Goal: Task Accomplishment & Management: Manage account settings

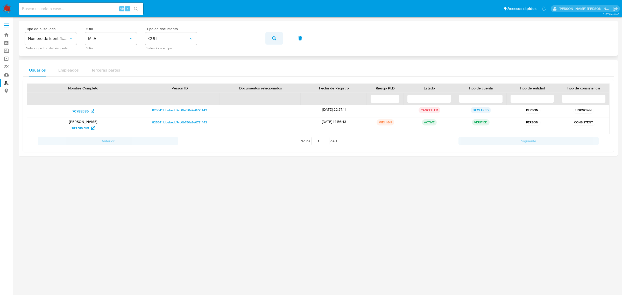
click at [272, 35] on span "button" at bounding box center [274, 38] width 4 height 11
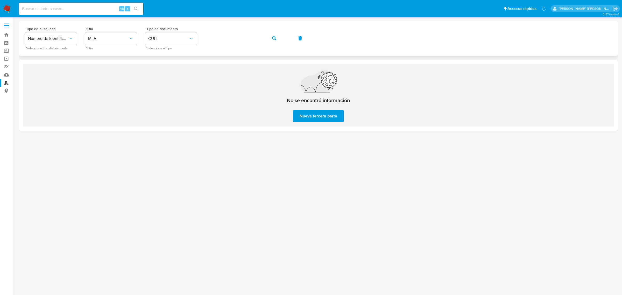
click at [204, 40] on div "Tipo de busqueda Número de identificación Seleccione tipo de búsqueda Sitio MLA…" at bounding box center [318, 38] width 587 height 23
click at [273, 37] on icon "button" at bounding box center [274, 38] width 4 height 4
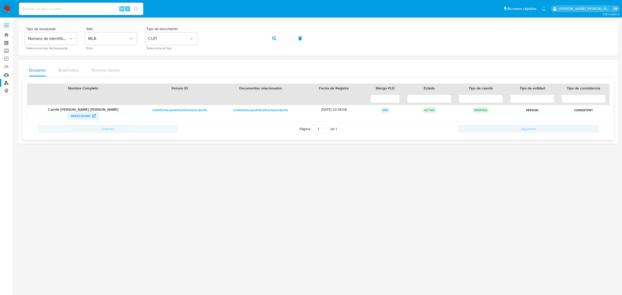
click at [78, 119] on span "1443050941" at bounding box center [80, 116] width 20 height 8
click at [278, 42] on button "button" at bounding box center [274, 38] width 18 height 12
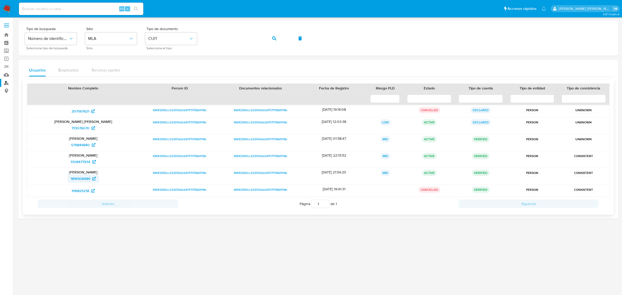
click at [76, 181] on span "1816508489" at bounding box center [80, 178] width 19 height 8
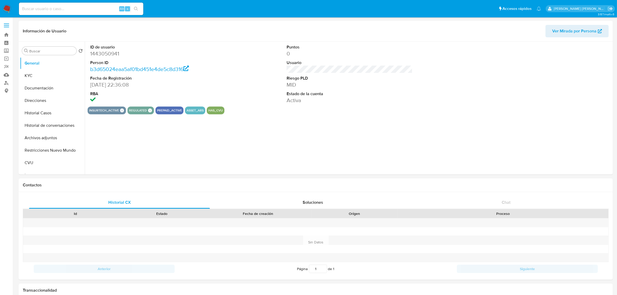
select select "10"
click at [40, 112] on button "Historial Casos" at bounding box center [50, 113] width 61 height 12
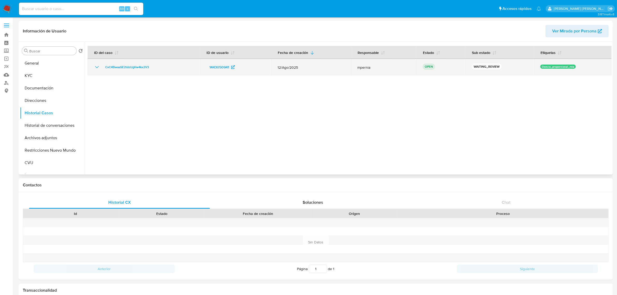
click at [123, 70] on td "CvC4BwaaSE2tdzUgVw4kx2V3" at bounding box center [144, 67] width 112 height 17
drag, startPoint x: 147, startPoint y: 65, endPoint x: 102, endPoint y: 69, distance: 45.8
click at [102, 69] on div "CvC4BwaaSE2tdzUgVw4kx2V3" at bounding box center [144, 67] width 100 height 6
click at [123, 65] on span "CvC4BwaaSE2tdzUgVw4kx2V3" at bounding box center [127, 67] width 44 height 6
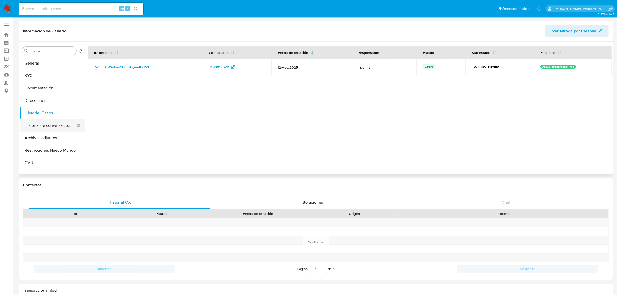
click at [51, 123] on button "Historial de conversaciones" at bounding box center [50, 125] width 61 height 12
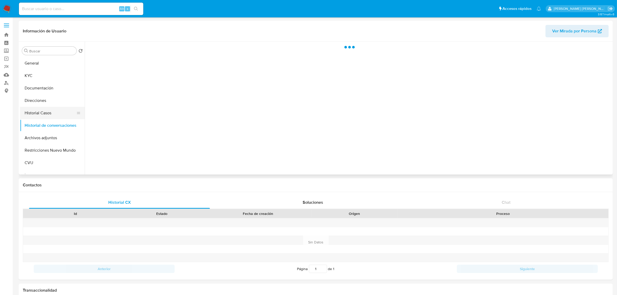
click at [48, 114] on button "Historial Casos" at bounding box center [50, 113] width 61 height 12
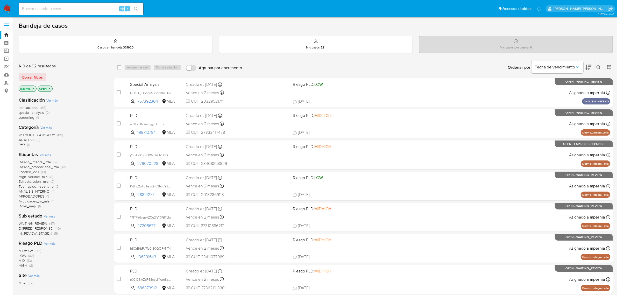
click at [33, 88] on icon "close-filter" at bounding box center [34, 89] width 2 height 2
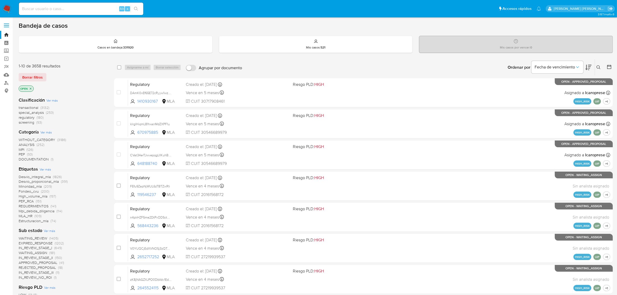
click at [597, 68] on icon at bounding box center [599, 67] width 4 height 4
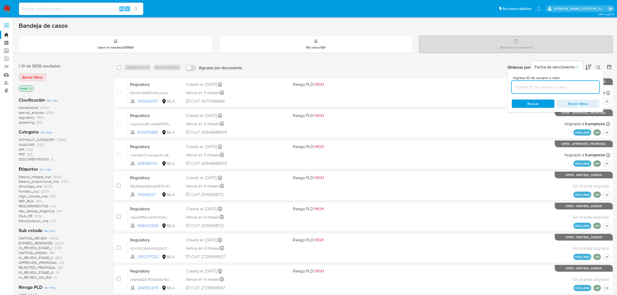
click at [566, 86] on input at bounding box center [556, 87] width 88 height 7
type input "CvC4BwaaSE2tdzUgVw4kx2V3"
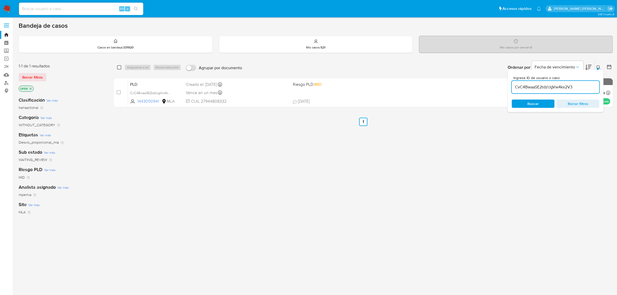
click at [118, 66] on input "checkbox" at bounding box center [119, 67] width 4 height 4
checkbox input "true"
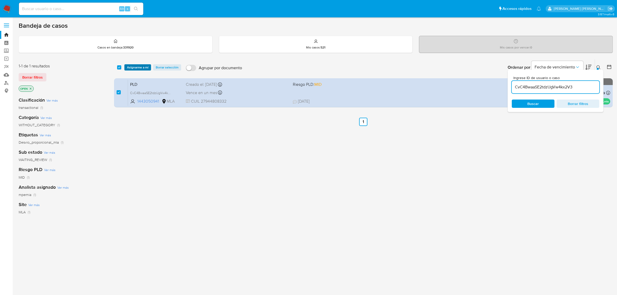
click at [124, 66] on button "Asignarme a mí" at bounding box center [137, 67] width 27 height 6
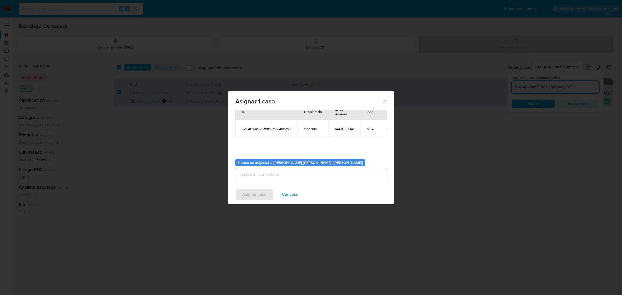
scroll to position [26, 0]
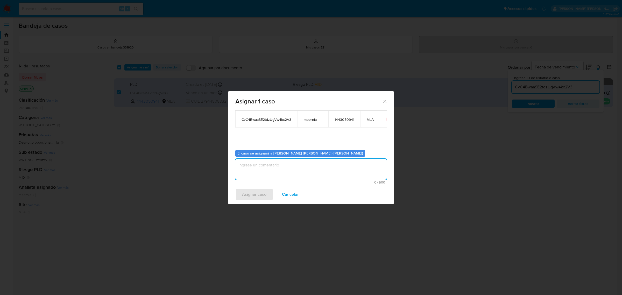
click at [266, 178] on textarea "assign-modal" at bounding box center [310, 169] width 151 height 21
type textarea "-"
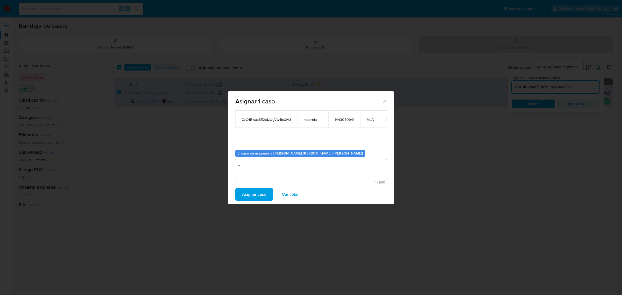
click at [261, 192] on span "Asignar caso" at bounding box center [254, 194] width 24 height 11
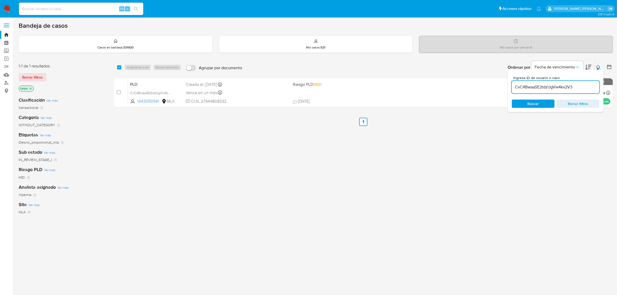
drag, startPoint x: 118, startPoint y: 65, endPoint x: 137, endPoint y: 68, distance: 18.9
click at [121, 66] on input "checkbox" at bounding box center [119, 67] width 4 height 4
checkbox input "true"
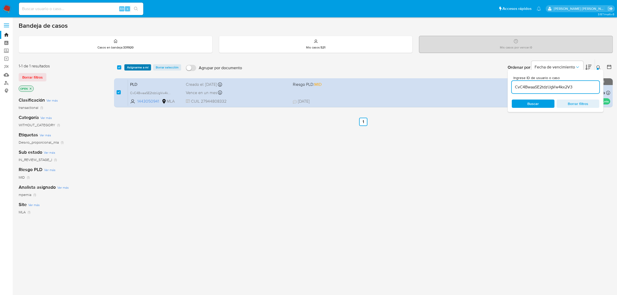
click at [137, 68] on span "Asignarme a mí" at bounding box center [138, 67] width 22 height 5
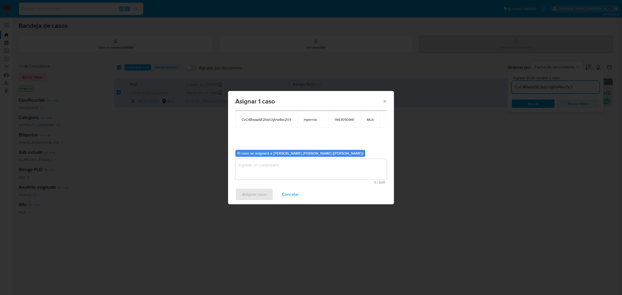
click at [299, 172] on textarea "assign-modal" at bounding box center [310, 169] width 151 height 21
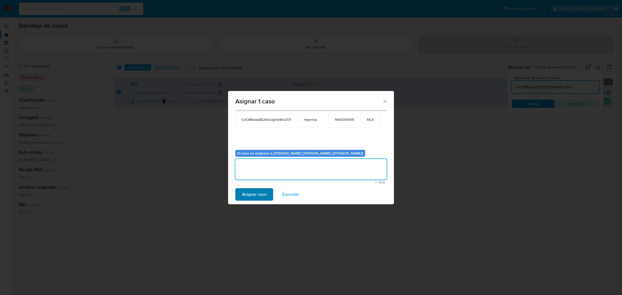
type textarea "-"
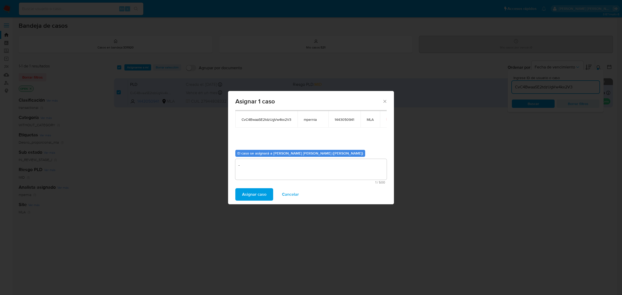
click at [258, 195] on span "Asignar caso" at bounding box center [254, 194] width 24 height 11
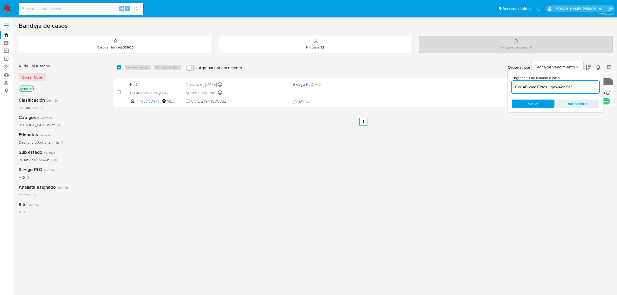
click at [532, 87] on input "CvC4BwaaSE2tdzUgVw4kx2V3" at bounding box center [556, 87] width 88 height 7
paste input "8Ugj1duy36GmZYTBiZ75HOX9"
click at [532, 87] on input "CvC4BwaaSE2tdzUgVw4kx2V3" at bounding box center [556, 87] width 88 height 7
type input "8Ugj1duy36GmZYTBiZ75HOX9"
click at [118, 68] on input "checkbox" at bounding box center [119, 67] width 4 height 4
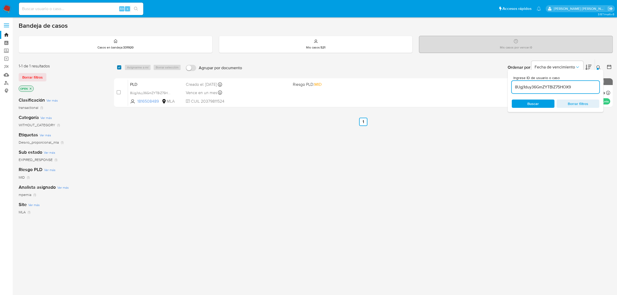
checkbox input "true"
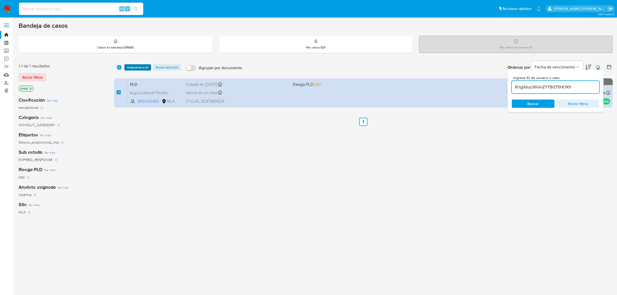
click at [129, 66] on span "Asignarme a mí" at bounding box center [138, 67] width 22 height 5
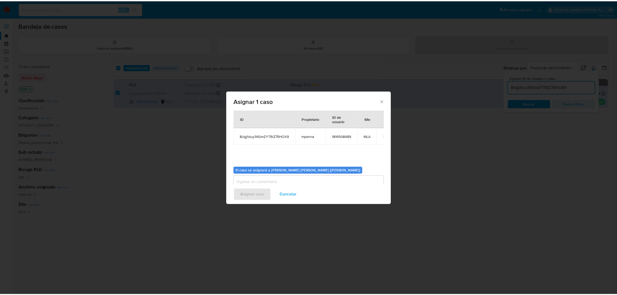
scroll to position [26, 0]
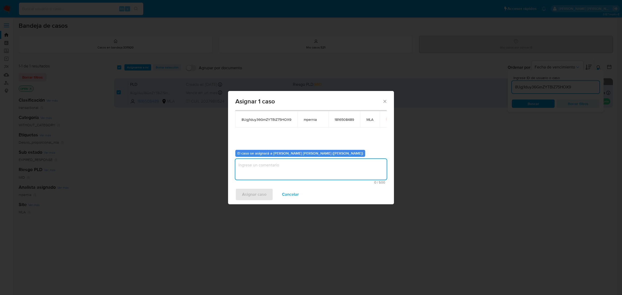
click at [307, 166] on textarea "assign-modal" at bounding box center [310, 169] width 151 height 21
type textarea "-"
click at [254, 192] on span "Asignar caso" at bounding box center [254, 194] width 24 height 11
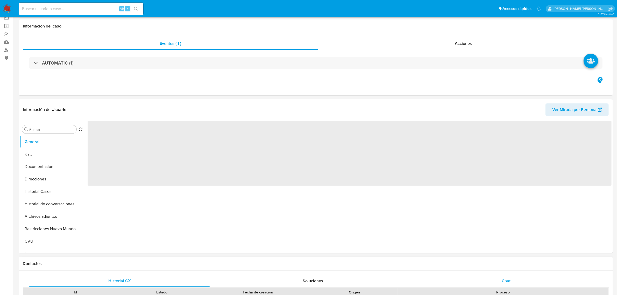
scroll to position [130, 0]
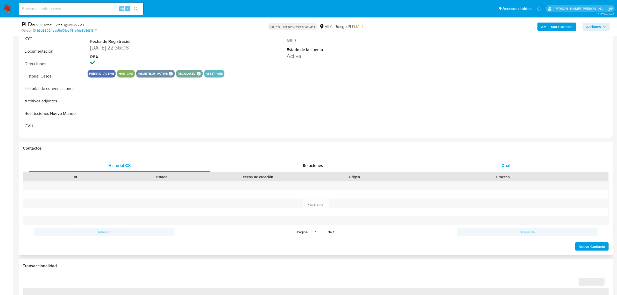
click at [510, 167] on span "Chat" at bounding box center [506, 165] width 9 height 6
select select "10"
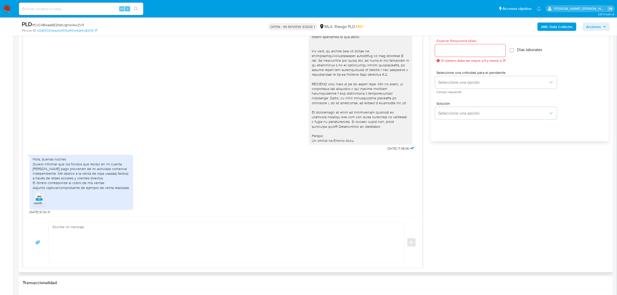
scroll to position [292, 0]
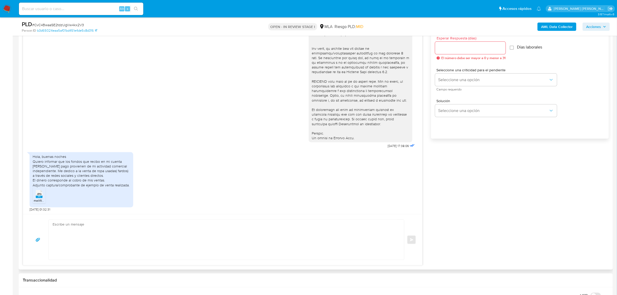
click at [36, 197] on icon "JPG" at bounding box center [39, 193] width 7 height 9
drag, startPoint x: 34, startPoint y: 161, endPoint x: 107, endPoint y: 179, distance: 75.4
click at [107, 179] on div "Hola, buenas noches Quiero informar que los fondos que recibo en mi cuenta de m…" at bounding box center [81, 170] width 97 height 33
copy div "Quiero informar que los fondos que recibo en mi cuenta de mercado pago proviene…"
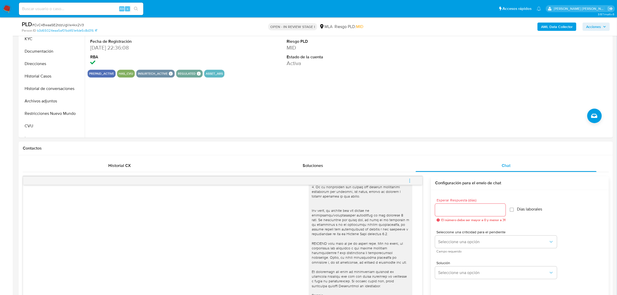
scroll to position [0, 0]
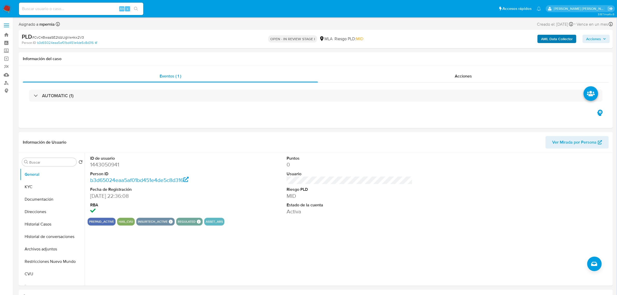
drag, startPoint x: 553, startPoint y: 30, endPoint x: 554, endPoint y: 37, distance: 6.7
click at [553, 30] on div "PLD # CvC4BwaaSE2tdzUgVw4kx2V3 Person ID b3d65024eaa5af01bd451e4de5c8d316 OPEN …" at bounding box center [316, 39] width 594 height 18
click at [554, 37] on b "AML Data Collector" at bounding box center [557, 39] width 32 height 8
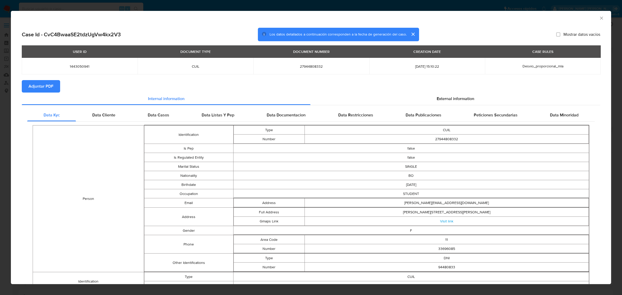
click at [42, 87] on span "Adjuntar PDF" at bounding box center [41, 86] width 25 height 11
click at [600, 17] on icon "Cerrar ventana" at bounding box center [601, 18] width 3 height 3
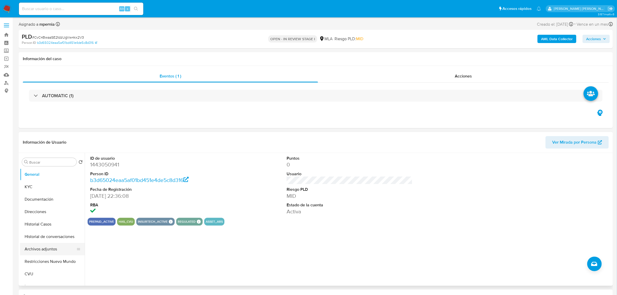
click at [40, 248] on button "Archivos adjuntos" at bounding box center [50, 249] width 61 height 12
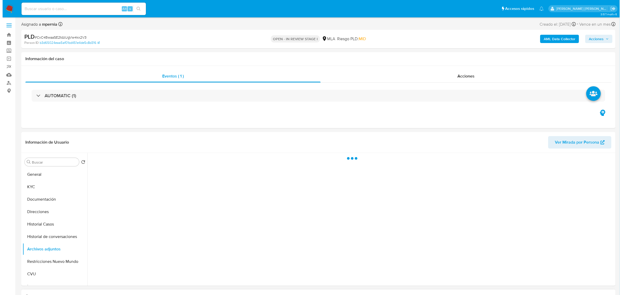
scroll to position [32, 0]
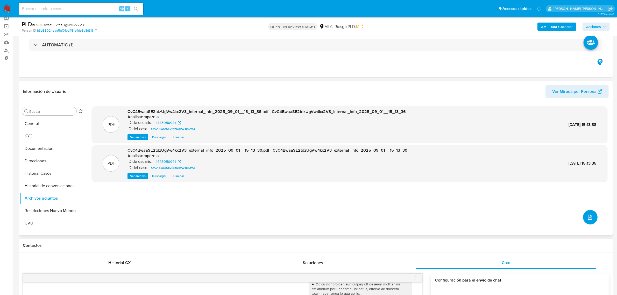
click at [589, 219] on icon "upload-file" at bounding box center [590, 217] width 6 height 6
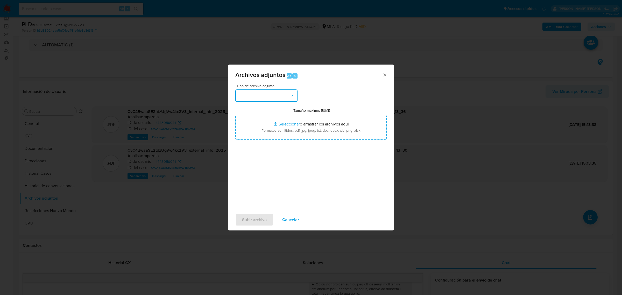
click at [285, 100] on button "button" at bounding box center [266, 95] width 62 height 12
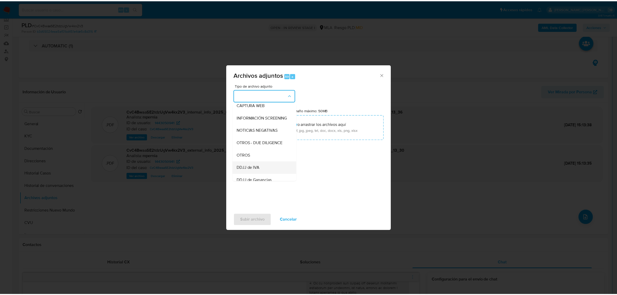
scroll to position [65, 0]
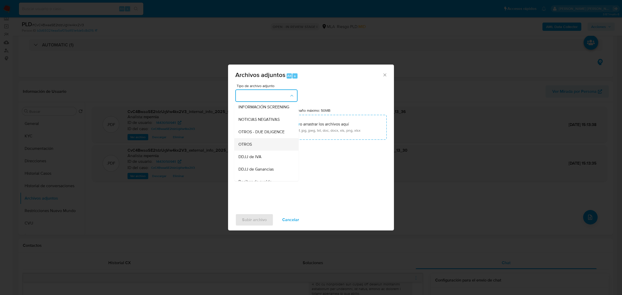
click at [258, 147] on div "OTROS" at bounding box center [264, 144] width 53 height 12
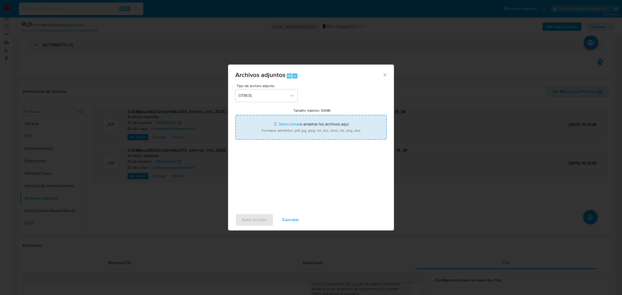
type input "C:\fakepath\Movimientos-Aladdin-1443050941.xlsx"
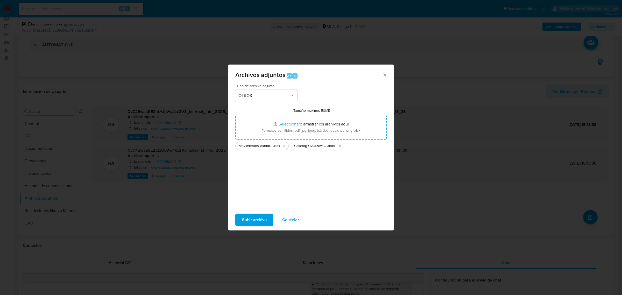
click at [242, 222] on span "Subir archivo" at bounding box center [254, 219] width 25 height 11
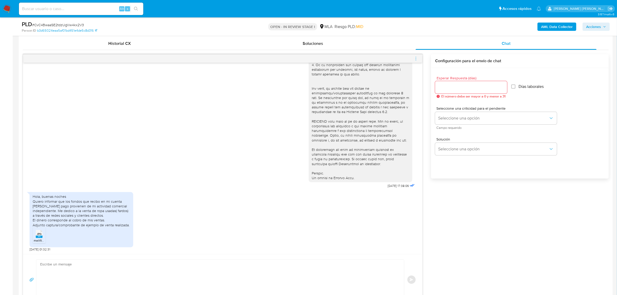
scroll to position [259, 0]
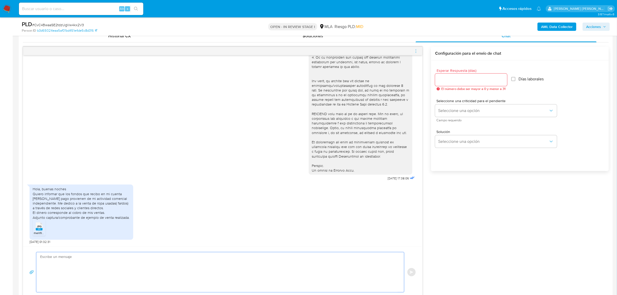
click at [121, 263] on textarea at bounding box center [218, 272] width 357 height 40
paste textarea "Hola XXX, Muchas gracias por tu respuesta. Analizamos tu caso y verificamos que…"
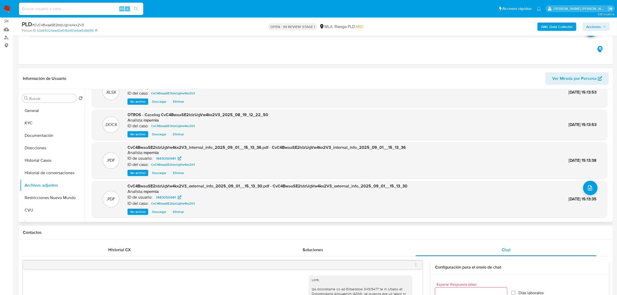
scroll to position [42, 0]
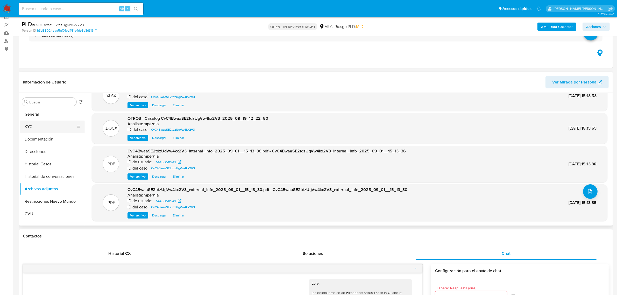
click at [42, 124] on button "KYC" at bounding box center [50, 127] width 61 height 12
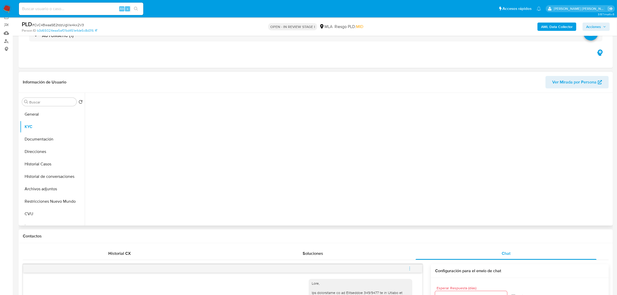
scroll to position [0, 0]
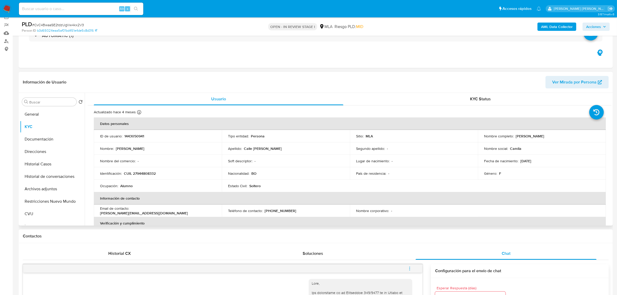
drag, startPoint x: 514, startPoint y: 134, endPoint x: 537, endPoint y: 135, distance: 23.3
click at [537, 135] on p "Camila Lizeth Calle Mamani" at bounding box center [530, 136] width 29 height 5
copy p "Camila Lizeth"
click at [43, 140] on button "Documentación" at bounding box center [50, 139] width 61 height 12
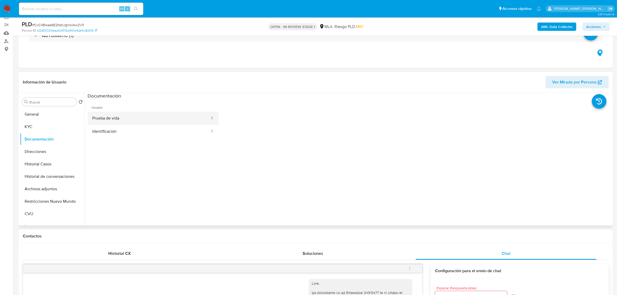
click at [115, 118] on button "Prueba de vida" at bounding box center [149, 118] width 123 height 13
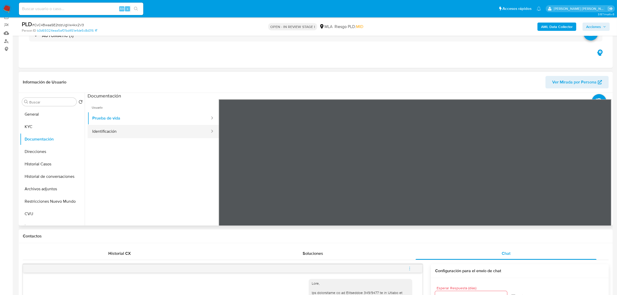
click at [164, 129] on button "Identificación" at bounding box center [149, 131] width 123 height 13
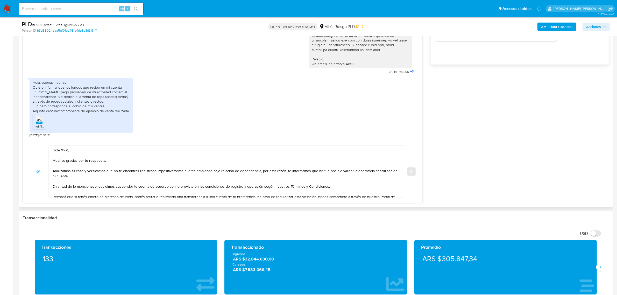
click at [65, 151] on textarea "Hola XXX, Muchas gracias por tu respuesta. Analizamos tu caso y verificamos que…" at bounding box center [225, 172] width 345 height 52
paste textarea "Camila Lizeth"
drag, startPoint x: 70, startPoint y: 150, endPoint x: 47, endPoint y: 149, distance: 22.8
click at [53, 149] on textarea "Camila Lizeth Muchas gracias por tu respuesta. Analizamos tu caso y verificamos…" at bounding box center [225, 172] width 345 height 52
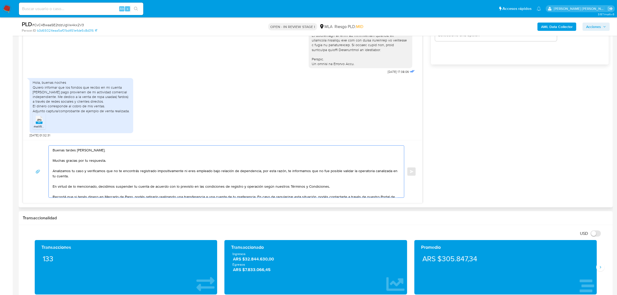
click at [127, 172] on textarea "Buenas tardes Camila Lizeth. Muchas gracias por tu respuesta. Analizamos tu cas…" at bounding box center [225, 172] width 345 height 52
drag, startPoint x: 138, startPoint y: 172, endPoint x: 118, endPoint y: 170, distance: 20.3
click at [118, 170] on textarea "Buenas tardes Camila Lizeth. Muchas gracias por tu respuesta. Analizamos tu cas…" at bounding box center [225, 172] width 345 height 52
click at [130, 174] on textarea "Buenas tardes Camila Lizeth. Muchas gracias por tu respuesta. Analizamos tu cas…" at bounding box center [225, 172] width 345 height 52
click at [182, 173] on textarea "Buenas tardes Camila Lizeth. Muchas gracias por tu respuesta. Analizamos tu cas…" at bounding box center [225, 172] width 345 height 52
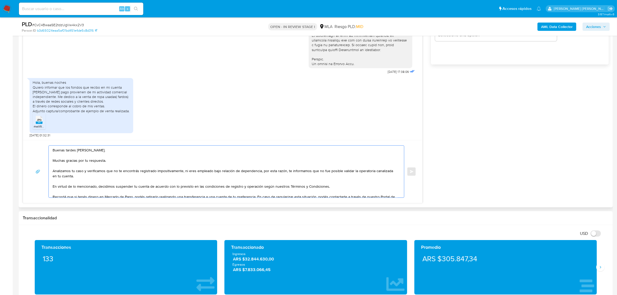
drag, startPoint x: 261, startPoint y: 173, endPoint x: 182, endPoint y: 170, distance: 79.4
click at [182, 170] on textarea "Buenas tardes Camila Lizeth. Muchas gracias por tu respuesta. Analizamos tu cas…" at bounding box center [225, 172] width 345 height 52
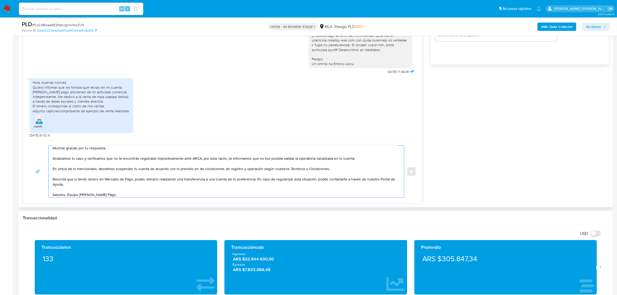
scroll to position [19, 0]
click at [254, 172] on textarea "Buenas tardes Camila Lizeth. Muchas gracias por tu respuesta. Analizamos tu cas…" at bounding box center [225, 172] width 345 height 52
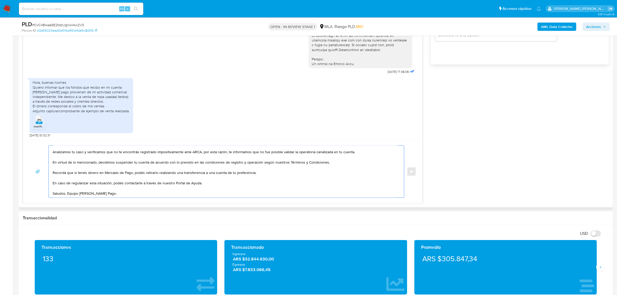
click at [68, 193] on textarea "Buenas tardes Camila Lizeth. Muchas gracias por tu respuesta. Analizamos tu cas…" at bounding box center [225, 172] width 345 height 52
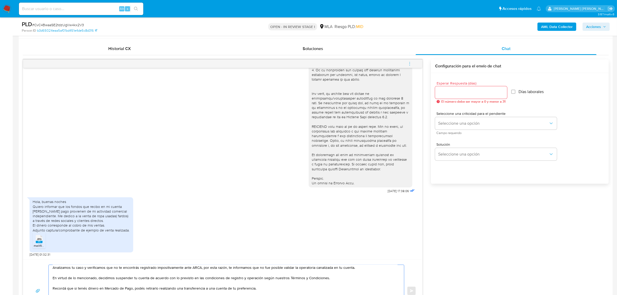
scroll to position [236, 0]
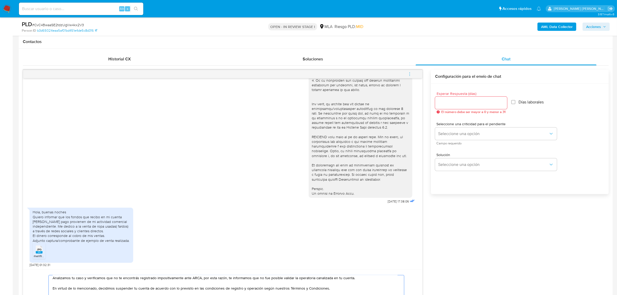
type textarea "Buenas tardes Camila Lizeth. Muchas gracias por tu respuesta. Analizamos tu cas…"
click at [479, 104] on input "Esperar Respuesta (días)" at bounding box center [471, 103] width 72 height 7
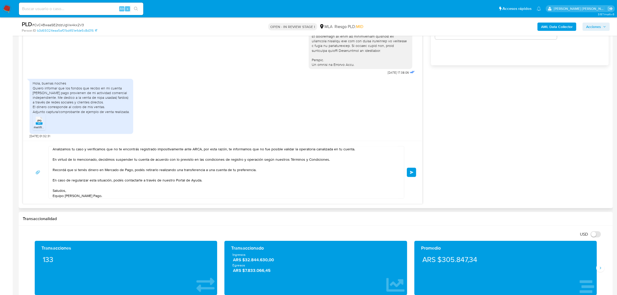
scroll to position [366, 0]
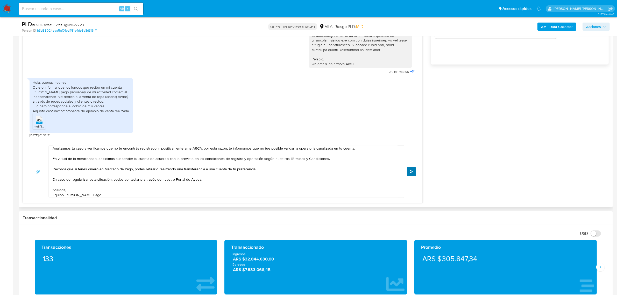
type input "0"
click at [409, 174] on button "Enviar" at bounding box center [411, 171] width 9 height 9
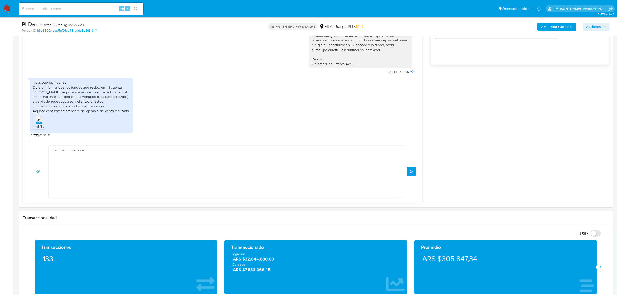
scroll to position [288, 0]
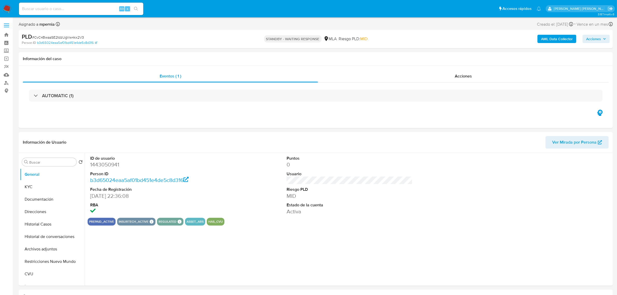
select select "10"
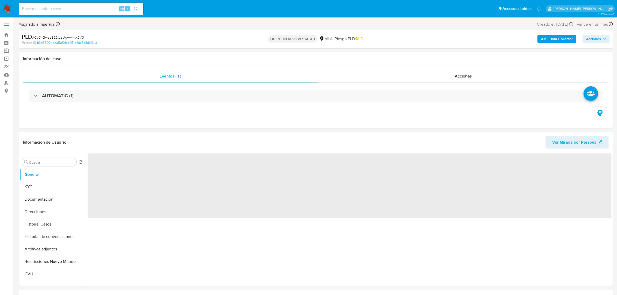
select select "10"
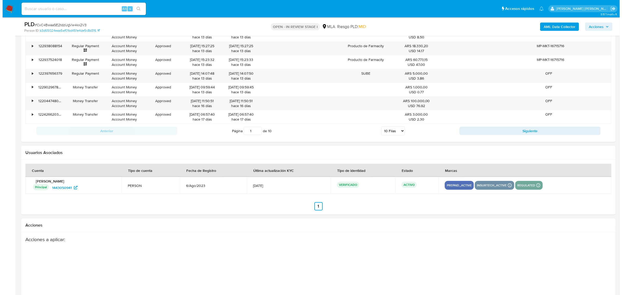
scroll to position [737, 0]
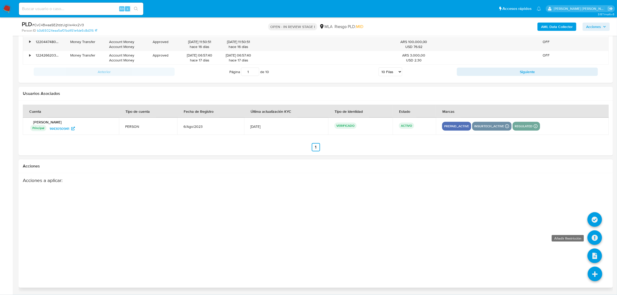
click at [592, 240] on icon at bounding box center [594, 237] width 15 height 15
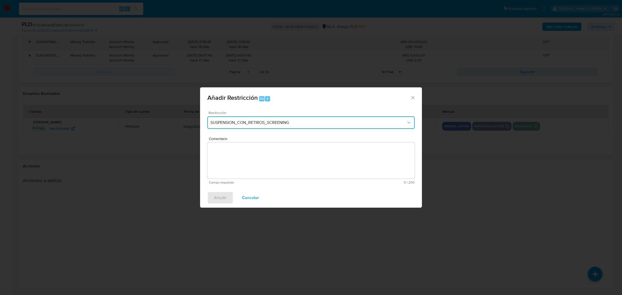
click at [289, 124] on span "SUSPENSION_CON_RETIROS_SCREENING" at bounding box center [308, 122] width 196 height 5
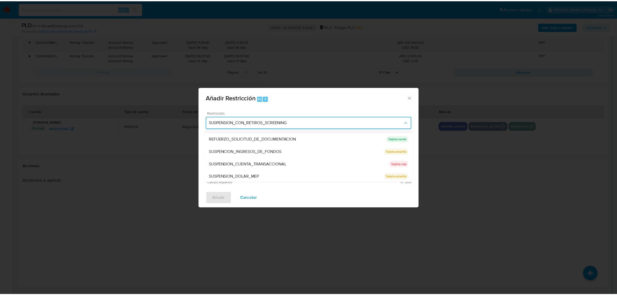
scroll to position [110, 0]
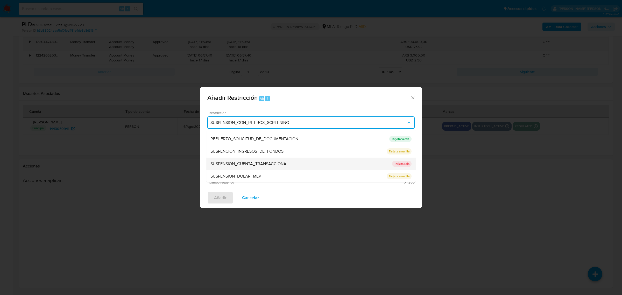
click at [251, 165] on span "SUSPENSION_CUENTA_TRANSACCIONAL" at bounding box center [249, 163] width 78 height 5
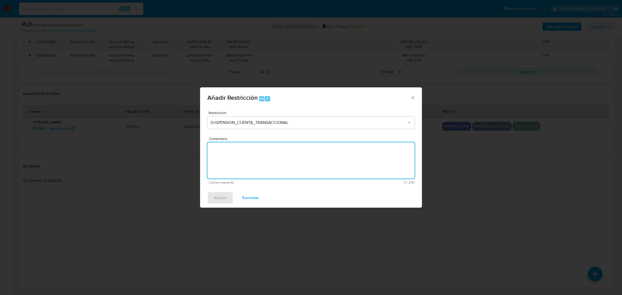
click at [251, 165] on textarea "Comentario" at bounding box center [310, 160] width 207 height 36
type textarea "AML"
click at [224, 197] on span "Añadir" at bounding box center [220, 197] width 12 height 11
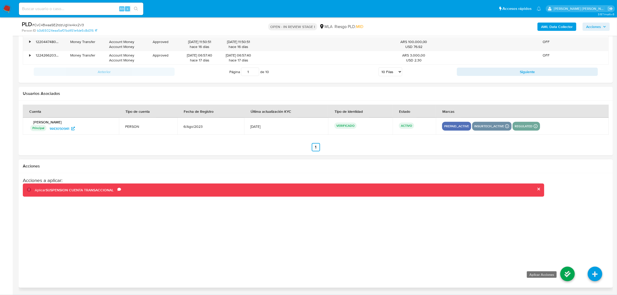
click at [560, 271] on li at bounding box center [567, 274] width 27 height 29
click at [561, 271] on icon at bounding box center [567, 274] width 15 height 15
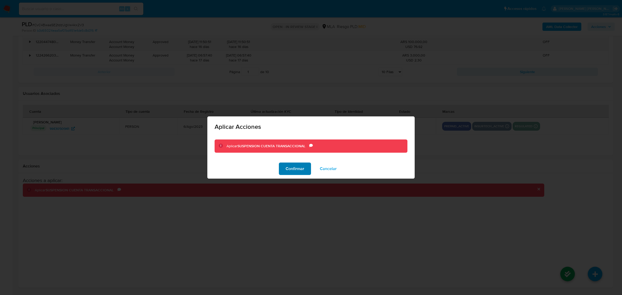
click at [292, 168] on span "Confirmar" at bounding box center [295, 168] width 19 height 11
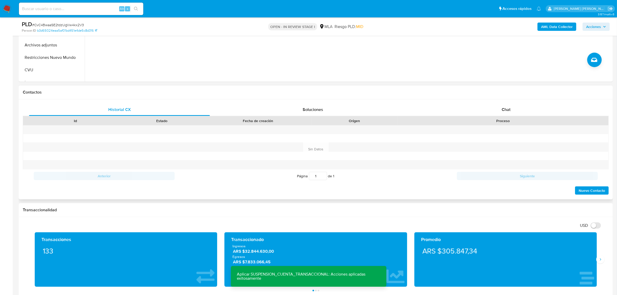
scroll to position [186, 0]
click at [505, 107] on span "Chat" at bounding box center [506, 109] width 9 height 6
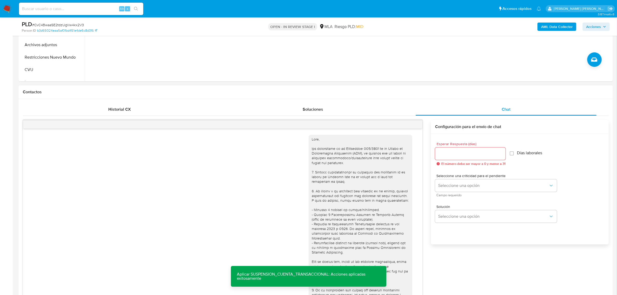
scroll to position [288, 0]
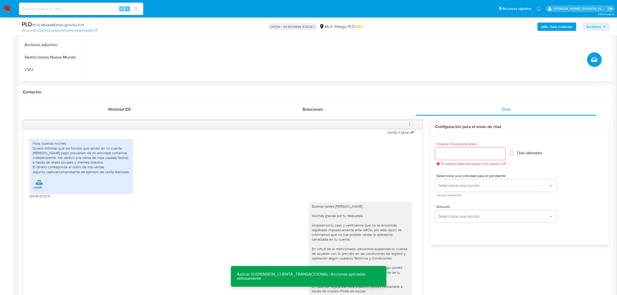
drag, startPoint x: 410, startPoint y: 124, endPoint x: 395, endPoint y: 129, distance: 16.1
click at [410, 124] on icon "menu-action" at bounding box center [409, 124] width 5 height 5
click at [367, 113] on li "Cerrar conversación" at bounding box center [374, 114] width 53 height 9
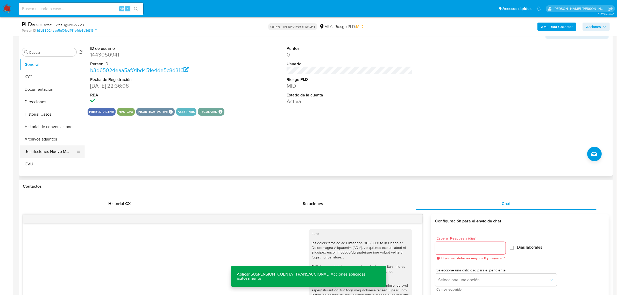
scroll to position [89, 0]
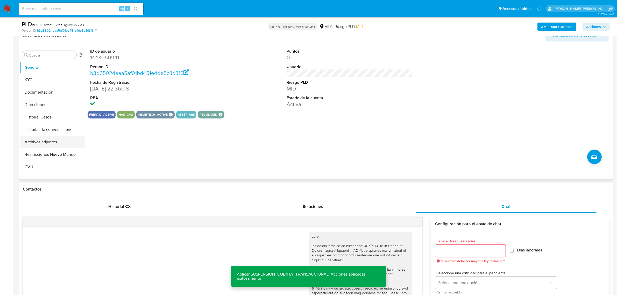
click at [34, 141] on button "Archivos adjuntos" at bounding box center [50, 142] width 61 height 12
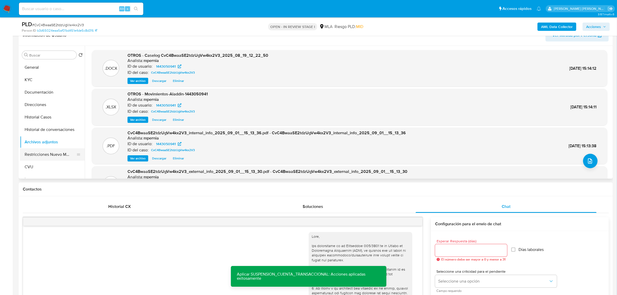
click at [38, 154] on button "Restricciones Nuevo Mundo" at bounding box center [50, 154] width 61 height 12
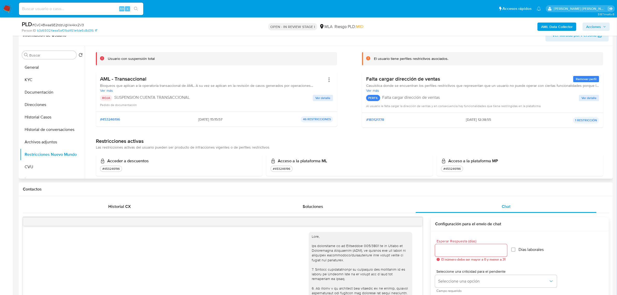
scroll to position [97, 0]
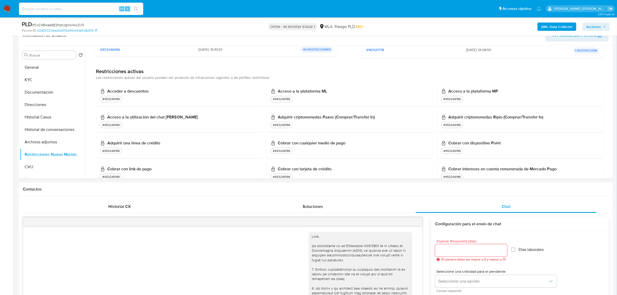
click at [596, 29] on span "Acciones" at bounding box center [593, 27] width 15 height 8
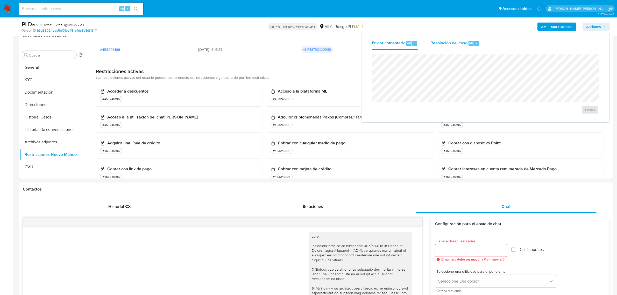
click at [464, 44] on span "Resolución del caso" at bounding box center [448, 43] width 37 height 6
click at [568, 115] on span "ROI Proposal" at bounding box center [577, 112] width 27 height 7
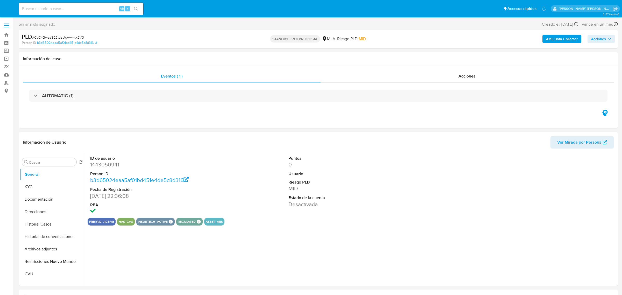
select select "10"
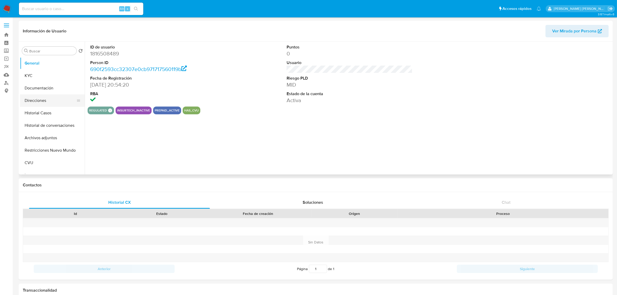
select select "10"
click at [46, 112] on button "Historial Casos" at bounding box center [50, 113] width 61 height 12
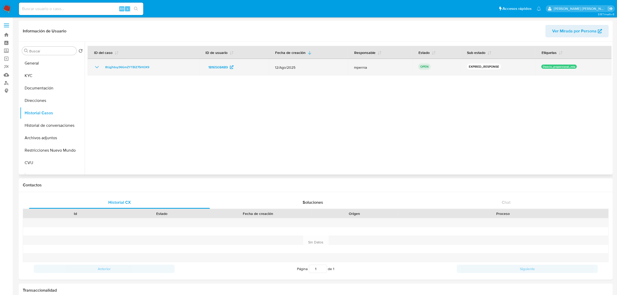
drag, startPoint x: 169, startPoint y: 64, endPoint x: 101, endPoint y: 70, distance: 68.2
click at [101, 70] on td "8Ugj1duy36GmZYTBiZ75HOX9" at bounding box center [143, 67] width 111 height 17
click at [130, 67] on span "8Ugj1duy36GmZYTBiZ75HOX9" at bounding box center [127, 67] width 44 height 6
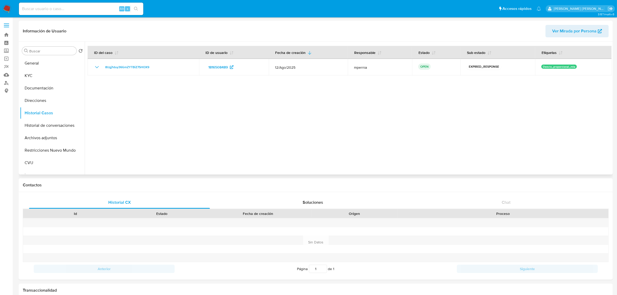
drag, startPoint x: 50, startPoint y: 137, endPoint x: 180, endPoint y: 75, distance: 144.2
click at [54, 137] on button "Archivos adjuntos" at bounding box center [52, 138] width 65 height 12
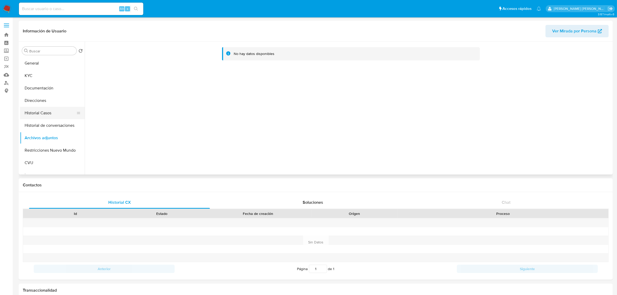
click at [47, 110] on button "Historial Casos" at bounding box center [50, 113] width 61 height 12
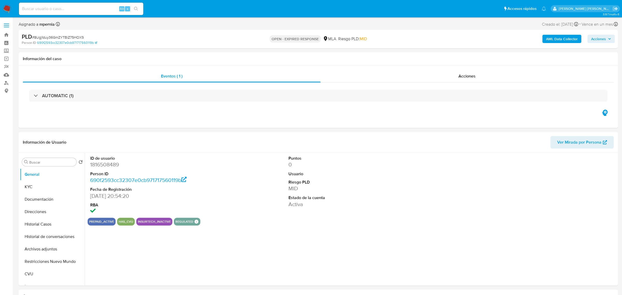
select select "10"
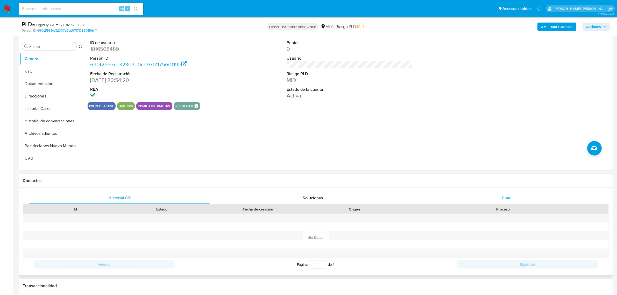
click at [505, 201] on div "Chat" at bounding box center [506, 198] width 181 height 12
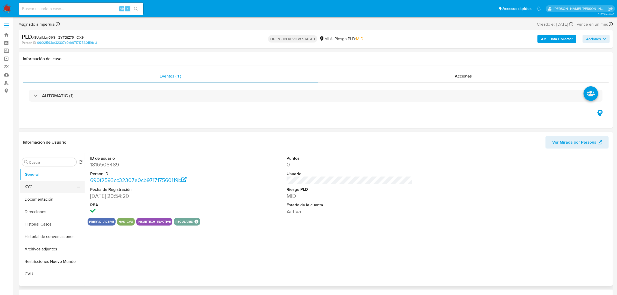
select select "10"
click at [38, 197] on button "Documentación" at bounding box center [50, 199] width 61 height 12
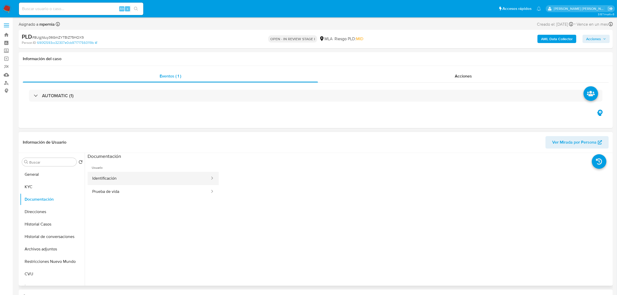
click at [114, 179] on button "Identificación" at bounding box center [149, 178] width 123 height 13
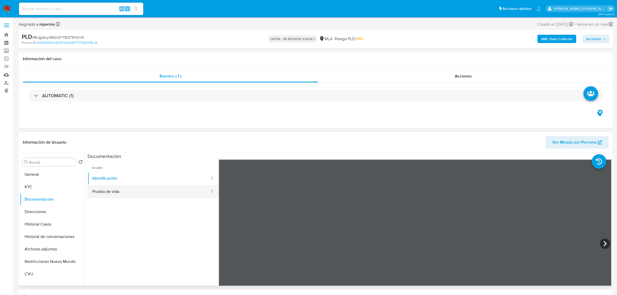
click at [129, 194] on button "Prueba de vida" at bounding box center [149, 191] width 123 height 13
click at [32, 185] on button "KYC" at bounding box center [50, 187] width 61 height 12
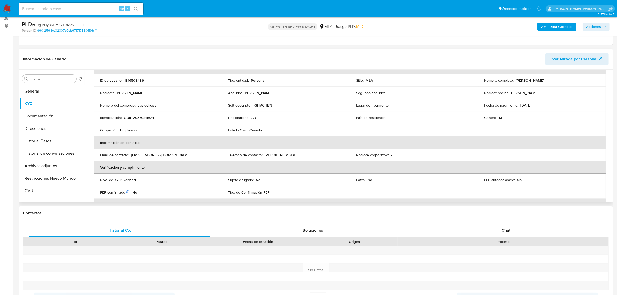
scroll to position [9, 0]
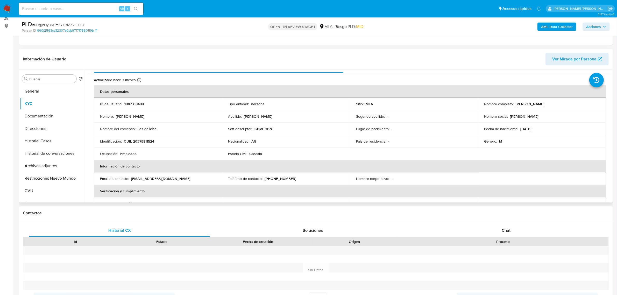
drag, startPoint x: 514, startPoint y: 104, endPoint x: 557, endPoint y: 109, distance: 43.3
click at [562, 108] on td "Nombre completo : Jonathan Ezequiel Ruiz" at bounding box center [542, 104] width 128 height 12
click at [34, 192] on button "CVU" at bounding box center [50, 191] width 61 height 12
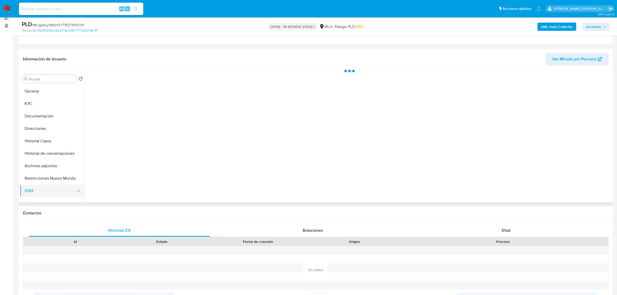
scroll to position [0, 0]
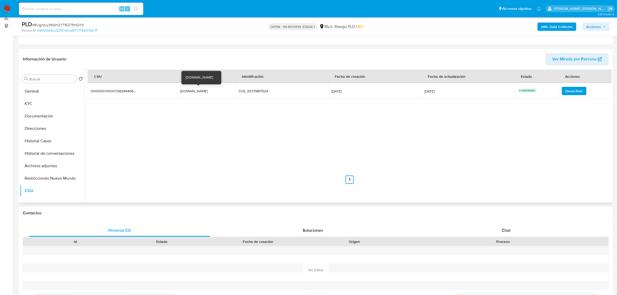
drag, startPoint x: 182, startPoint y: 89, endPoint x: 206, endPoint y: 93, distance: 24.0
click at [206, 93] on div "Jony.23.17.mp" at bounding box center [196, 91] width 33 height 5
drag, startPoint x: 201, startPoint y: 91, endPoint x: 162, endPoint y: 115, distance: 46.1
click at [162, 115] on div "CVU Alias Identificación Fecha de creación Fecha de actualización Estado Accion…" at bounding box center [350, 127] width 524 height 114
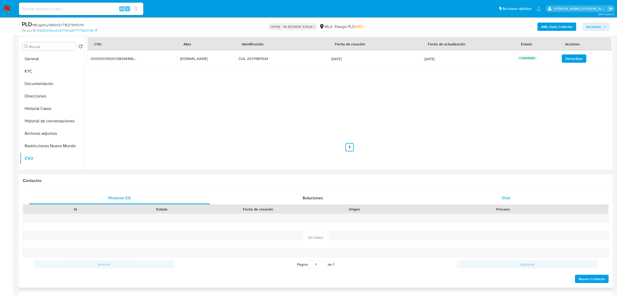
click at [510, 202] on div "Chat" at bounding box center [506, 198] width 181 height 12
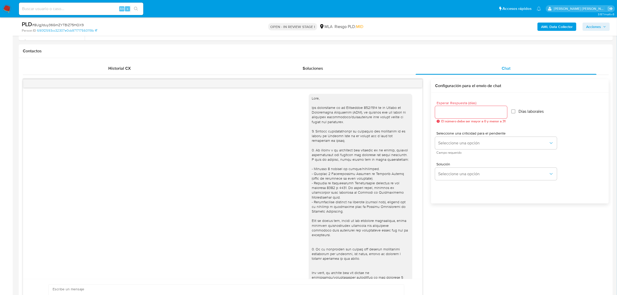
scroll to position [217, 0]
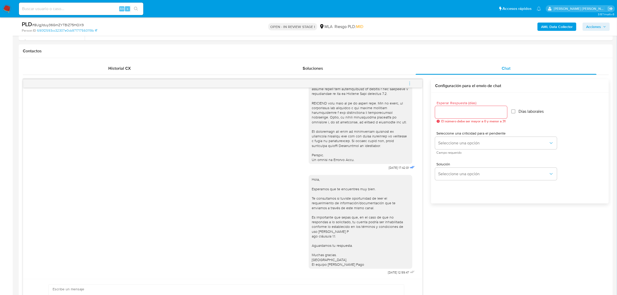
drag, startPoint x: 412, startPoint y: 84, endPoint x: 403, endPoint y: 87, distance: 9.8
click at [412, 84] on button "menu-action" at bounding box center [409, 83] width 17 height 12
click at [384, 75] on li "Cerrar conversación" at bounding box center [374, 73] width 53 height 9
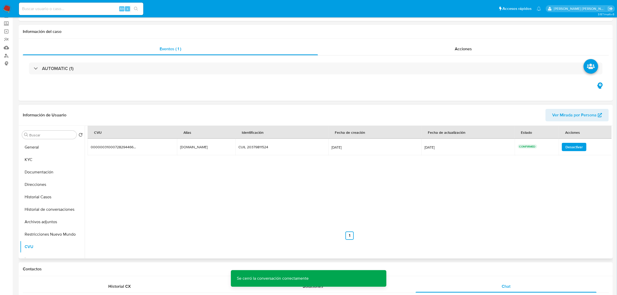
scroll to position [0, 0]
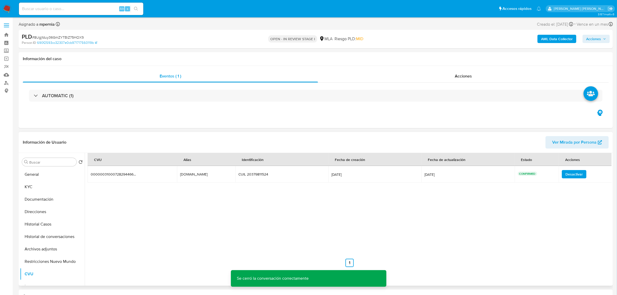
click at [570, 143] on span "Ver Mirada por Persona" at bounding box center [574, 142] width 44 height 12
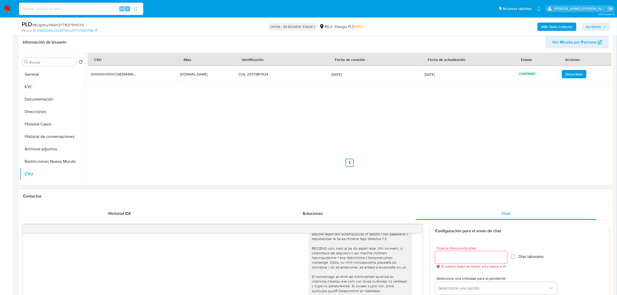
scroll to position [97, 0]
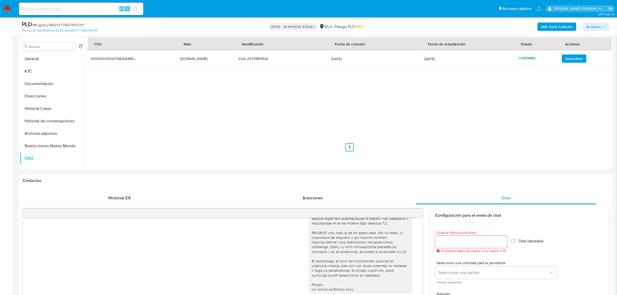
click at [541, 27] on button "AML Data Collector" at bounding box center [556, 27] width 39 height 8
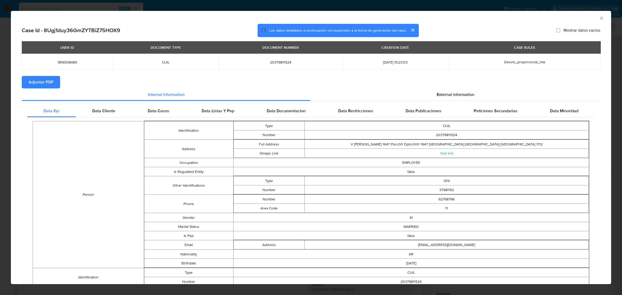
click at [47, 83] on span "Adjuntar PDF" at bounding box center [41, 81] width 25 height 11
click at [593, 18] on div "AML Data Collector" at bounding box center [307, 18] width 584 height 6
click at [599, 18] on icon "Cerrar ventana" at bounding box center [601, 18] width 5 height 5
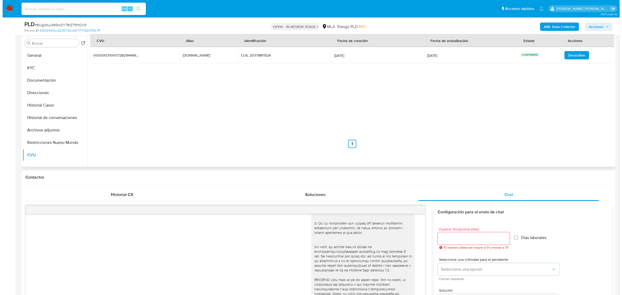
scroll to position [32, 0]
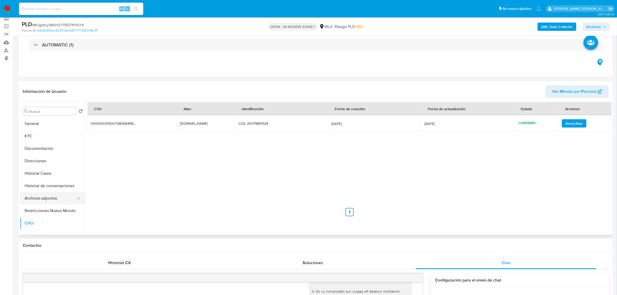
click at [37, 201] on button "Archivos adjuntos" at bounding box center [50, 198] width 61 height 12
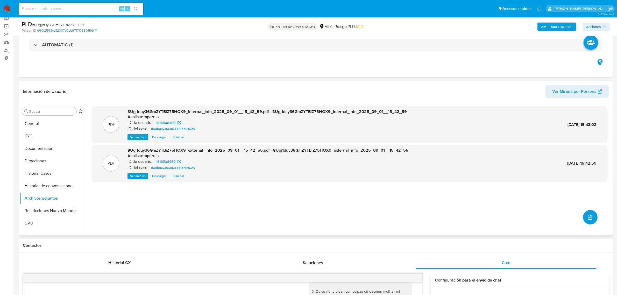
click at [587, 219] on icon "upload-file" at bounding box center [590, 217] width 6 height 6
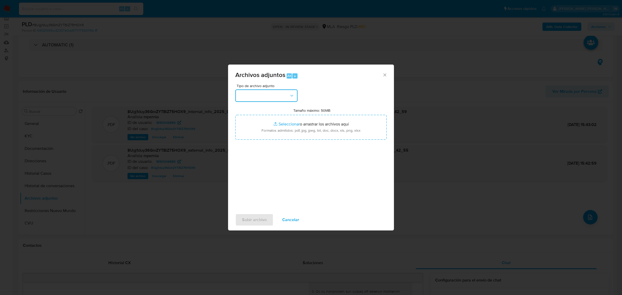
click at [256, 98] on button "button" at bounding box center [266, 95] width 62 height 12
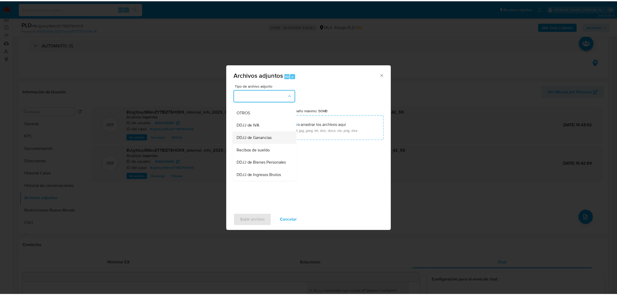
scroll to position [97, 0]
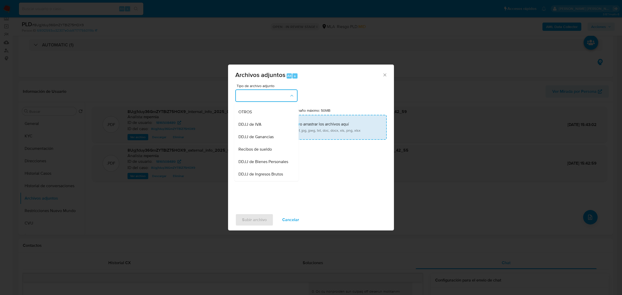
click at [247, 118] on div "OTROS" at bounding box center [264, 111] width 53 height 12
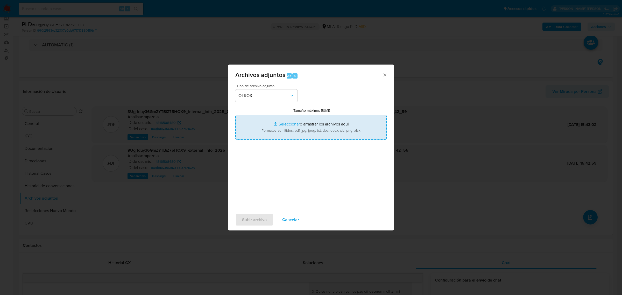
type input "C:\fakepath\Movimientos-Aladdin-1816508489.xlsx"
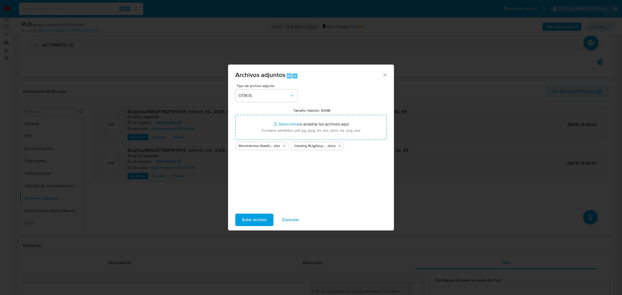
click at [249, 221] on span "Subir archivo" at bounding box center [254, 219] width 25 height 11
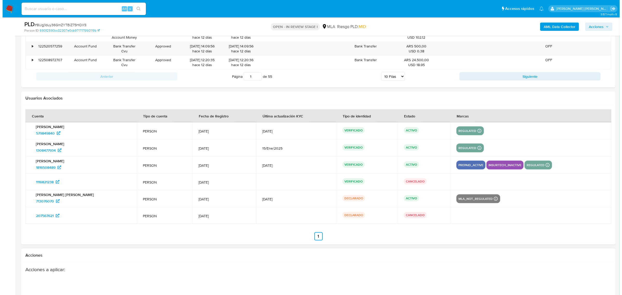
scroll to position [998, 0]
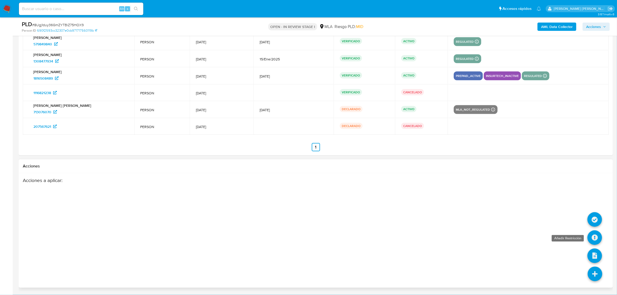
click at [597, 237] on icon at bounding box center [594, 237] width 15 height 15
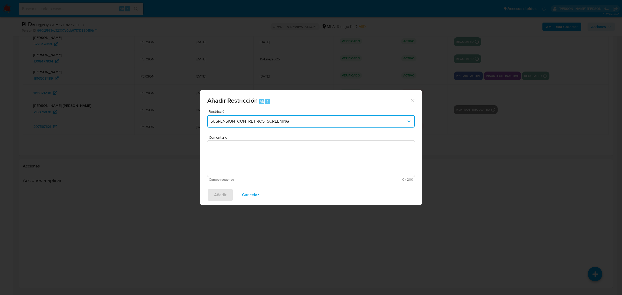
click at [273, 121] on span "SUSPENSION_CON_RETIROS_SCREENING" at bounding box center [308, 121] width 196 height 5
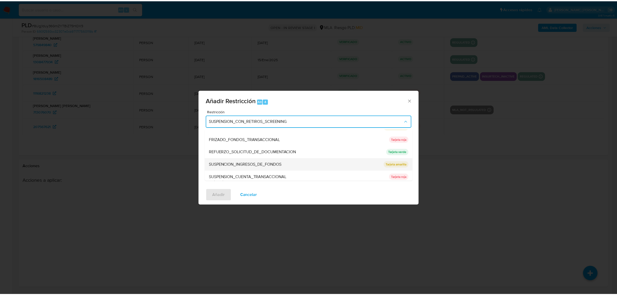
scroll to position [97, 0]
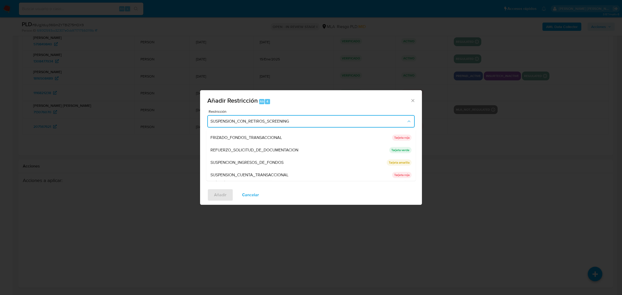
click at [245, 174] on span "SUSPENSION_CUENTA_TRANSACCIONAL" at bounding box center [249, 174] width 78 height 5
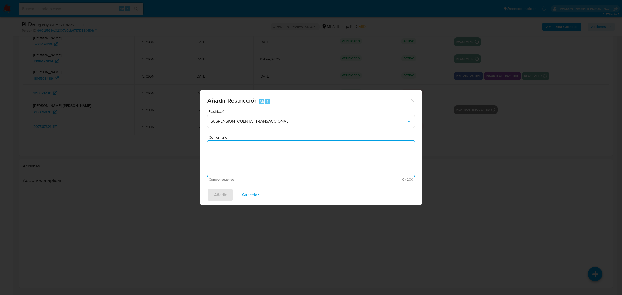
click at [244, 170] on textarea "Comentario" at bounding box center [310, 158] width 207 height 36
type textarea "AML"
click at [214, 193] on span "Añadir" at bounding box center [220, 194] width 12 height 11
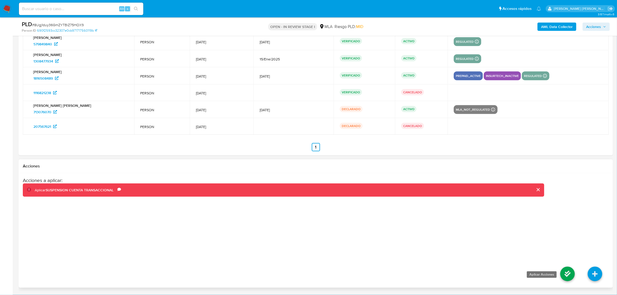
click at [566, 274] on icon at bounding box center [567, 274] width 15 height 15
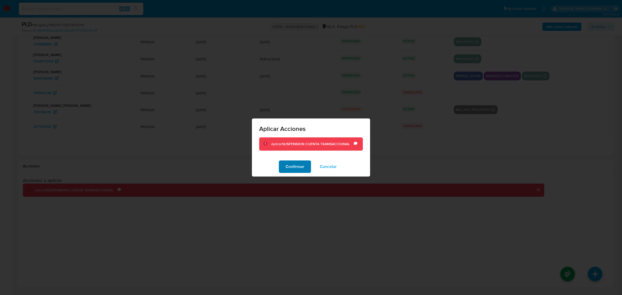
click at [299, 162] on span "Confirmar" at bounding box center [295, 166] width 19 height 11
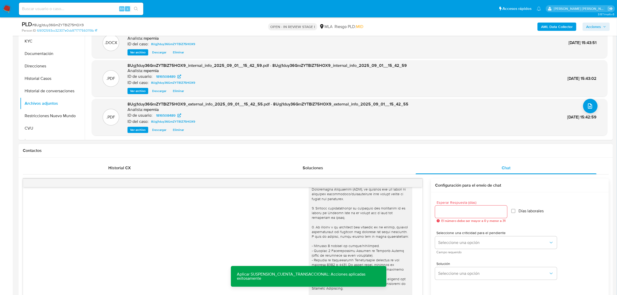
scroll to position [26, 0]
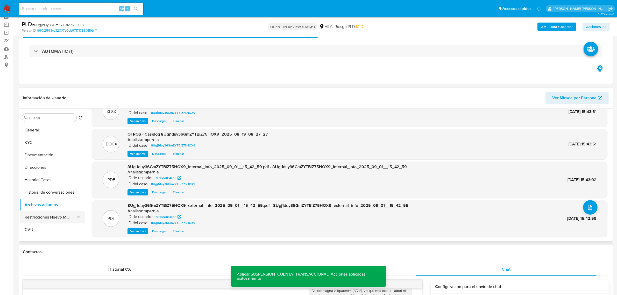
click at [38, 217] on button "Restricciones Nuevo Mundo" at bounding box center [50, 217] width 61 height 12
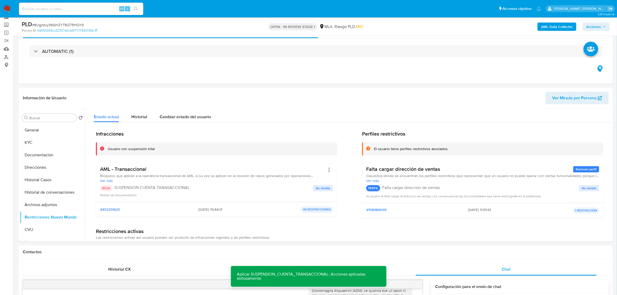
click at [597, 32] on div "PLD # 8Ugj1duy36GmZYTBiZ75HOX9 Person ID 690f2593cc32307e0cb971717560119b OPEN …" at bounding box center [316, 26] width 594 height 18
click at [598, 27] on span "Acciones" at bounding box center [593, 27] width 15 height 8
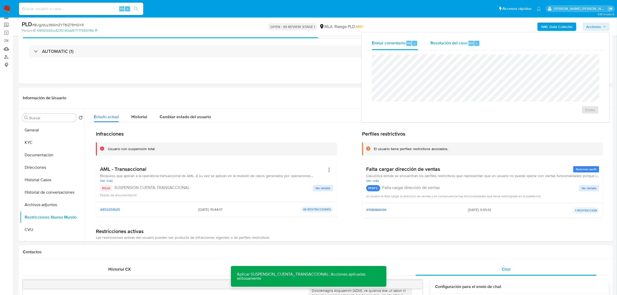
click at [469, 47] on div "Resolución del caso Alt r" at bounding box center [454, 43] width 49 height 13
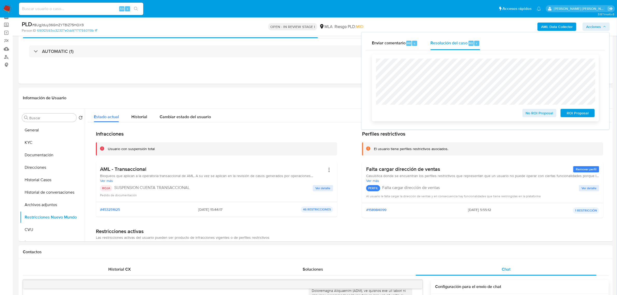
click at [568, 113] on span "ROI Proposal" at bounding box center [577, 112] width 27 height 7
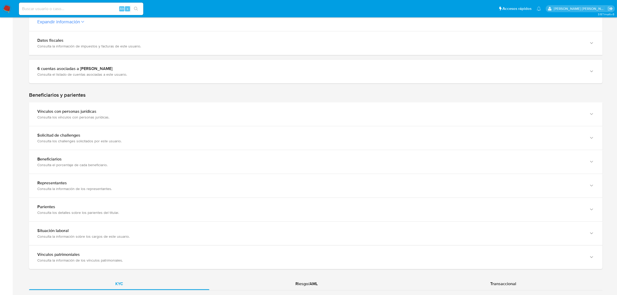
scroll to position [292, 0]
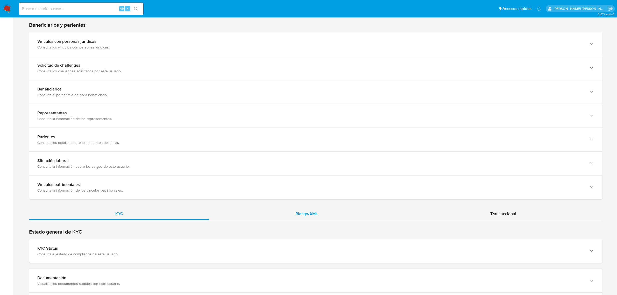
click at [312, 209] on div "Riesgo/AML" at bounding box center [306, 214] width 195 height 12
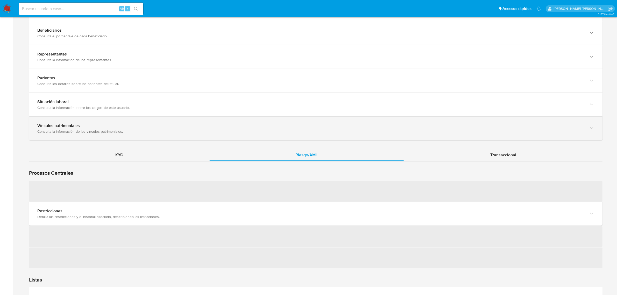
scroll to position [421, 0]
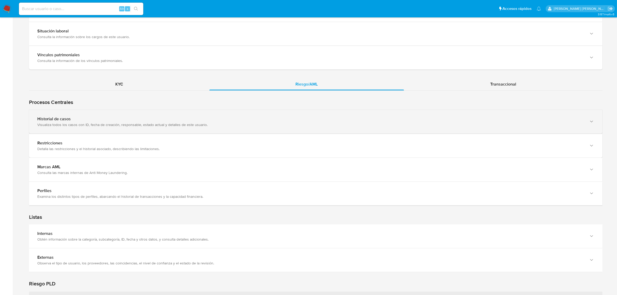
click at [91, 125] on div "Visualiza todos los casos con ID, fecha de creación, responsable, estado actual…" at bounding box center [310, 124] width 547 height 5
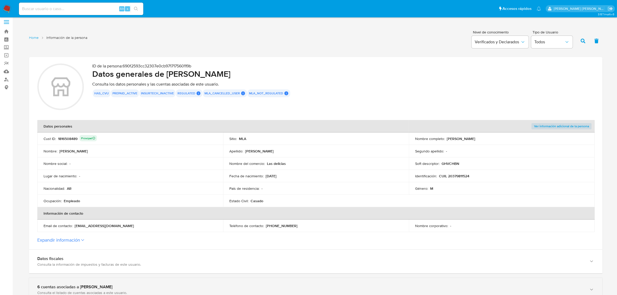
scroll to position [0, 0]
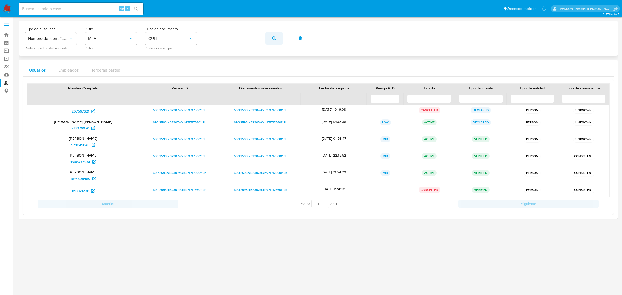
click at [272, 40] on span "button" at bounding box center [274, 38] width 4 height 11
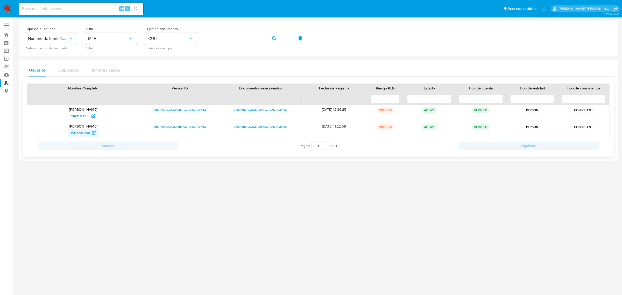
click at [78, 131] on span "1967241054" at bounding box center [80, 133] width 19 height 8
click at [277, 37] on button "button" at bounding box center [274, 38] width 18 height 12
click at [82, 130] on span "1685345984" at bounding box center [80, 133] width 20 height 8
click at [271, 39] on button "button" at bounding box center [274, 38] width 18 height 12
click at [84, 134] on span "2286213901" at bounding box center [80, 133] width 19 height 8
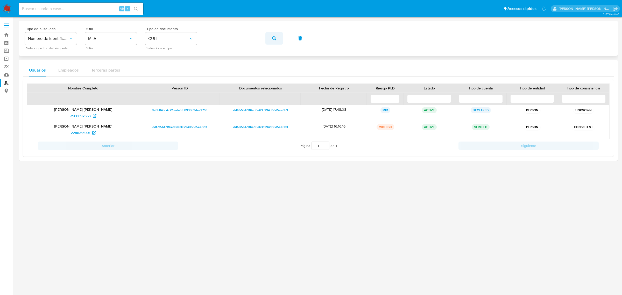
click at [270, 43] on button "button" at bounding box center [274, 38] width 18 height 12
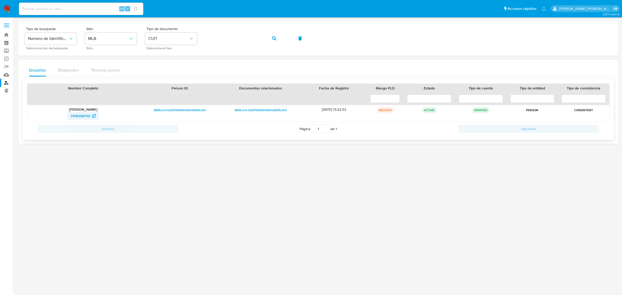
click at [79, 115] on span "2418268799" at bounding box center [80, 116] width 20 height 8
click at [271, 38] on button "button" at bounding box center [274, 38] width 18 height 12
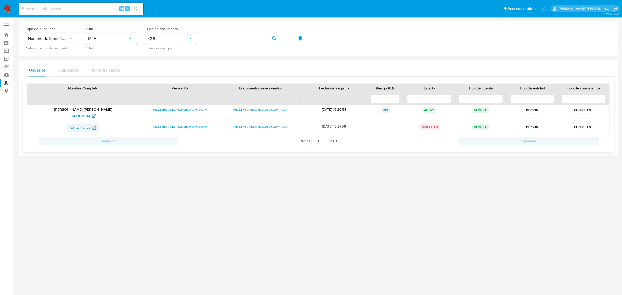
click at [76, 128] on span "2457639372" at bounding box center [80, 128] width 20 height 8
click at [84, 116] on span "2473631341" at bounding box center [80, 116] width 19 height 8
click at [275, 37] on icon "button" at bounding box center [274, 38] width 4 height 4
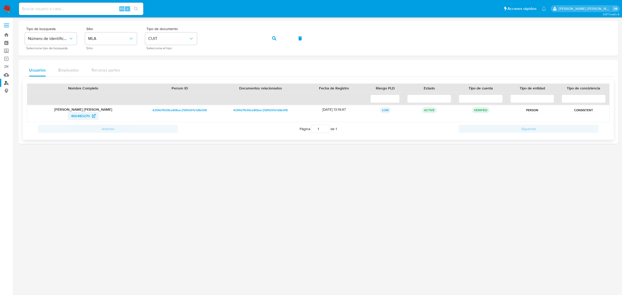
click at [80, 117] on span "460483270" at bounding box center [80, 116] width 19 height 8
click at [271, 38] on button "button" at bounding box center [274, 38] width 18 height 12
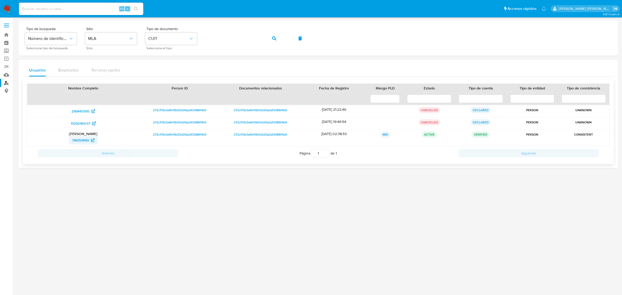
click at [74, 141] on span "746151499" at bounding box center [80, 140] width 17 height 8
click at [276, 40] on icon "button" at bounding box center [274, 38] width 4 height 4
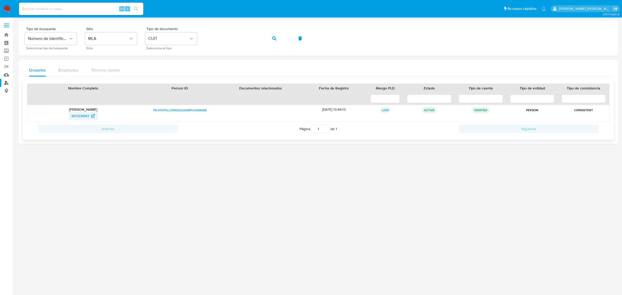
click at [79, 114] on span "607236147" at bounding box center [81, 116] width 18 height 8
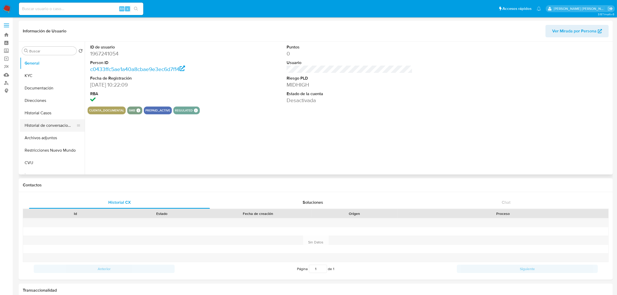
select select "10"
click at [31, 114] on button "Historial Casos" at bounding box center [50, 113] width 61 height 12
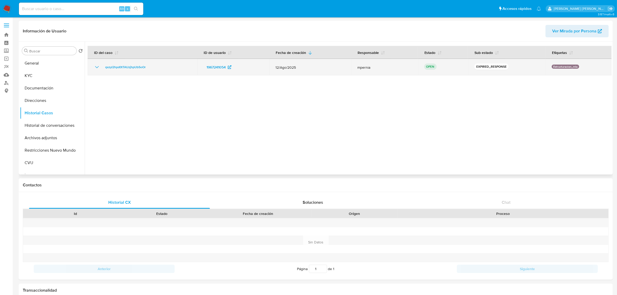
drag, startPoint x: 150, startPoint y: 69, endPoint x: 174, endPoint y: 37, distance: 40.6
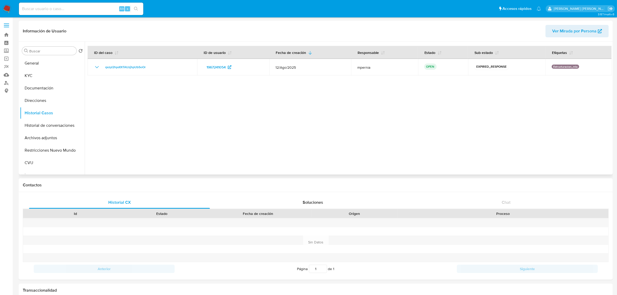
click at [102, 65] on div "qxzyl2hpd0tTAUzjhpUb5oOr" at bounding box center [142, 67] width 97 height 6
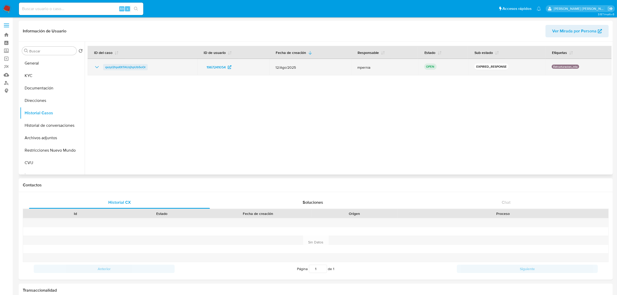
click at [132, 68] on span "qxzyl2hpd0tTAUzjhpUb5oOr" at bounding box center [125, 67] width 40 height 6
click at [126, 67] on span "qxzyl2hpd0tTAUzjhpUb5oOr" at bounding box center [125, 67] width 40 height 6
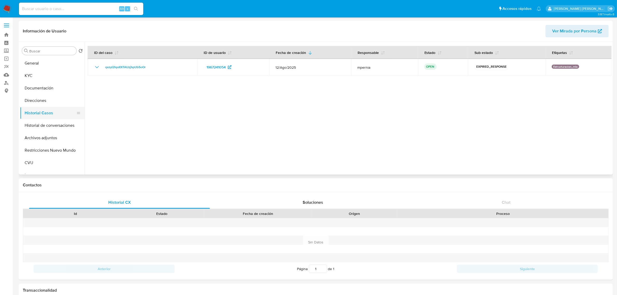
drag, startPoint x: 35, startPoint y: 123, endPoint x: 35, endPoint y: 113, distance: 9.3
click at [35, 123] on button "Historial de conversaciones" at bounding box center [52, 125] width 65 height 12
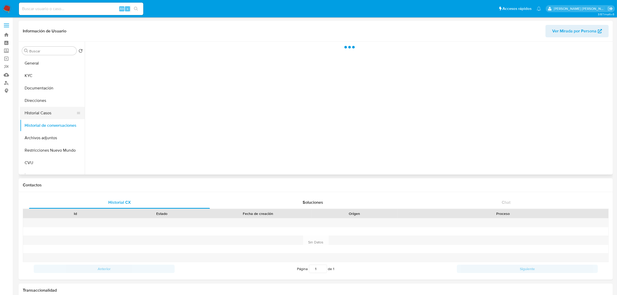
click at [35, 110] on button "Historial Casos" at bounding box center [50, 113] width 61 height 12
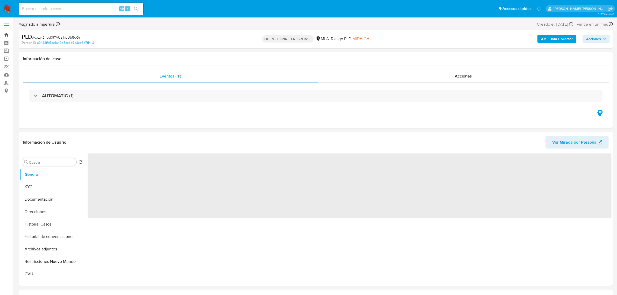
click at [5, 33] on link "Bandeja" at bounding box center [31, 35] width 62 height 8
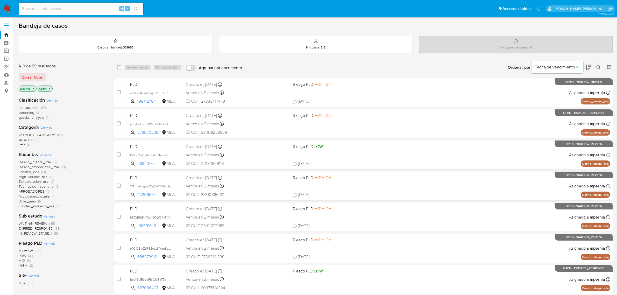
click at [28, 107] on span "transactional" at bounding box center [29, 107] width 20 height 5
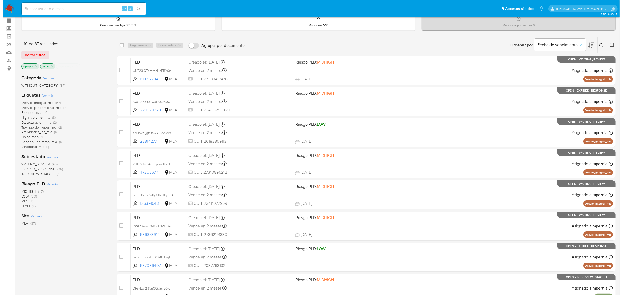
scroll to position [32, 0]
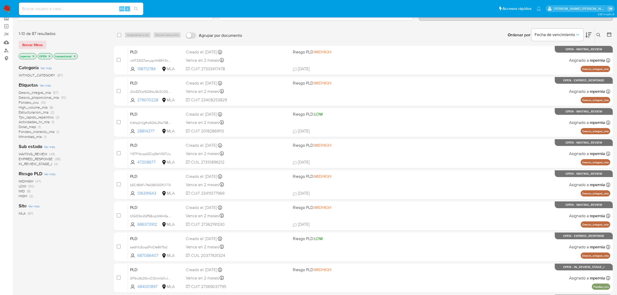
click at [48, 159] on span "EXPIRED_RESPONSE" at bounding box center [36, 158] width 34 height 5
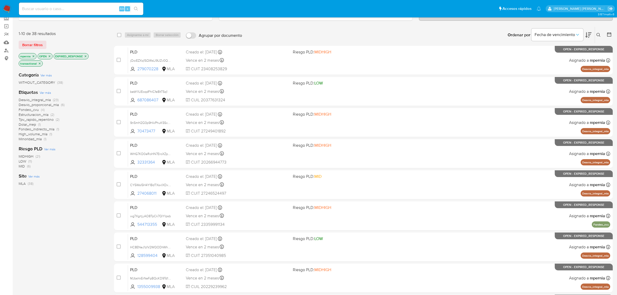
drag, startPoint x: 118, startPoint y: 36, endPoint x: 126, endPoint y: 37, distance: 7.7
click at [118, 36] on input "checkbox" at bounding box center [119, 35] width 4 height 4
checkbox input "true"
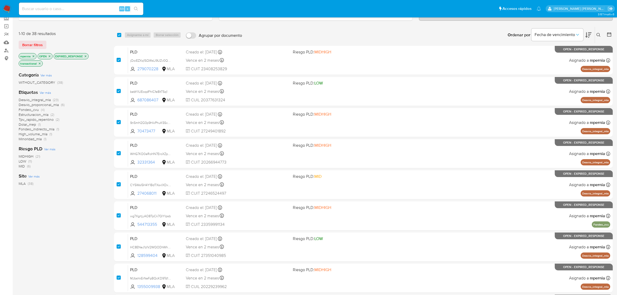
checkbox input "true"
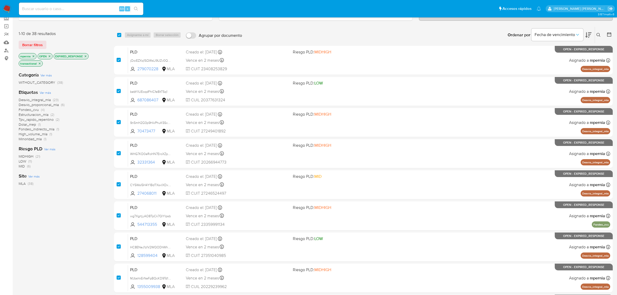
checkbox input "true"
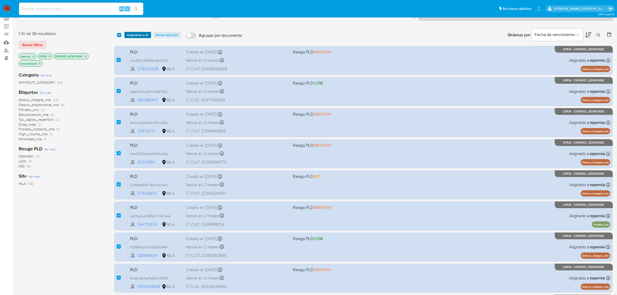
click at [130, 36] on span "Asignarme a mí" at bounding box center [138, 34] width 22 height 5
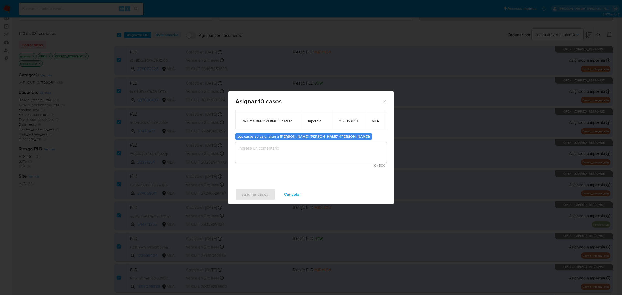
scroll to position [118, 0]
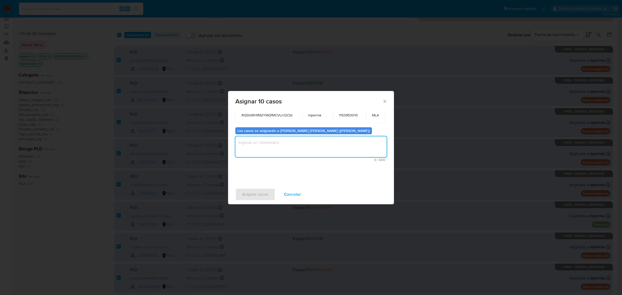
click at [289, 140] on textarea "assign-modal" at bounding box center [310, 146] width 151 height 21
type textarea "-"
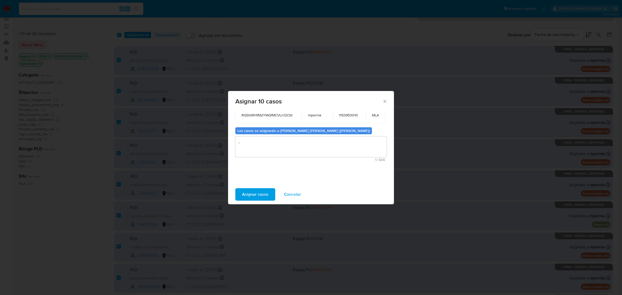
click at [255, 195] on span "Asignar casos" at bounding box center [255, 194] width 26 height 11
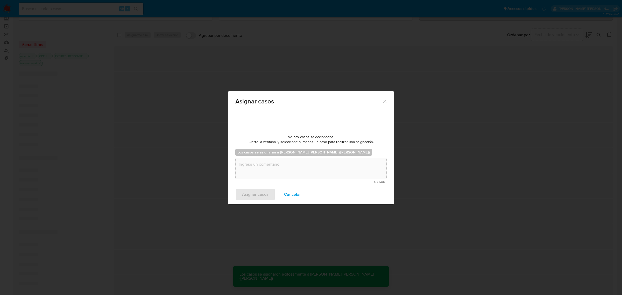
scroll to position [31, 0]
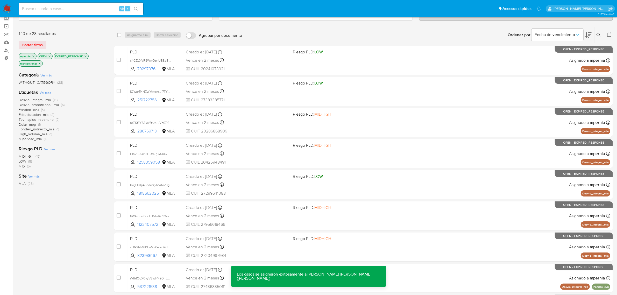
click at [125, 34] on div "Asignarme a mí Borrar selección" at bounding box center [153, 35] width 59 height 6
click at [121, 34] on div "select-all-cases-checkbox" at bounding box center [120, 35] width 6 height 6
click at [120, 35] on input "checkbox" at bounding box center [119, 35] width 4 height 4
checkbox input "true"
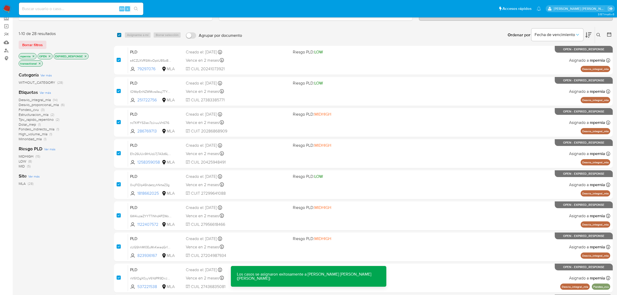
checkbox input "true"
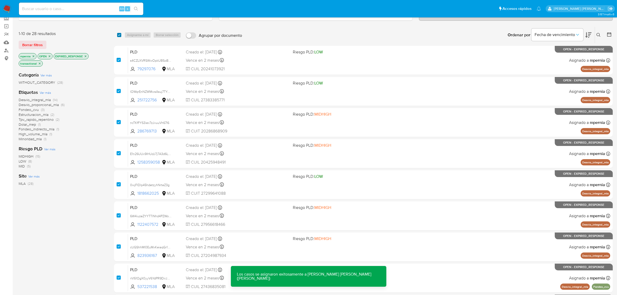
checkbox input "true"
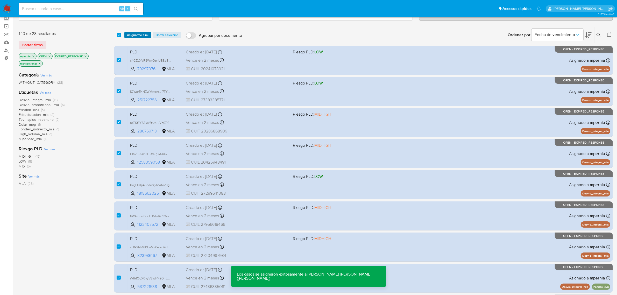
click at [142, 38] on span "Asignarme a mí" at bounding box center [138, 34] width 22 height 5
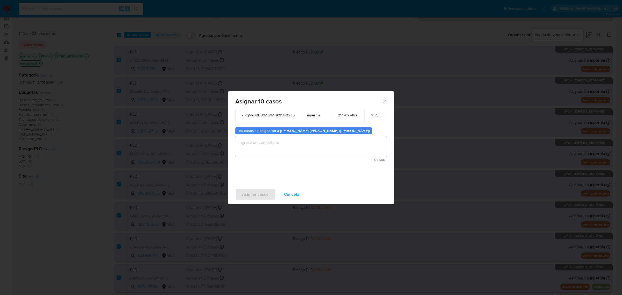
scroll to position [118, 0]
click at [266, 149] on textarea "assign-modal" at bounding box center [310, 146] width 151 height 21
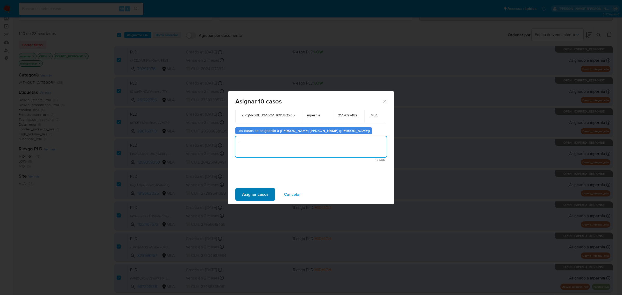
type textarea "-"
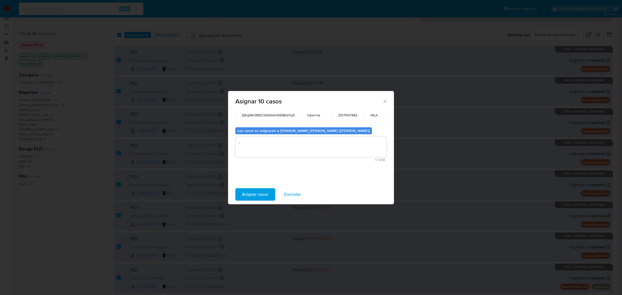
click at [260, 199] on span "Asignar casos" at bounding box center [255, 194] width 26 height 11
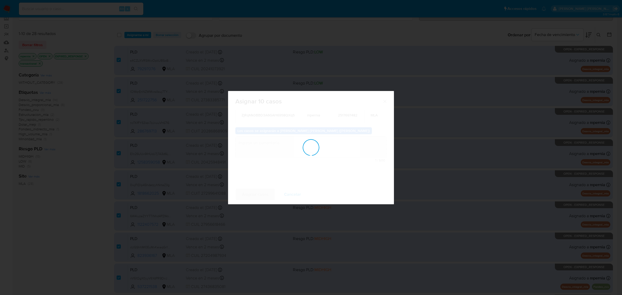
scroll to position [31, 0]
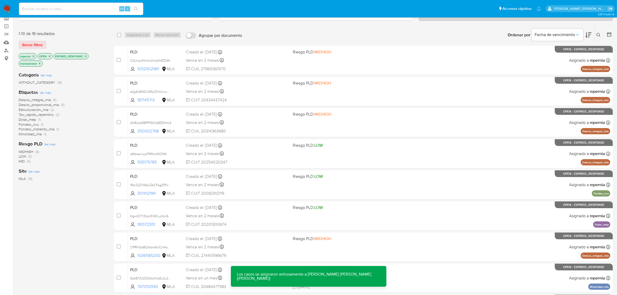
click at [119, 37] on div "select-all-cases-checkbox" at bounding box center [119, 34] width 4 height 5
click at [118, 37] on div "select-all-cases-checkbox" at bounding box center [119, 34] width 4 height 5
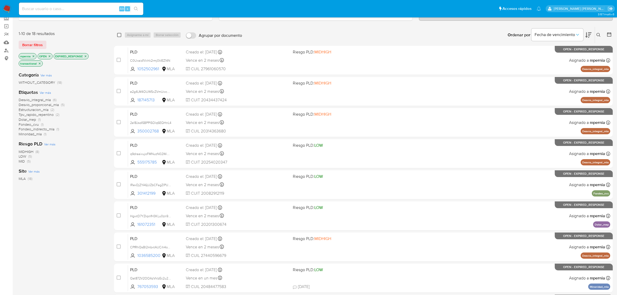
click at [120, 34] on input "checkbox" at bounding box center [119, 35] width 4 height 4
checkbox input "true"
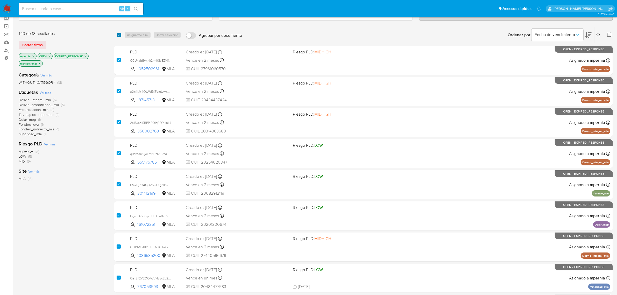
checkbox input "true"
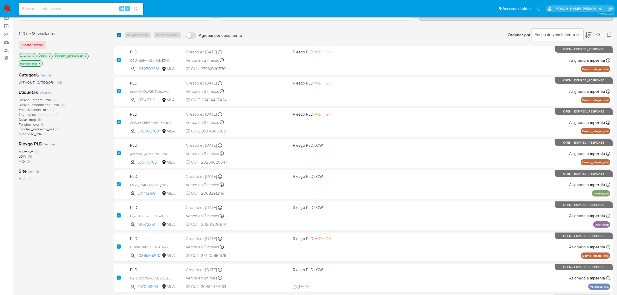
checkbox input "true"
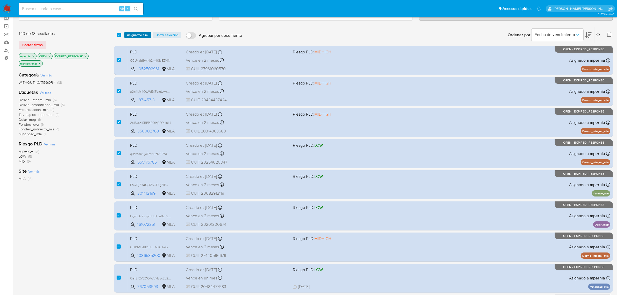
click at [136, 34] on span "Asignarme a mí" at bounding box center [138, 34] width 22 height 5
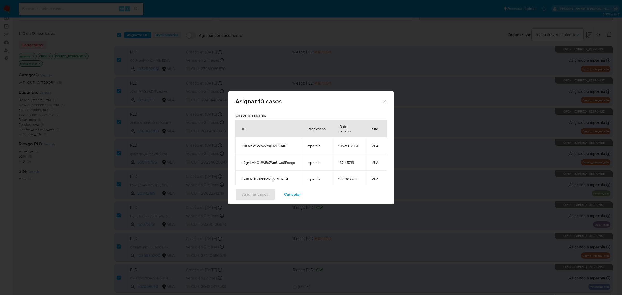
scroll to position [118, 0]
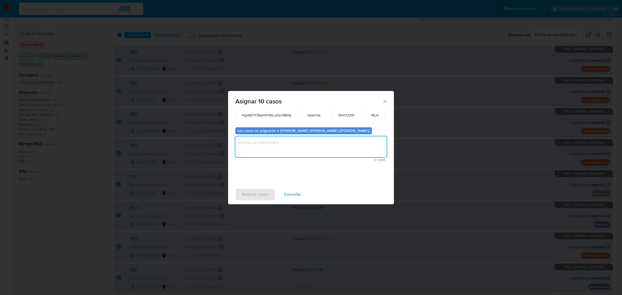
click at [282, 137] on textarea "assign-modal" at bounding box center [310, 146] width 151 height 21
type textarea "-"
click at [261, 189] on span "Asignar casos" at bounding box center [255, 194] width 26 height 11
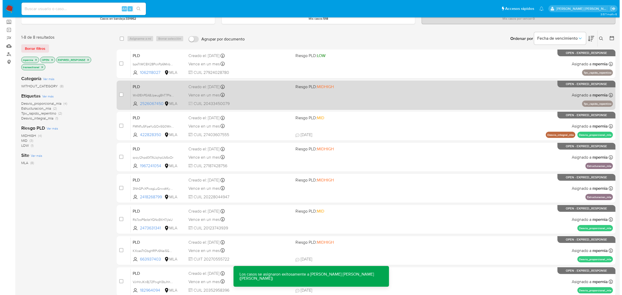
scroll to position [0, 0]
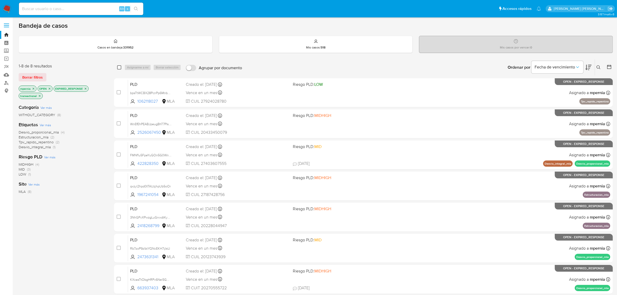
click at [118, 67] on input "checkbox" at bounding box center [119, 67] width 4 height 4
checkbox input "true"
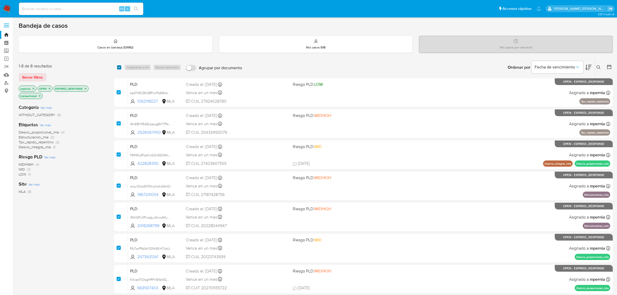
checkbox input "true"
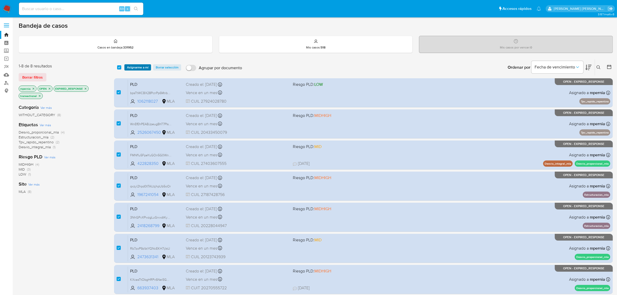
click at [131, 67] on span "Asignarme a mí" at bounding box center [138, 67] width 22 height 5
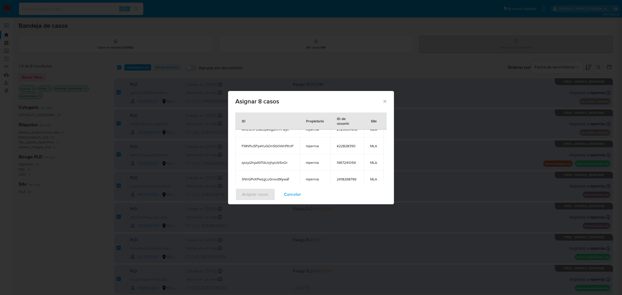
scroll to position [96, 0]
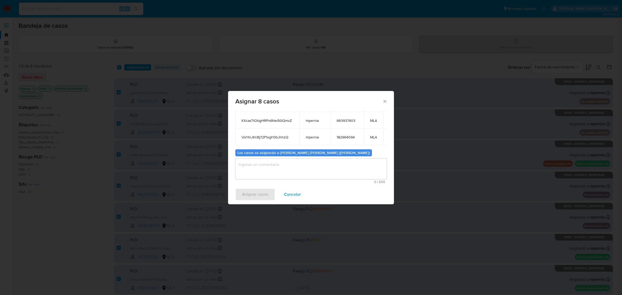
click at [286, 160] on textarea "assign-modal" at bounding box center [310, 168] width 151 height 21
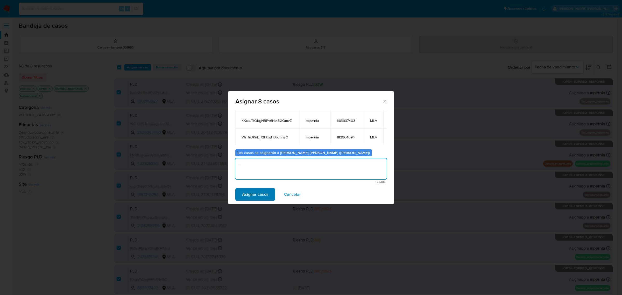
type textarea "-"
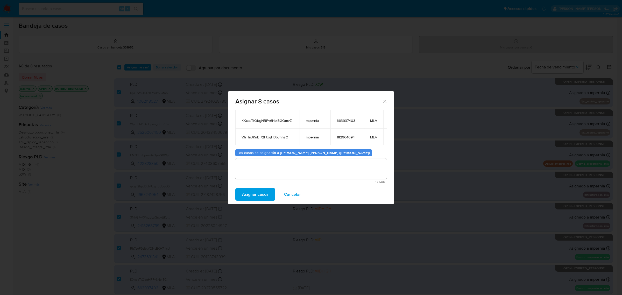
click at [250, 190] on span "Asignar casos" at bounding box center [255, 194] width 26 height 11
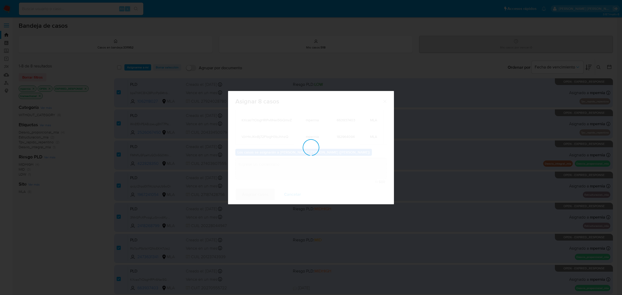
checkbox input "false"
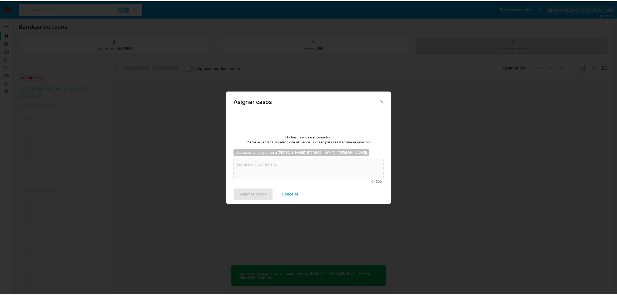
scroll to position [31, 0]
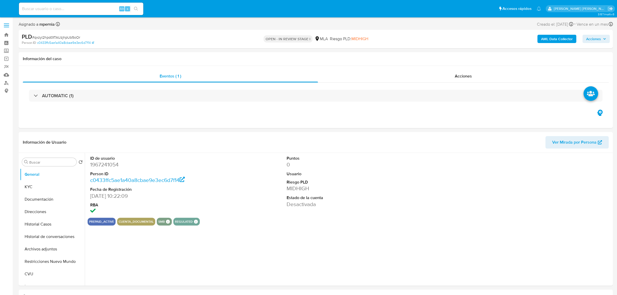
select select "10"
click at [562, 146] on span "Ver Mirada por Persona" at bounding box center [574, 142] width 44 height 12
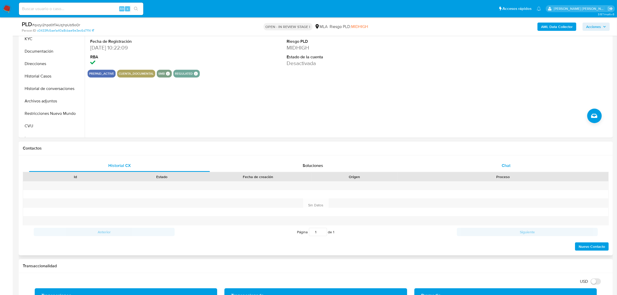
click at [499, 161] on div "Chat" at bounding box center [506, 165] width 181 height 12
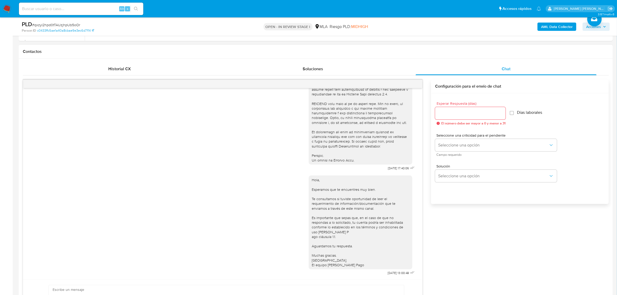
scroll to position [227, 0]
click at [410, 83] on icon "menu-action" at bounding box center [409, 83] width 5 height 5
click at [349, 70] on li "Cerrar conversación" at bounding box center [374, 73] width 53 height 9
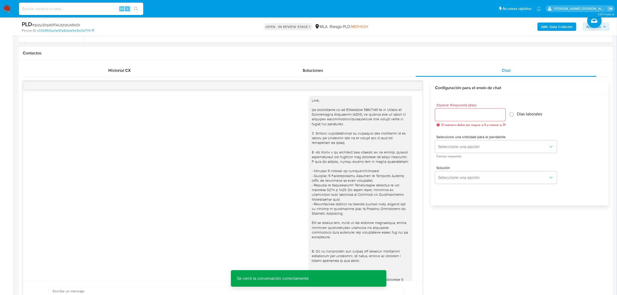
scroll to position [130, 0]
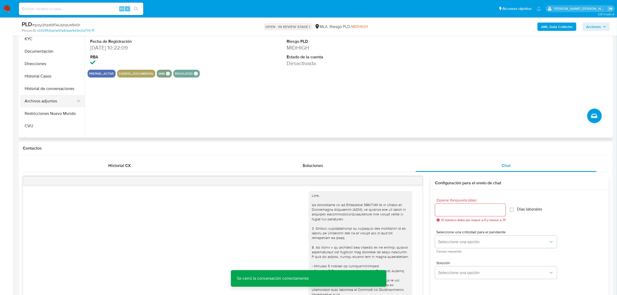
click at [45, 101] on button "Archivos adjuntos" at bounding box center [50, 101] width 61 height 12
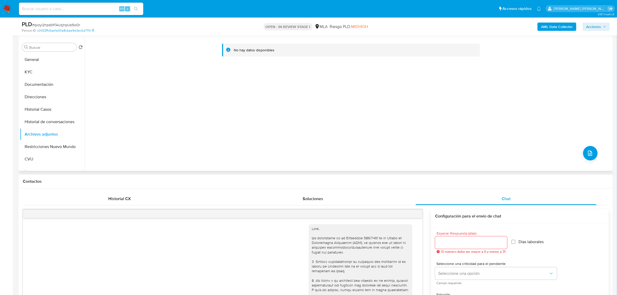
scroll to position [65, 0]
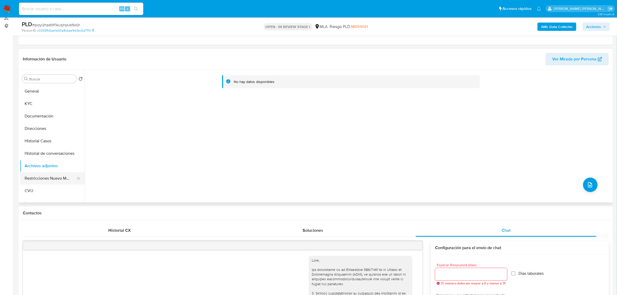
drag, startPoint x: 56, startPoint y: 180, endPoint x: 61, endPoint y: 180, distance: 5.5
click at [56, 180] on button "Restricciones Nuevo Mundo" at bounding box center [50, 178] width 61 height 12
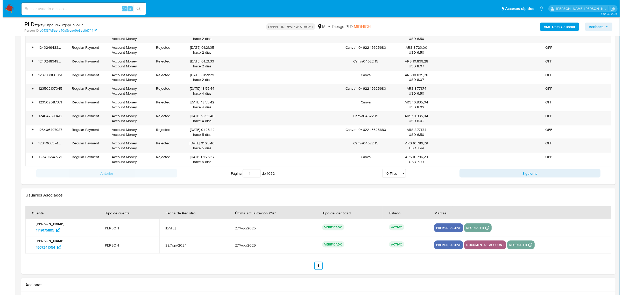
scroll to position [930, 0]
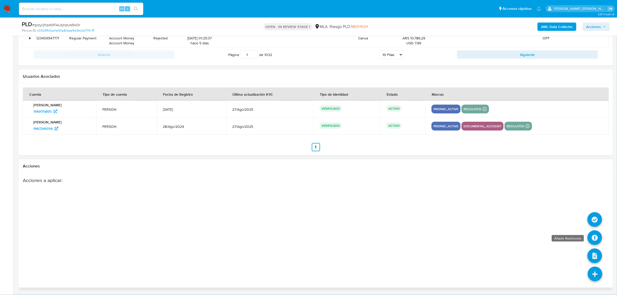
click at [595, 236] on icon at bounding box center [594, 237] width 15 height 15
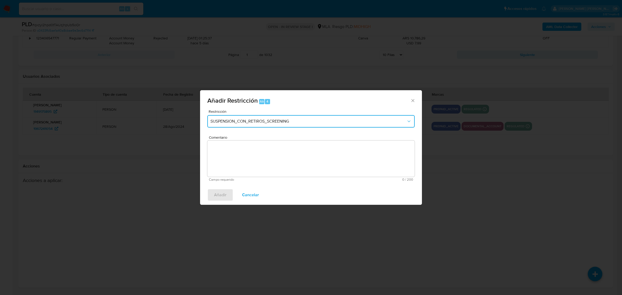
click at [297, 126] on button "SUSPENSION_CON_RETIROS_SCREENING" at bounding box center [310, 121] width 207 height 12
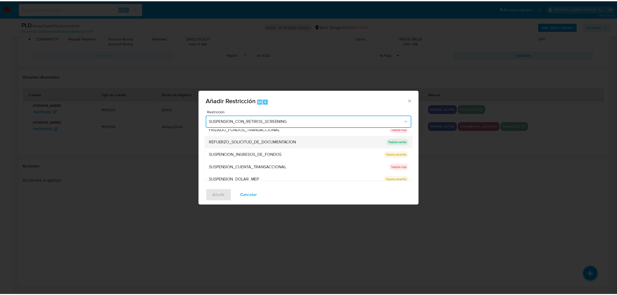
scroll to position [110, 0]
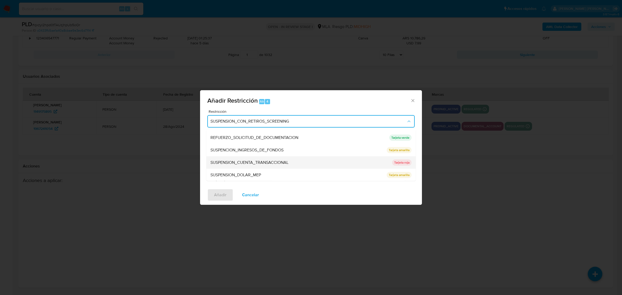
click at [270, 162] on span "SUSPENSION_CUENTA_TRANSACCIONAL" at bounding box center [249, 162] width 78 height 5
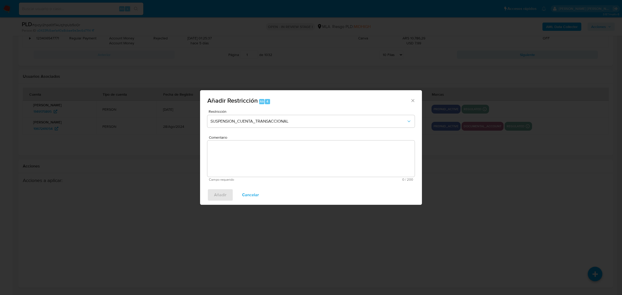
click at [270, 162] on textarea "Comentario" at bounding box center [310, 158] width 207 height 36
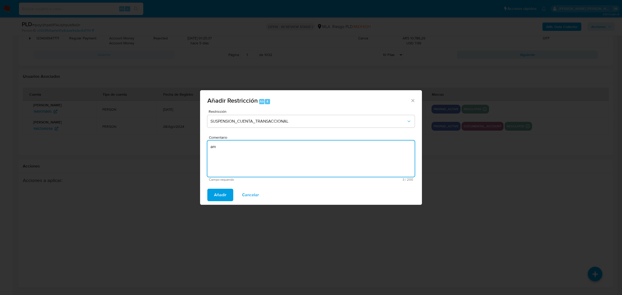
type textarea "a"
type textarea "AML"
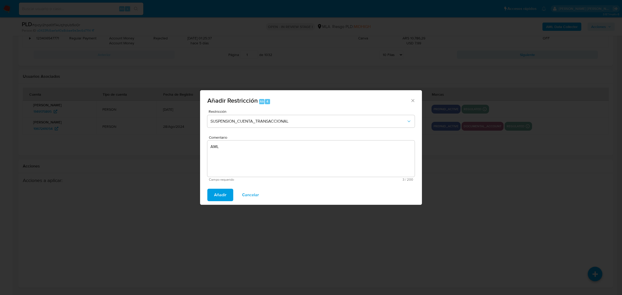
click at [218, 195] on span "Añadir" at bounding box center [220, 194] width 12 height 11
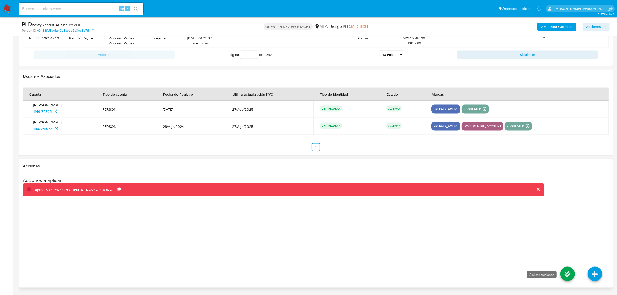
click at [566, 275] on icon at bounding box center [567, 274] width 15 height 15
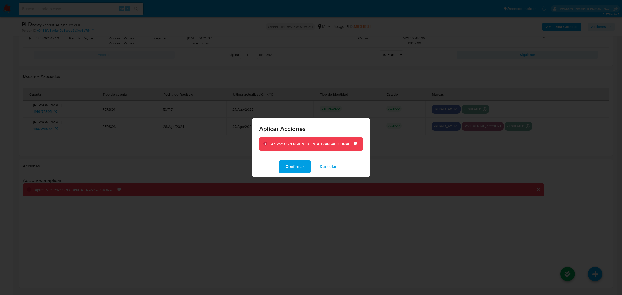
drag, startPoint x: 296, startPoint y: 164, endPoint x: 292, endPoint y: 154, distance: 10.3
click at [296, 164] on span "Confirmar" at bounding box center [295, 166] width 19 height 11
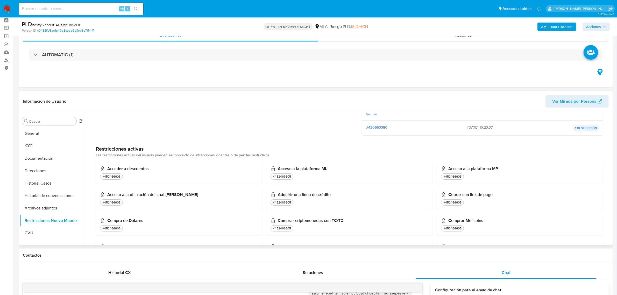
scroll to position [162, 0]
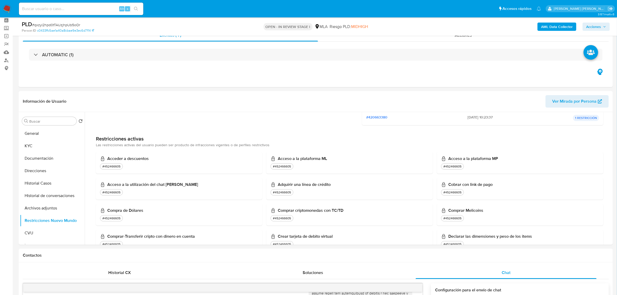
click at [553, 26] on b "AML Data Collector" at bounding box center [557, 27] width 32 height 8
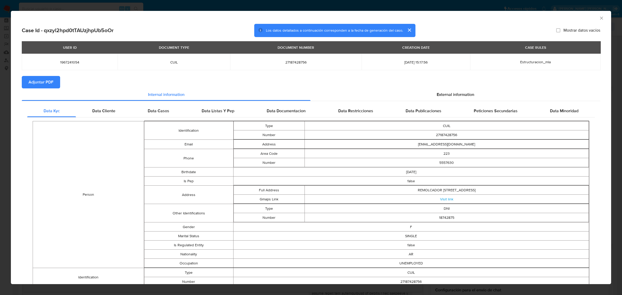
click at [48, 76] on span "Adjuntar PDF" at bounding box center [41, 81] width 25 height 11
click at [599, 18] on icon "Cerrar ventana" at bounding box center [601, 18] width 5 height 5
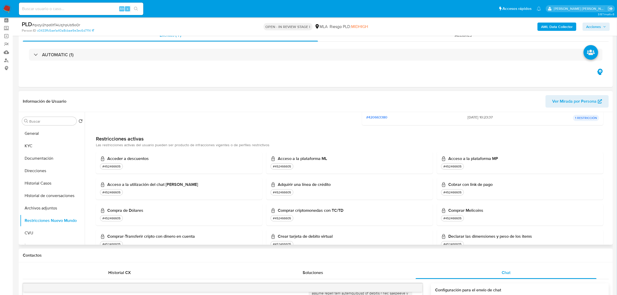
scroll to position [227, 0]
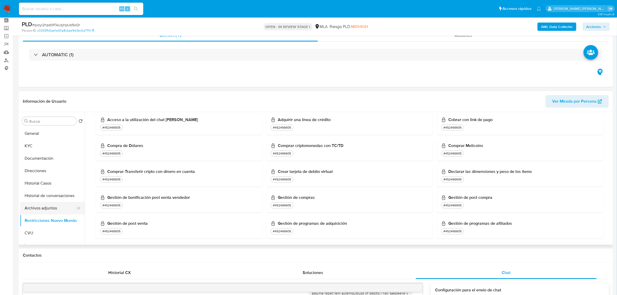
click at [42, 209] on button "Archivos adjuntos" at bounding box center [50, 208] width 61 height 12
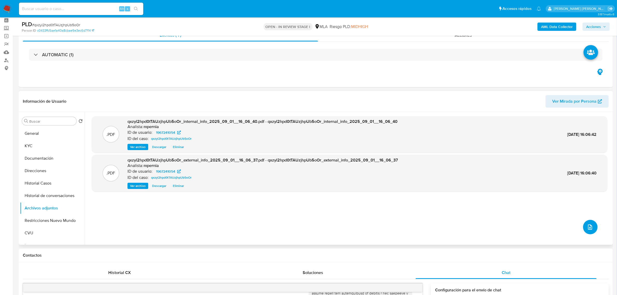
click at [587, 226] on icon "upload-file" at bounding box center [590, 227] width 6 height 6
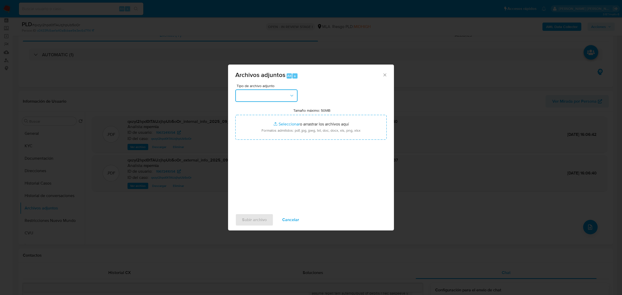
click at [254, 98] on button "button" at bounding box center [266, 95] width 62 height 12
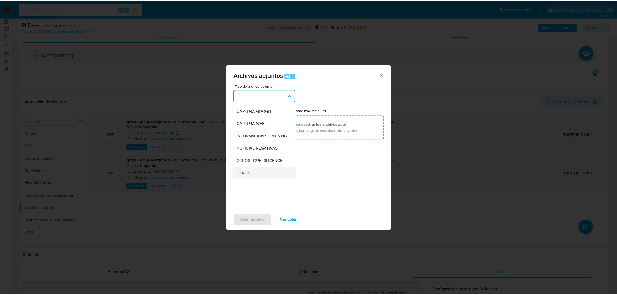
scroll to position [65, 0]
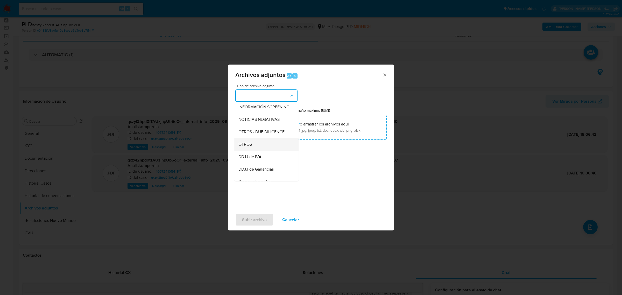
click at [241, 147] on span "OTROS" at bounding box center [244, 143] width 13 height 5
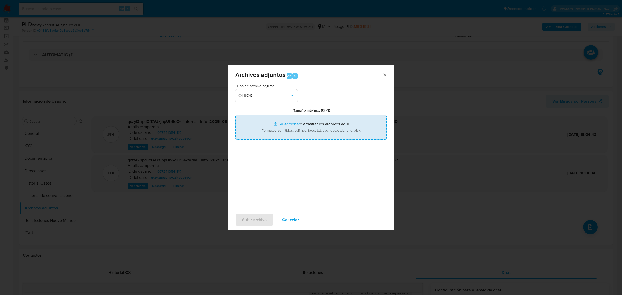
type input "C:\fakepath\Movimientos-Aladdin-1967241054.xlsx"
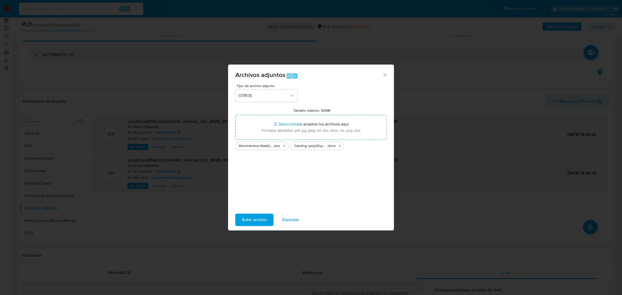
click at [244, 219] on span "Subir archivo" at bounding box center [254, 219] width 25 height 11
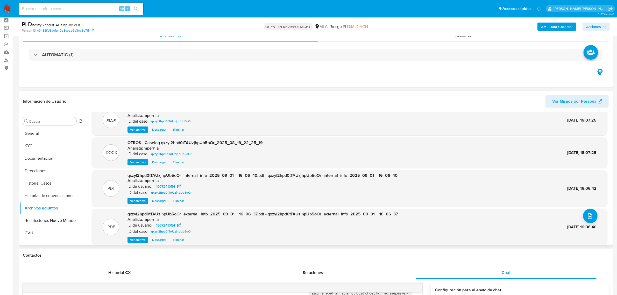
scroll to position [16, 0]
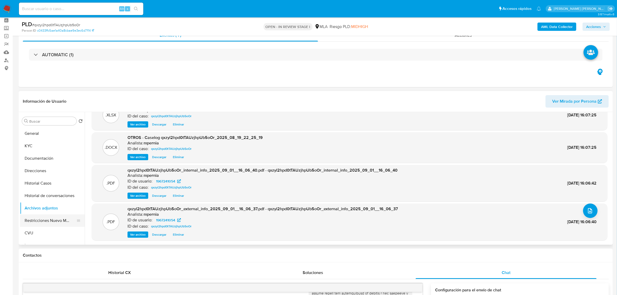
click at [40, 218] on button "Restricciones Nuevo Mundo" at bounding box center [50, 220] width 61 height 12
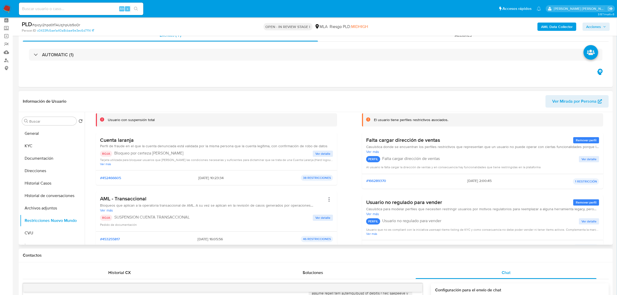
scroll to position [130, 0]
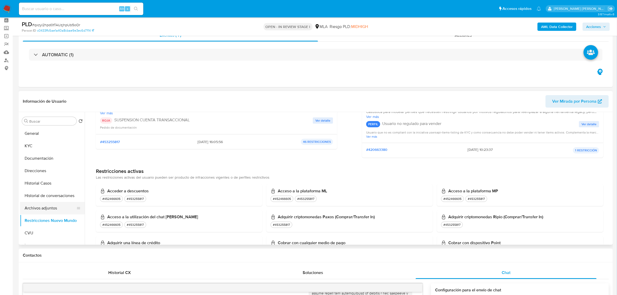
click at [38, 208] on button "Archivos adjuntos" at bounding box center [50, 208] width 61 height 12
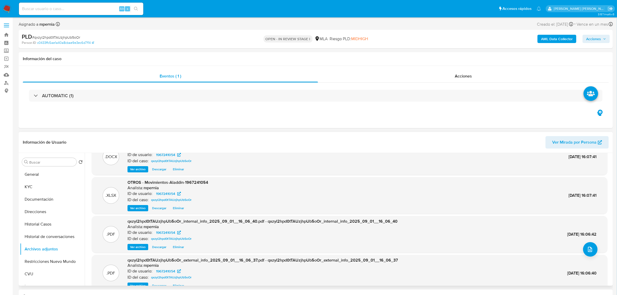
scroll to position [29, 0]
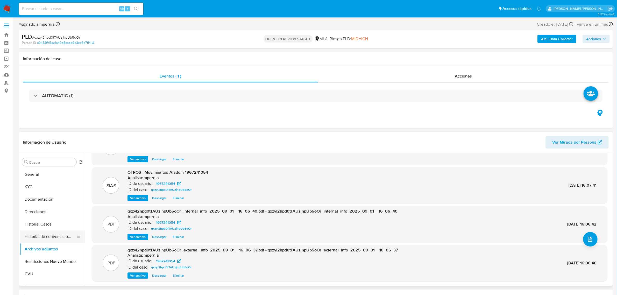
click at [43, 238] on button "Historial de conversaciones" at bounding box center [50, 236] width 61 height 12
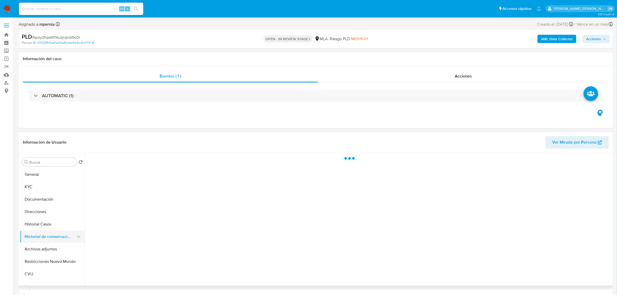
scroll to position [0, 0]
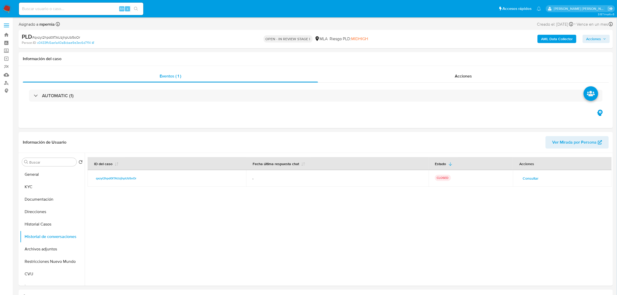
click at [590, 43] on span "Acciones" at bounding box center [593, 39] width 15 height 8
drag, startPoint x: 448, startPoint y: 58, endPoint x: 450, endPoint y: 66, distance: 8.1
click at [450, 60] on div "Resolución del caso Alt r" at bounding box center [454, 55] width 49 height 13
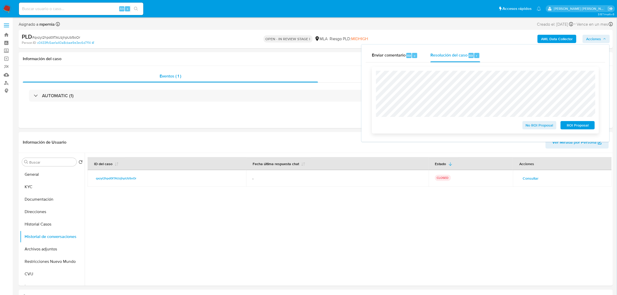
click at [573, 126] on span "ROI Proposal" at bounding box center [577, 125] width 27 height 7
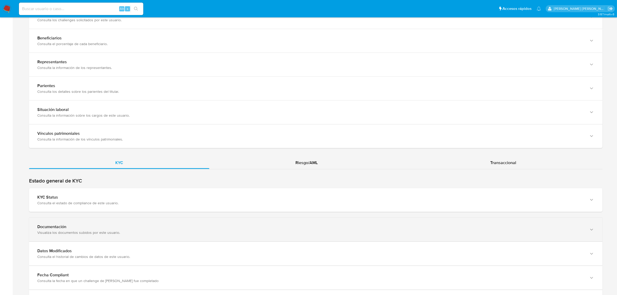
scroll to position [356, 0]
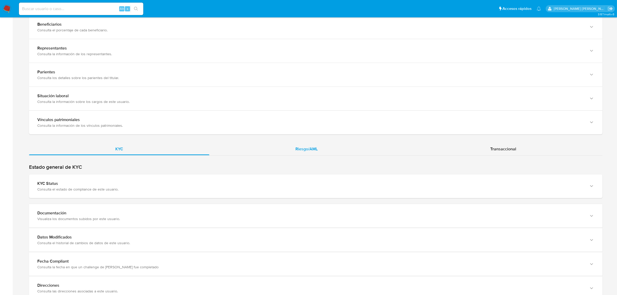
click at [314, 153] on div "Riesgo/AML" at bounding box center [306, 149] width 195 height 12
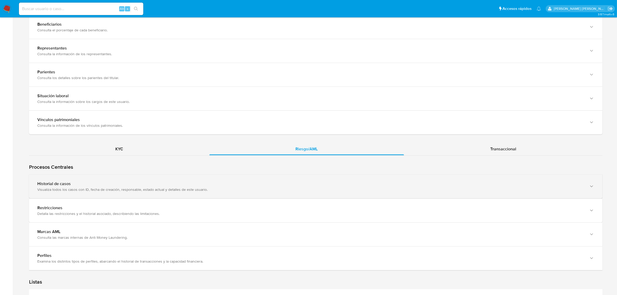
click at [141, 187] on div "Historial de casos Visualiza todos los casos con ID, fecha de creación, respons…" at bounding box center [310, 186] width 547 height 11
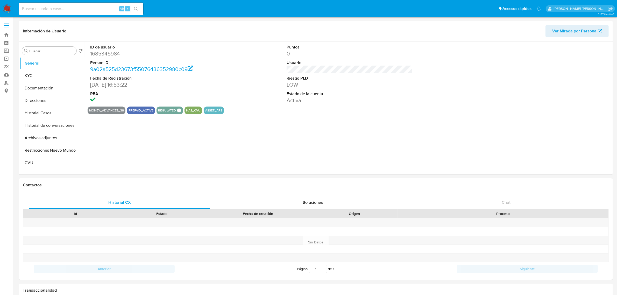
select select "10"
click at [31, 118] on button "Historial Casos" at bounding box center [50, 113] width 61 height 12
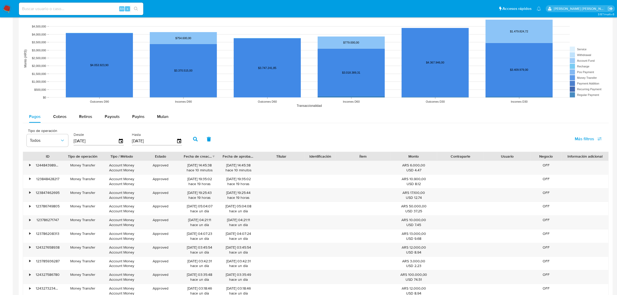
scroll to position [516, 0]
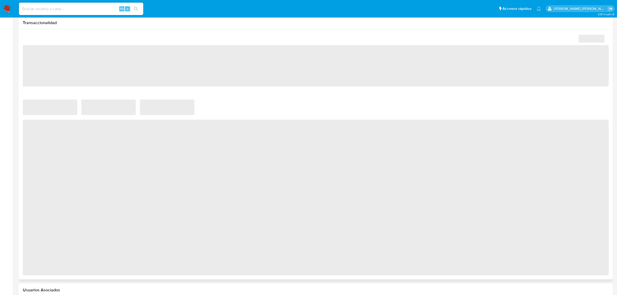
scroll to position [281, 0]
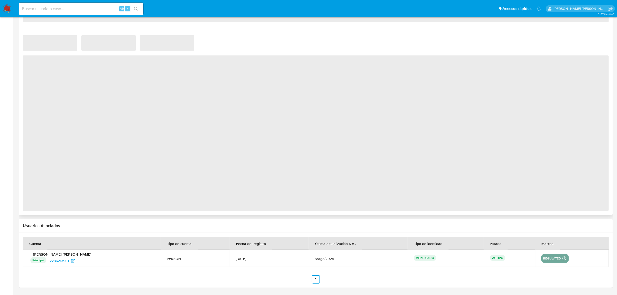
select select "10"
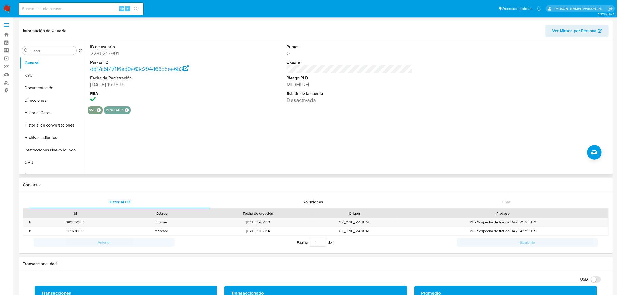
scroll to position [0, 0]
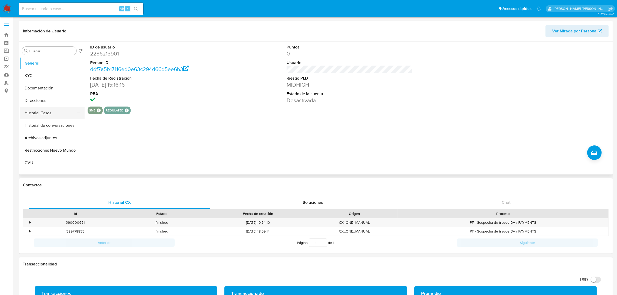
click at [42, 111] on button "Historial Casos" at bounding box center [50, 113] width 61 height 12
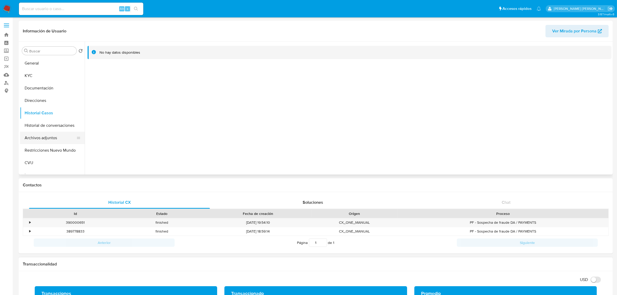
click at [47, 139] on button "Archivos adjuntos" at bounding box center [50, 138] width 61 height 12
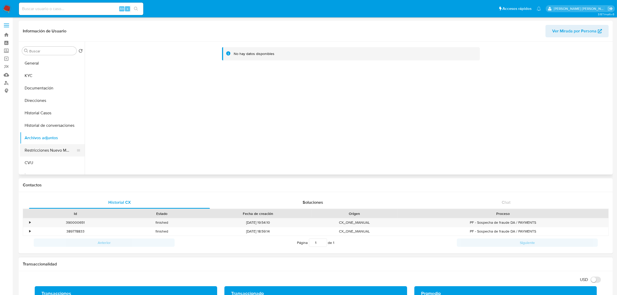
click at [48, 148] on button "Restricciones Nuevo Mundo" at bounding box center [50, 150] width 61 height 12
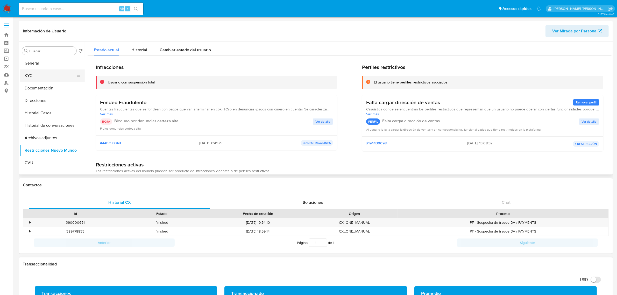
click at [38, 73] on button "KYC" at bounding box center [50, 75] width 61 height 12
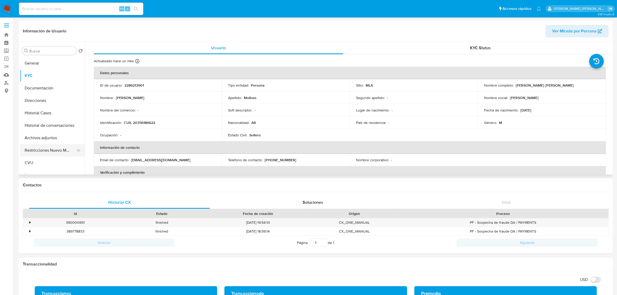
click at [48, 151] on button "Restricciones Nuevo Mundo" at bounding box center [50, 150] width 61 height 12
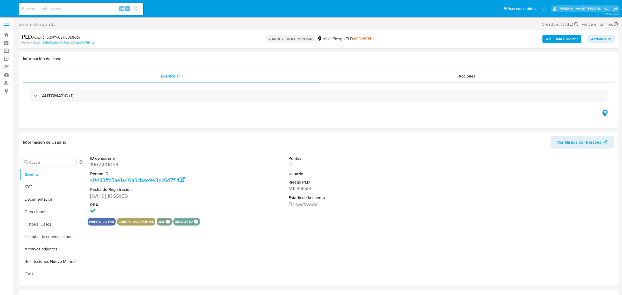
select select "10"
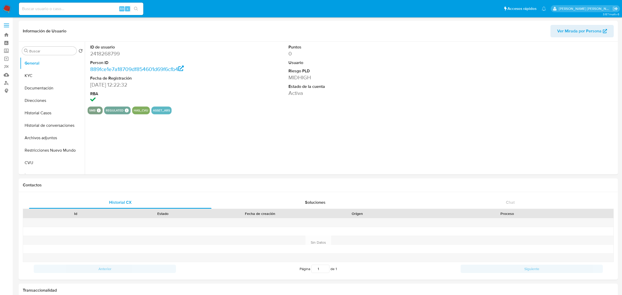
select select "10"
click at [38, 109] on button "Historial Casos" at bounding box center [50, 113] width 61 height 12
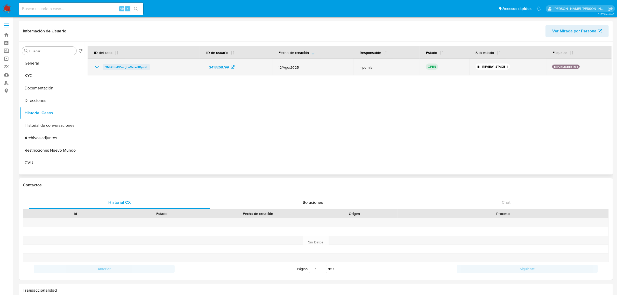
click at [139, 67] on span "3NhGPvXPwzgLuGrxxdtKywaT" at bounding box center [126, 67] width 43 height 6
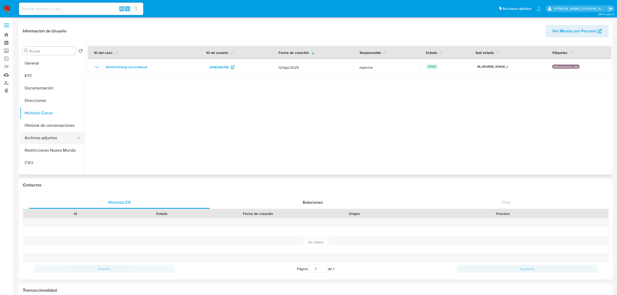
click at [30, 142] on button "Archivos adjuntos" at bounding box center [50, 138] width 61 height 12
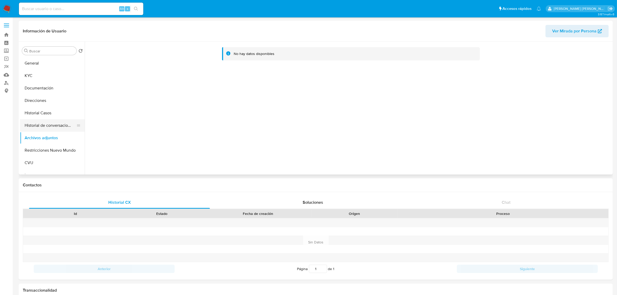
click at [48, 126] on button "Historial de conversaciones" at bounding box center [50, 125] width 61 height 12
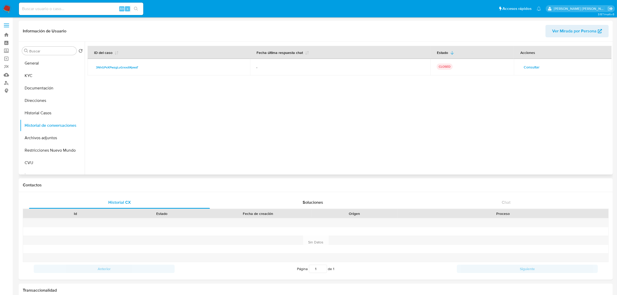
click at [528, 70] on span "Consultar" at bounding box center [532, 66] width 16 height 7
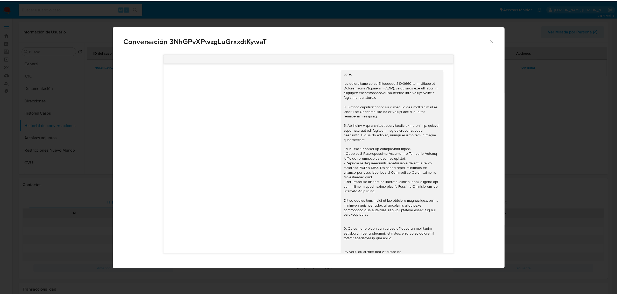
scroll to position [217, 0]
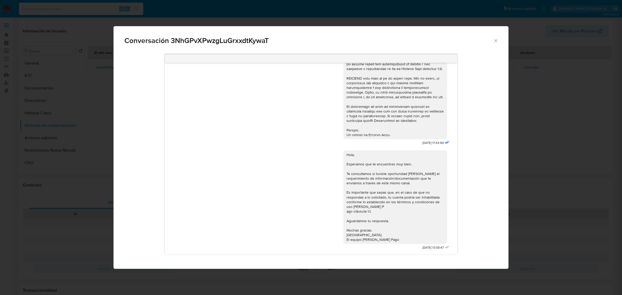
click at [495, 42] on icon "Cerrar" at bounding box center [495, 40] width 5 height 5
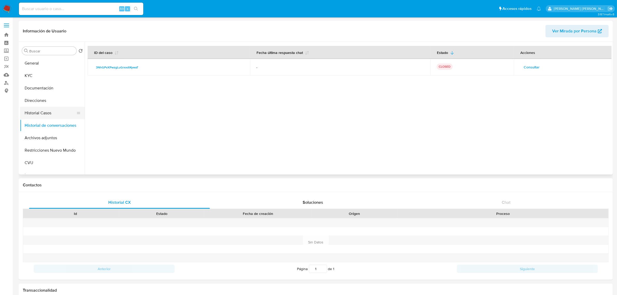
click at [34, 115] on button "Historial Casos" at bounding box center [50, 113] width 61 height 12
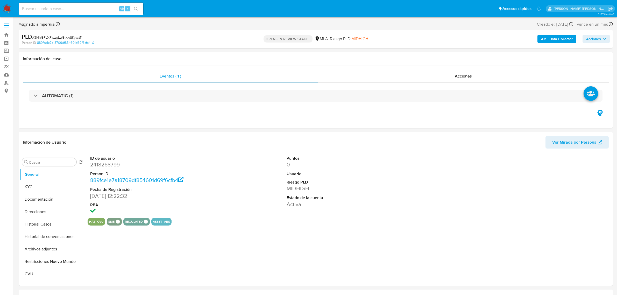
select select "10"
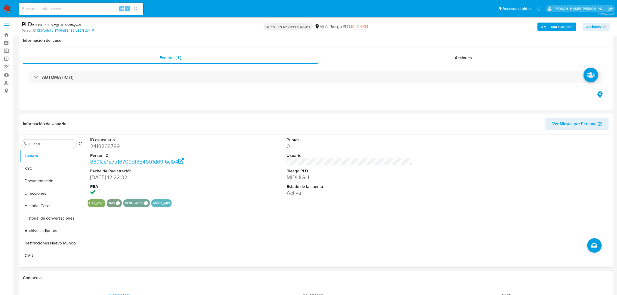
scroll to position [194, 0]
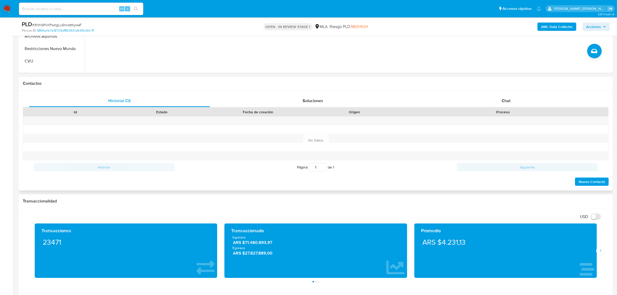
click at [515, 109] on div "Proceso" at bounding box center [503, 112] width 211 height 9
click at [506, 98] on span "Chat" at bounding box center [506, 101] width 9 height 6
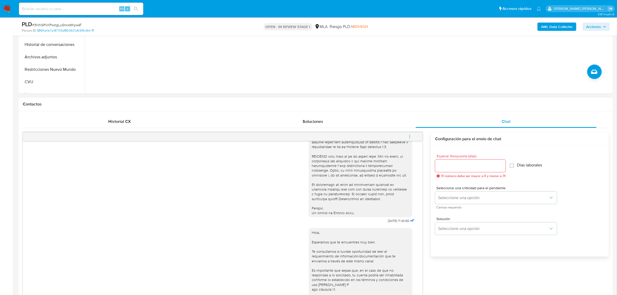
scroll to position [162, 0]
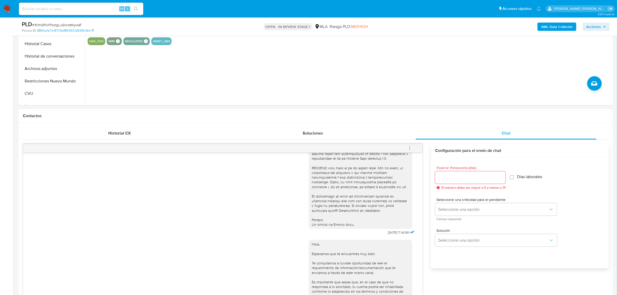
click at [410, 149] on icon "menu-action" at bounding box center [409, 148] width 5 height 5
drag, startPoint x: 388, startPoint y: 139, endPoint x: 365, endPoint y: 143, distance: 23.5
click at [387, 139] on li "Cerrar conversación" at bounding box center [374, 138] width 53 height 9
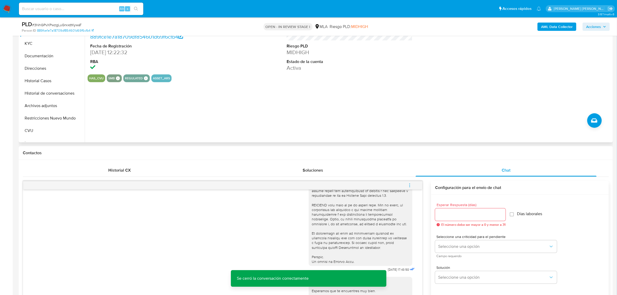
scroll to position [32, 0]
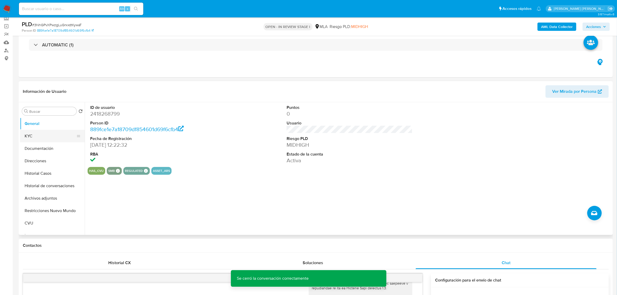
click at [49, 135] on button "KYC" at bounding box center [50, 136] width 61 height 12
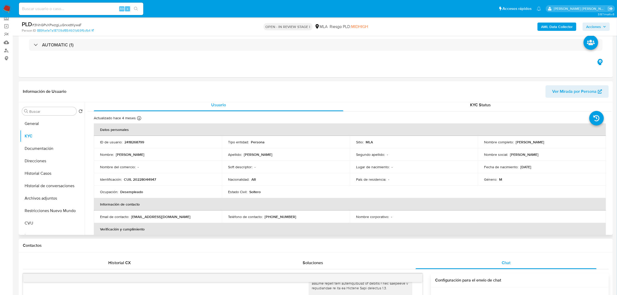
scroll to position [0, 0]
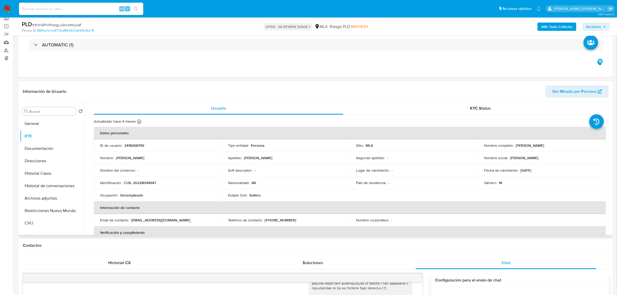
drag, startPoint x: 520, startPoint y: 145, endPoint x: 540, endPoint y: 146, distance: 19.2
click at [557, 144] on div "Nombre completo : Jorge Omar Ledesma" at bounding box center [542, 145] width 116 height 5
click at [43, 151] on button "Documentación" at bounding box center [50, 148] width 61 height 12
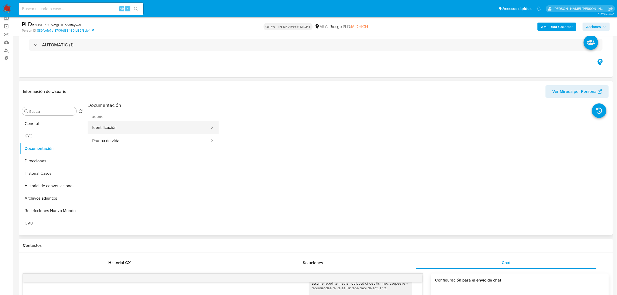
click at [103, 123] on button "Identificación" at bounding box center [149, 127] width 123 height 13
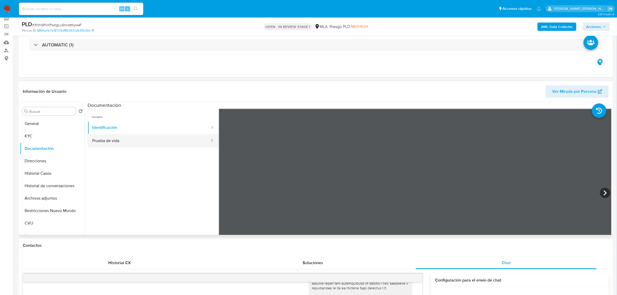
click at [176, 140] on button "Prueba de vida" at bounding box center [149, 140] width 123 height 13
click at [34, 160] on button "Direcciones" at bounding box center [50, 161] width 61 height 12
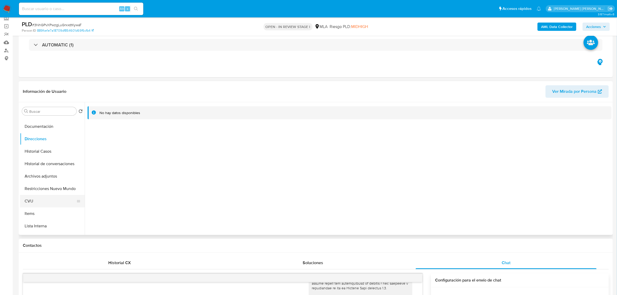
scroll to position [32, 0]
click at [43, 190] on button "CVU" at bounding box center [50, 191] width 61 height 12
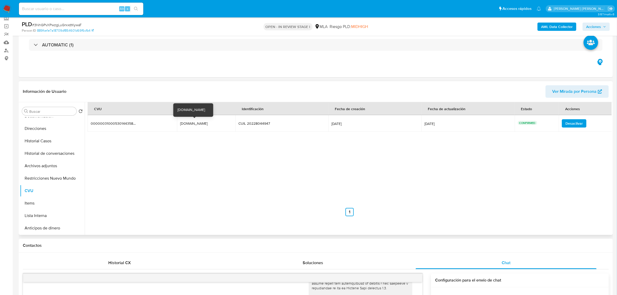
drag, startPoint x: 172, startPoint y: 124, endPoint x: 207, endPoint y: 126, distance: 35.3
click at [207, 126] on tr "0000003100053014435841 0000003100053014435841 jorgeledesma3.mp jorgeledesma3.mp…" at bounding box center [350, 123] width 525 height 17
drag, startPoint x: 207, startPoint y: 126, endPoint x: 193, endPoint y: 143, distance: 22.3
click at [194, 144] on div "CVU Alias Identificación Fecha de creación Fecha de actualización Estado Accion…" at bounding box center [350, 159] width 524 height 114
click at [199, 125] on div "jorgeledesma3.mp" at bounding box center [196, 123] width 33 height 5
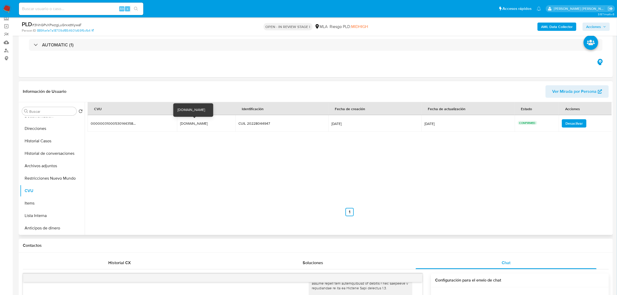
click at [199, 125] on div "jorgeledesma3.mp" at bounding box center [196, 123] width 33 height 5
drag, startPoint x: 199, startPoint y: 125, endPoint x: 125, endPoint y: 174, distance: 89.3
click at [156, 169] on div "CVU Alias Identificación Fecha de creación Fecha de actualización Estado Accion…" at bounding box center [350, 159] width 524 height 114
click at [46, 175] on button "Restricciones Nuevo Mundo" at bounding box center [50, 178] width 61 height 12
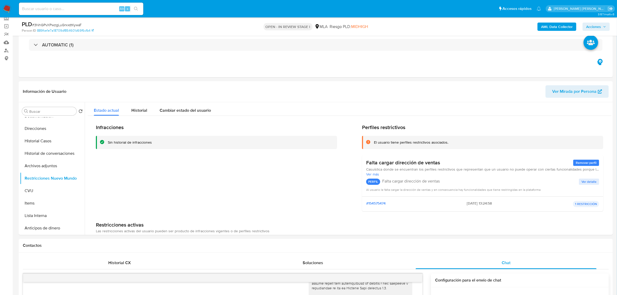
click at [559, 30] on b "AML Data Collector" at bounding box center [557, 27] width 32 height 8
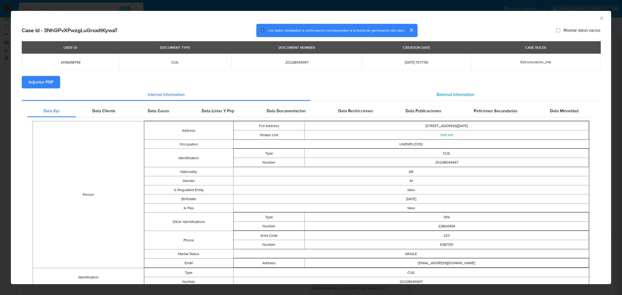
click at [458, 89] on div "External information" at bounding box center [455, 94] width 290 height 12
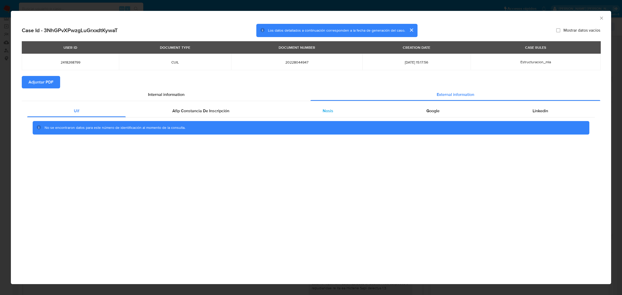
click at [349, 111] on div "Nosis" at bounding box center [328, 111] width 104 height 12
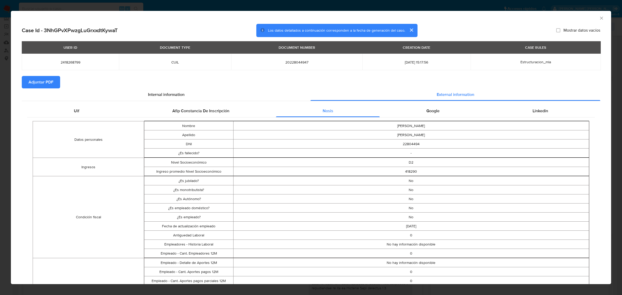
click at [35, 85] on span "Adjuntar PDF" at bounding box center [41, 81] width 25 height 11
click at [599, 18] on icon "Cerrar ventana" at bounding box center [601, 18] width 5 height 5
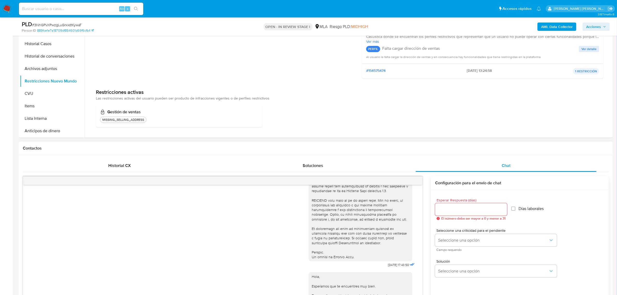
scroll to position [0, 0]
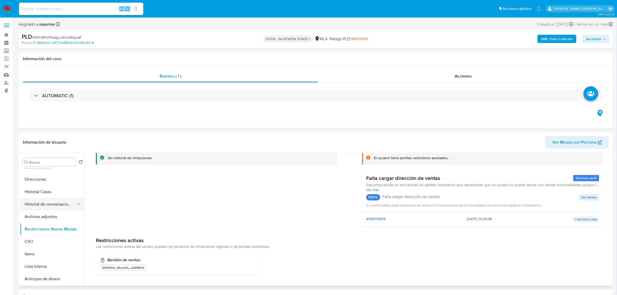
click at [59, 201] on button "Historial de conversaciones" at bounding box center [50, 204] width 61 height 12
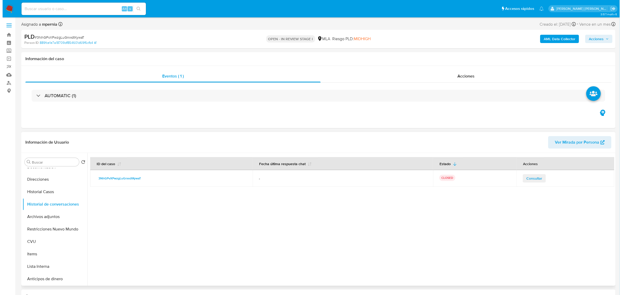
scroll to position [65, 0]
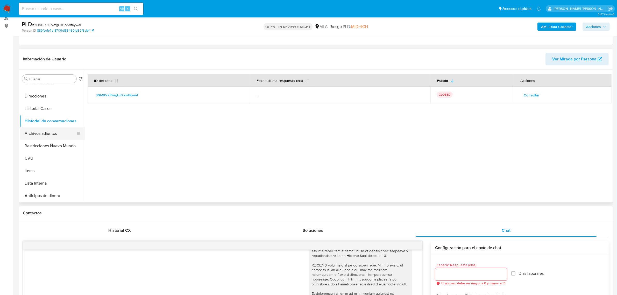
click at [44, 130] on button "Archivos adjuntos" at bounding box center [50, 133] width 61 height 12
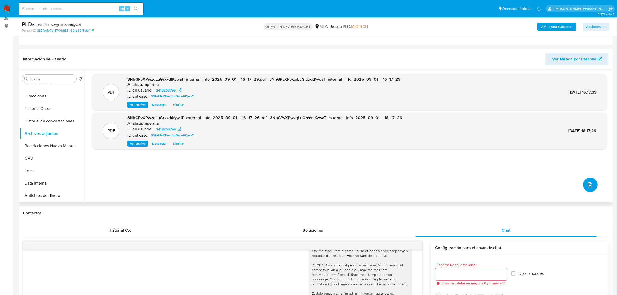
click at [587, 182] on icon "upload-file" at bounding box center [590, 185] width 6 height 6
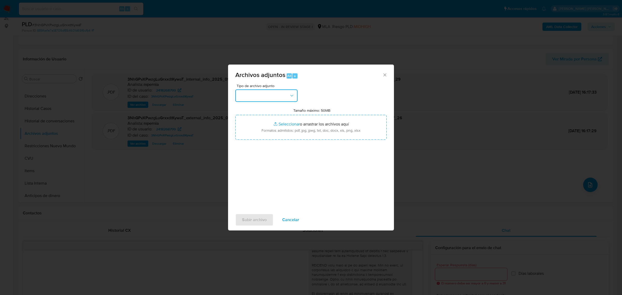
drag, startPoint x: 291, startPoint y: 91, endPoint x: 288, endPoint y: 99, distance: 8.4
click at [290, 91] on button "button" at bounding box center [266, 95] width 62 height 12
click at [260, 145] on div "OTROS" at bounding box center [264, 144] width 53 height 12
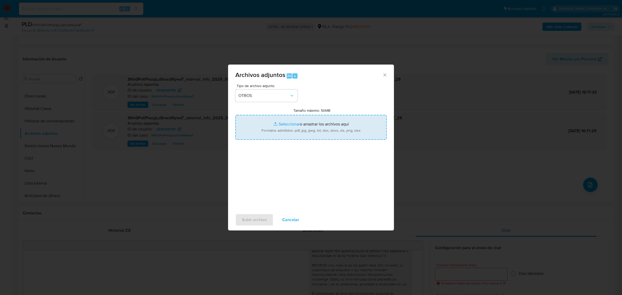
type input "C:\fakepath\Movimientos-Aladdin-2418268799.xlsx"
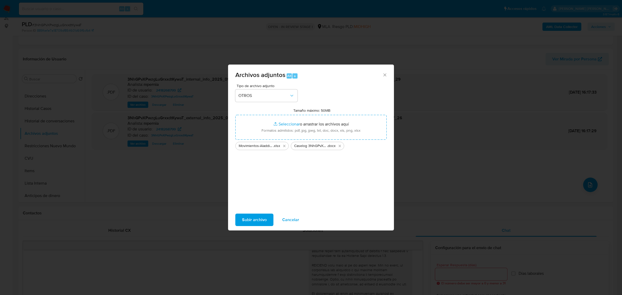
click at [260, 223] on span "Subir archivo" at bounding box center [254, 219] width 25 height 11
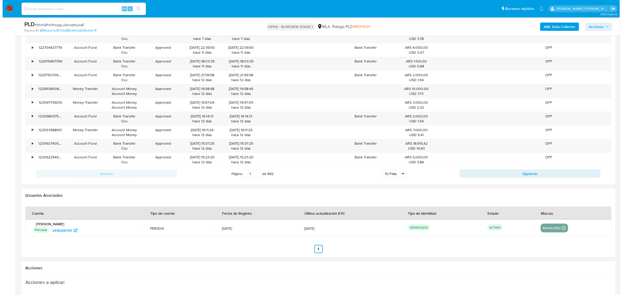
scroll to position [913, 0]
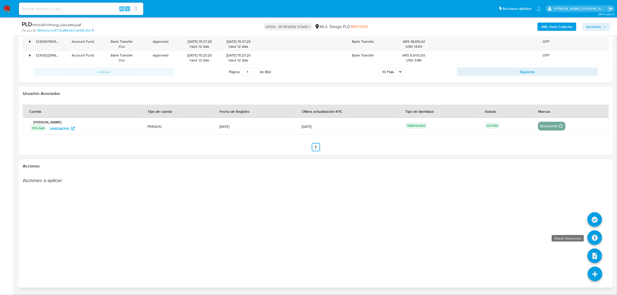
click at [592, 237] on icon at bounding box center [594, 237] width 15 height 15
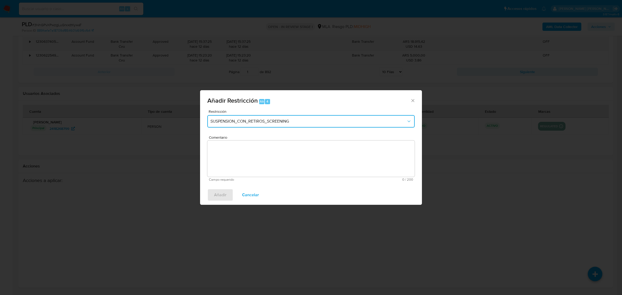
click at [270, 115] on button "SUSPENSION_CON_RETIROS_SCREENING" at bounding box center [310, 121] width 207 height 12
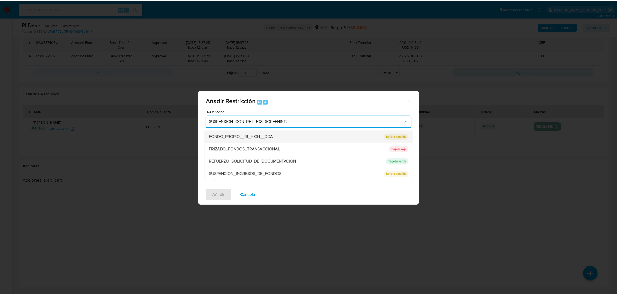
scroll to position [97, 0]
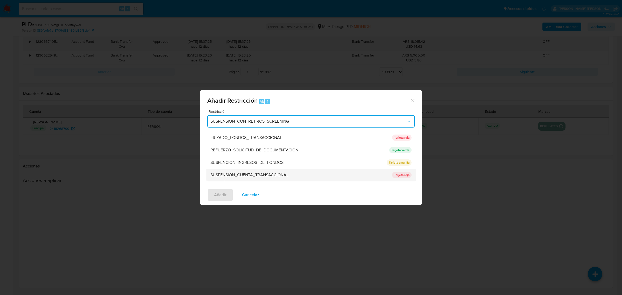
click at [265, 175] on span "SUSPENSION_CUENTA_TRANSACCIONAL" at bounding box center [249, 174] width 78 height 5
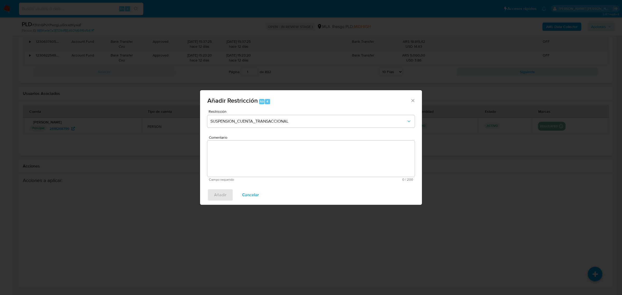
click at [265, 175] on textarea "Comentario" at bounding box center [310, 158] width 207 height 36
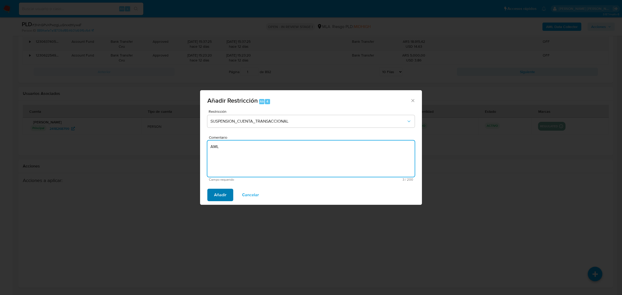
type textarea "AML"
click at [219, 196] on span "Añadir" at bounding box center [220, 194] width 12 height 11
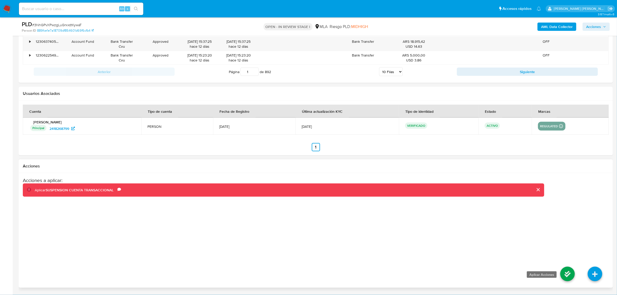
click at [565, 271] on icon at bounding box center [567, 274] width 15 height 15
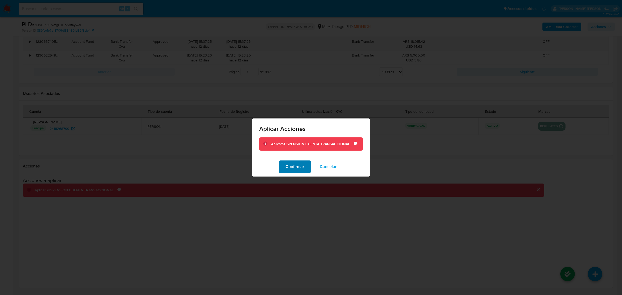
click at [293, 170] on span "Confirmar" at bounding box center [295, 166] width 19 height 11
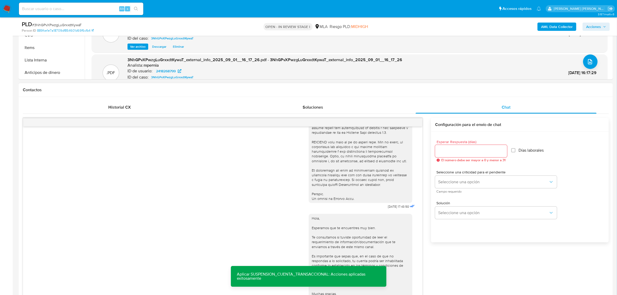
scroll to position [70, 0]
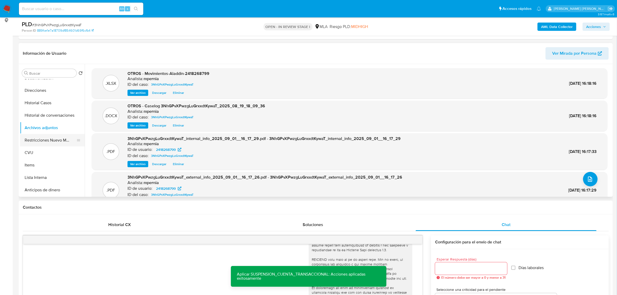
click at [48, 140] on button "Restricciones Nuevo Mundo" at bounding box center [50, 140] width 61 height 12
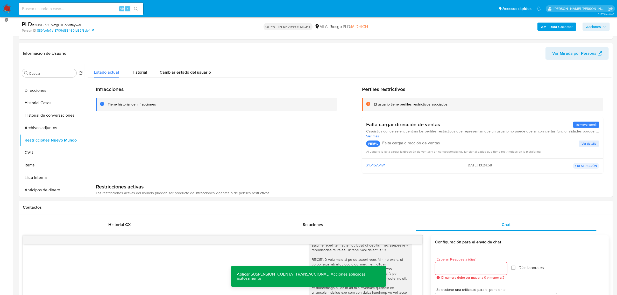
click at [594, 27] on span "Acciones" at bounding box center [593, 27] width 15 height 8
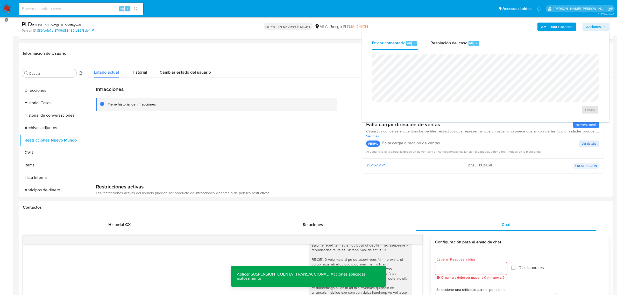
drag, startPoint x: 446, startPoint y: 42, endPoint x: 448, endPoint y: 51, distance: 9.3
click at [446, 45] on span "Resolución del caso" at bounding box center [448, 43] width 37 height 6
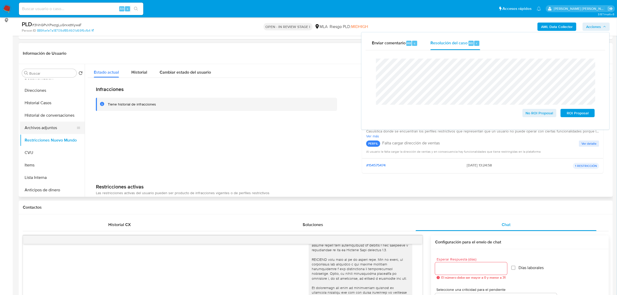
click at [53, 122] on button "Archivos adjuntos" at bounding box center [50, 128] width 61 height 12
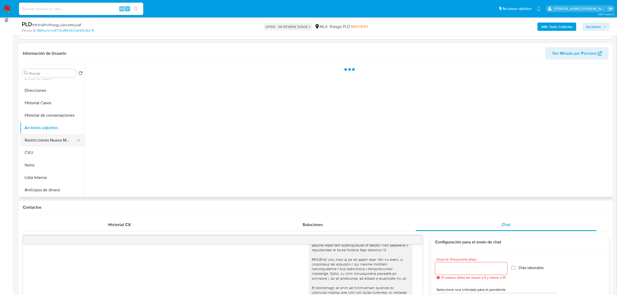
click at [59, 137] on button "Restricciones Nuevo Mundo" at bounding box center [50, 140] width 61 height 12
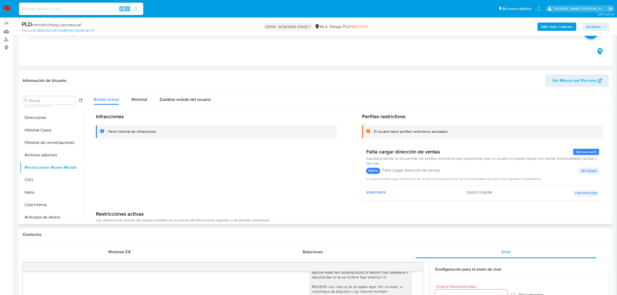
scroll to position [6, 0]
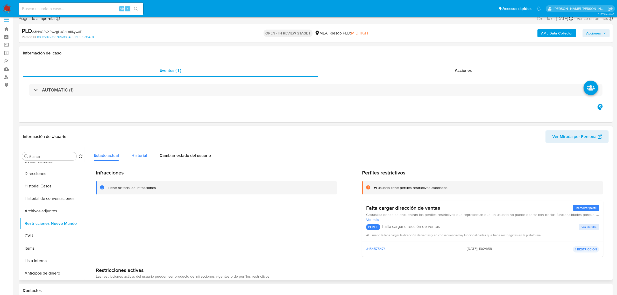
click at [138, 154] on span "Historial" at bounding box center [139, 155] width 16 height 6
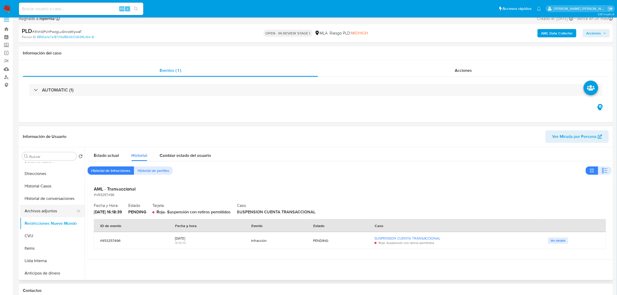
click at [53, 211] on button "Archivos adjuntos" at bounding box center [50, 211] width 61 height 12
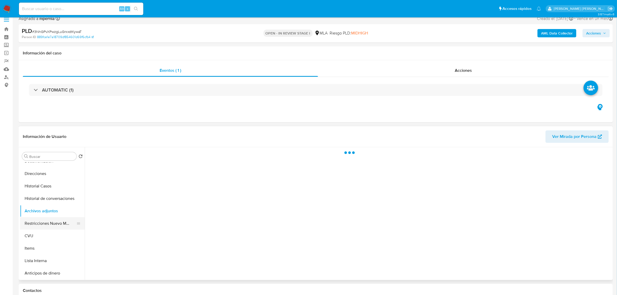
click at [53, 222] on button "Restricciones Nuevo Mundo" at bounding box center [50, 223] width 61 height 12
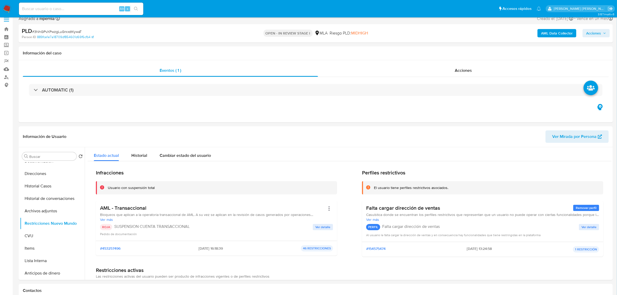
click at [600, 36] on span "Acciones" at bounding box center [593, 33] width 15 height 8
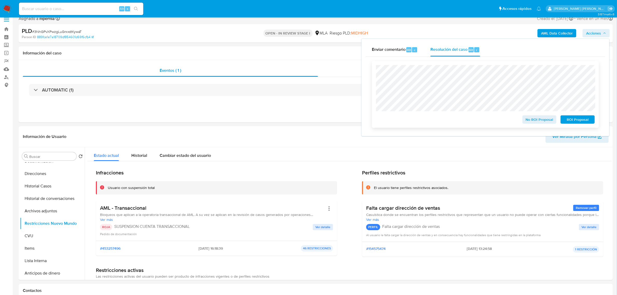
click at [590, 117] on span "ROI Proposal" at bounding box center [577, 119] width 27 height 7
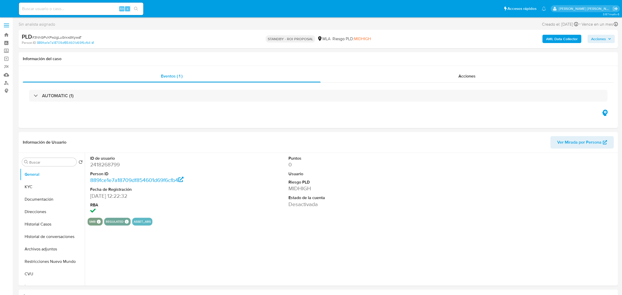
select select "10"
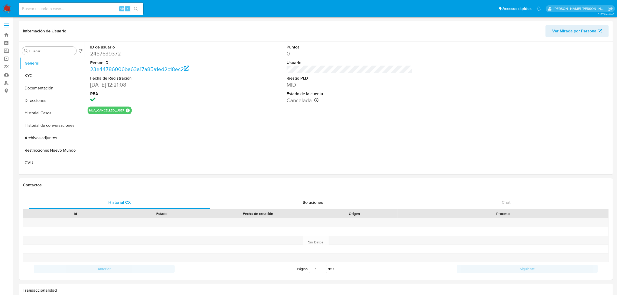
select select "10"
click at [48, 114] on button "Historial Casos" at bounding box center [50, 113] width 61 height 12
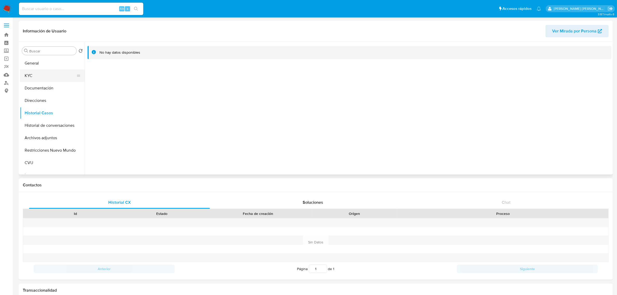
click at [47, 73] on button "KYC" at bounding box center [50, 75] width 61 height 12
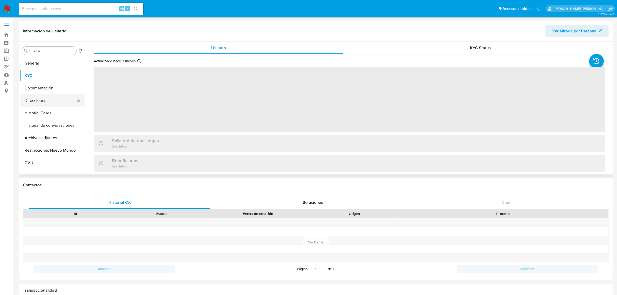
click at [36, 104] on button "Direcciones" at bounding box center [50, 100] width 61 height 12
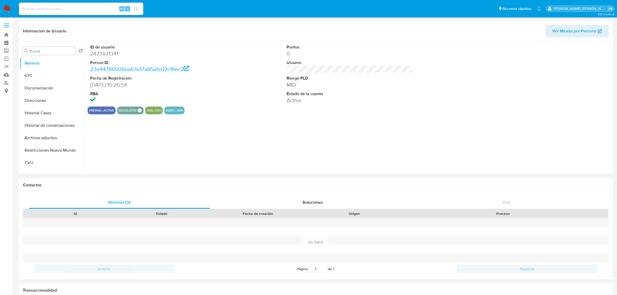
select select "10"
click at [44, 113] on button "Historial Casos" at bounding box center [50, 113] width 61 height 12
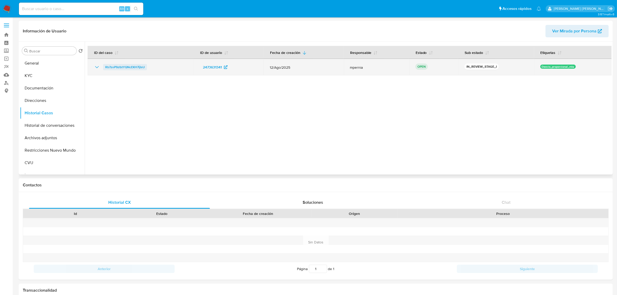
click at [130, 66] on span "Rb7zoP9zlbtYQNcEKH7ijIsU" at bounding box center [125, 67] width 40 height 6
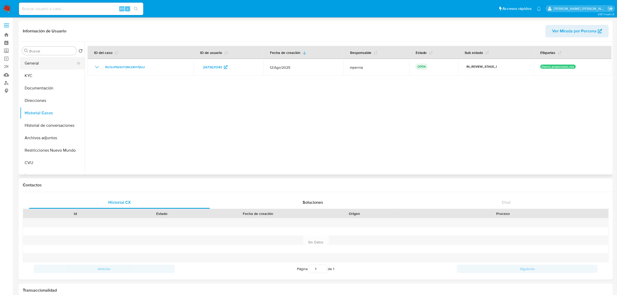
click at [35, 60] on button "General" at bounding box center [50, 63] width 61 height 12
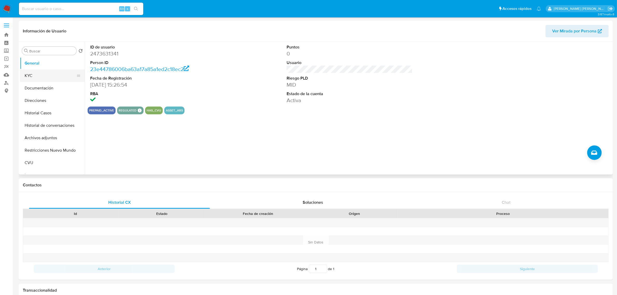
click at [34, 81] on button "KYC" at bounding box center [50, 75] width 61 height 12
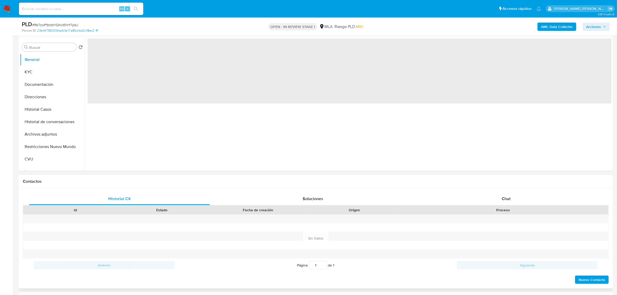
scroll to position [97, 0]
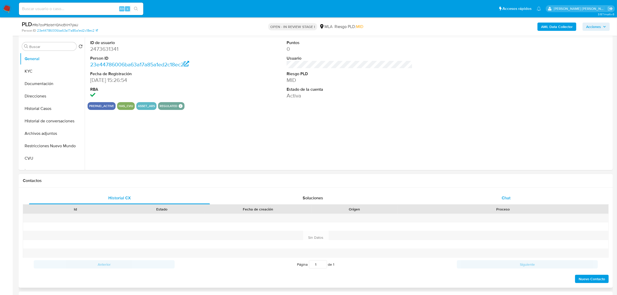
click at [509, 198] on span "Chat" at bounding box center [506, 198] width 9 height 6
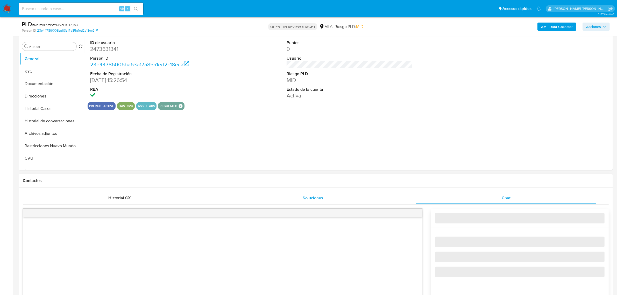
select select "10"
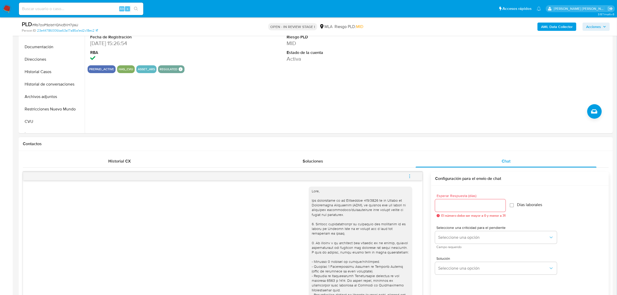
scroll to position [130, 0]
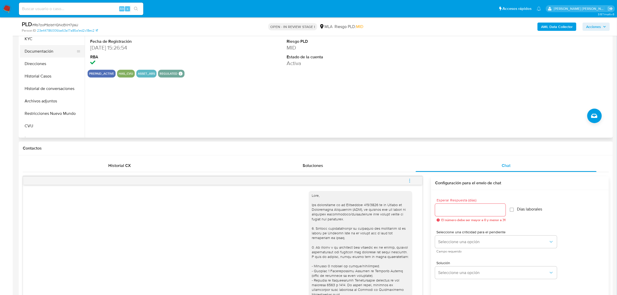
click at [42, 48] on button "Documentación" at bounding box center [50, 51] width 61 height 12
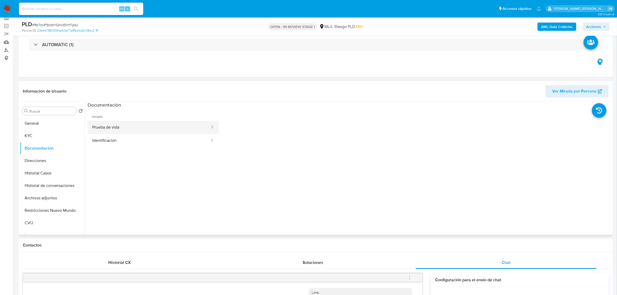
scroll to position [32, 0]
click at [122, 123] on button "Prueba de vida" at bounding box center [149, 127] width 123 height 13
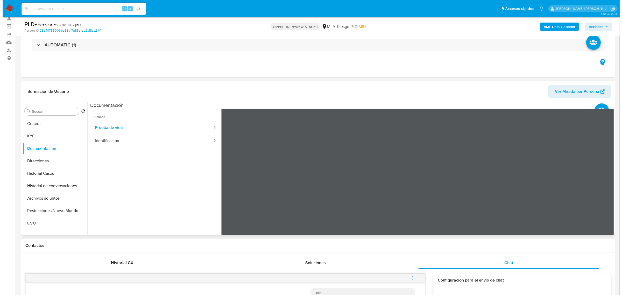
scroll to position [16, 0]
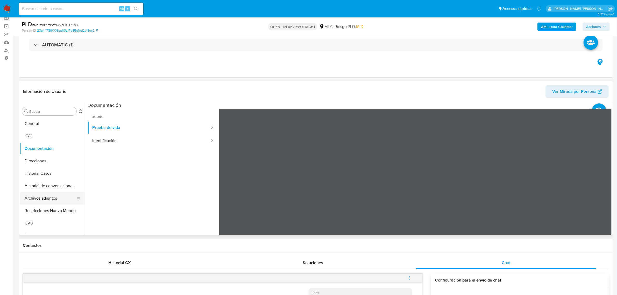
click at [40, 199] on button "Archivos adjuntos" at bounding box center [50, 198] width 61 height 12
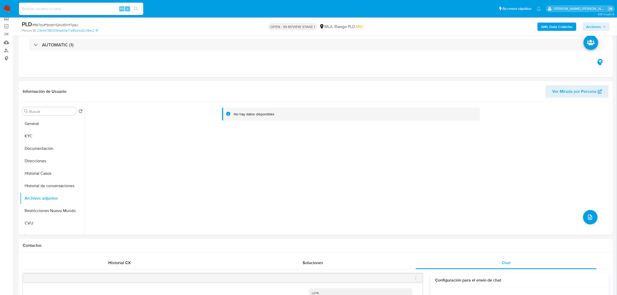
click at [556, 28] on b "AML Data Collector" at bounding box center [557, 27] width 32 height 8
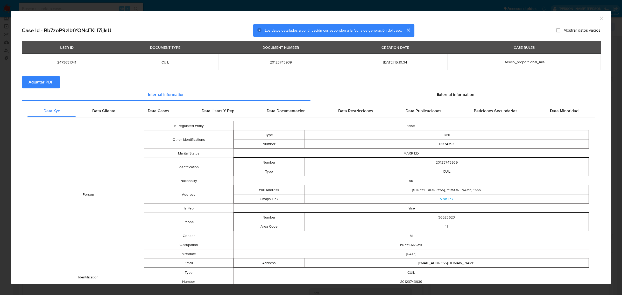
click at [47, 81] on span "Adjuntar PDF" at bounding box center [41, 81] width 25 height 11
click at [599, 19] on icon "Cerrar ventana" at bounding box center [601, 18] width 5 height 5
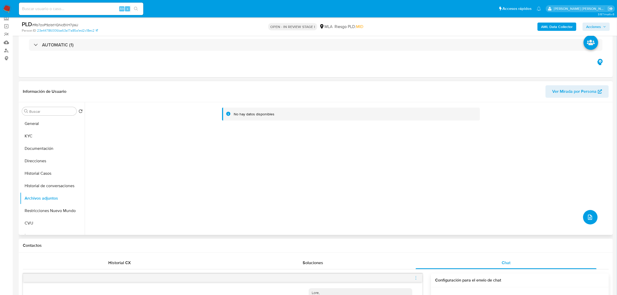
click at [591, 217] on icon "upload-file" at bounding box center [590, 217] width 6 height 6
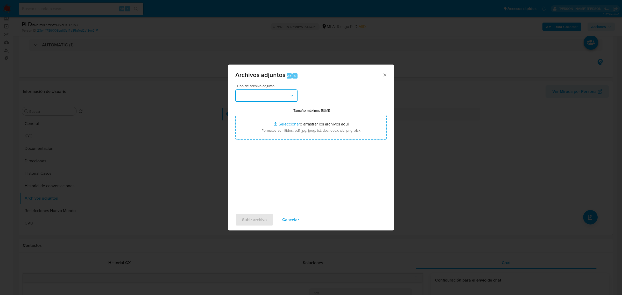
click at [279, 100] on button "button" at bounding box center [266, 95] width 62 height 12
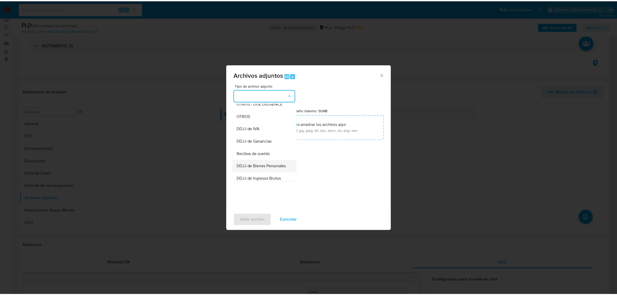
scroll to position [97, 0]
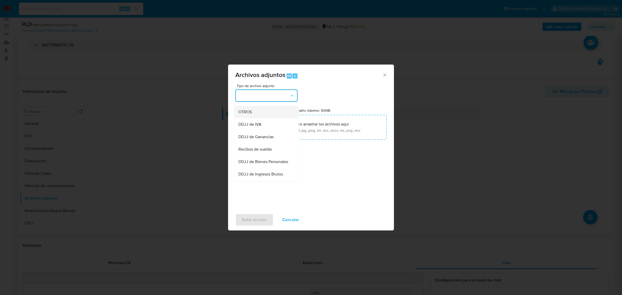
click at [244, 114] on span "OTROS" at bounding box center [244, 111] width 13 height 5
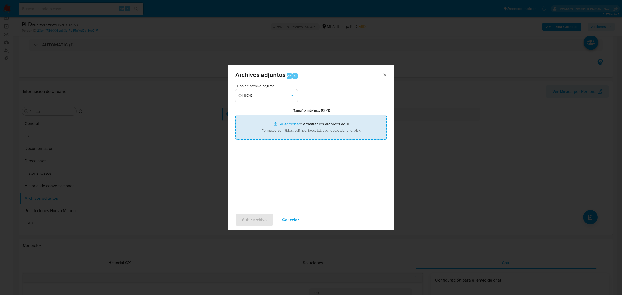
type input "C:\fakepath\Movimientos-Aladdin-2473631341.xlsx"
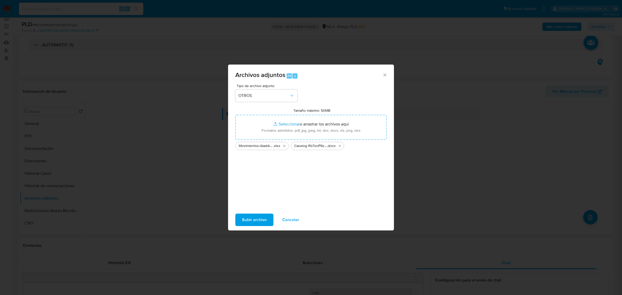
click at [250, 216] on span "Subir archivo" at bounding box center [254, 219] width 25 height 11
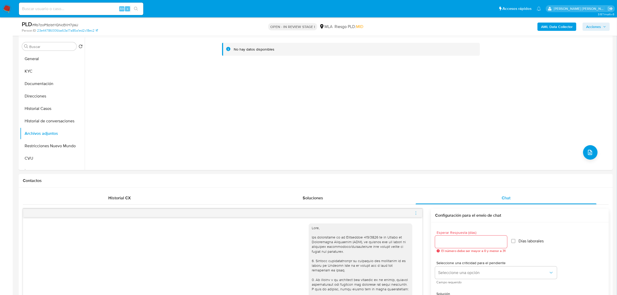
click at [416, 213] on icon "menu-action" at bounding box center [416, 213] width 5 height 5
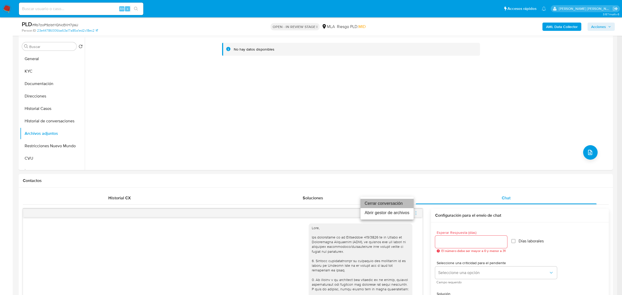
click at [391, 200] on li "Cerrar conversación" at bounding box center [386, 203] width 53 height 9
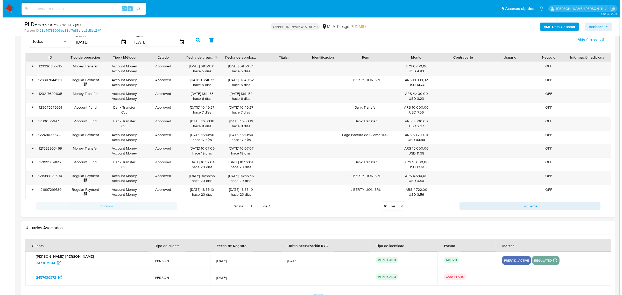
scroll to position [929, 0]
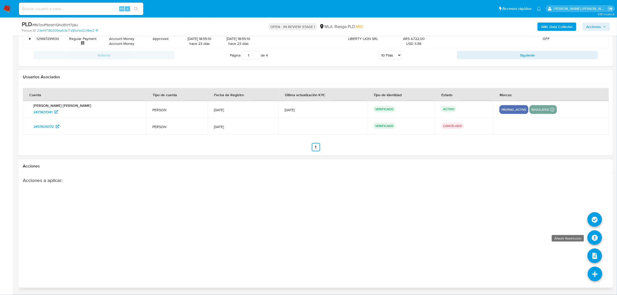
click at [590, 236] on icon at bounding box center [594, 237] width 15 height 15
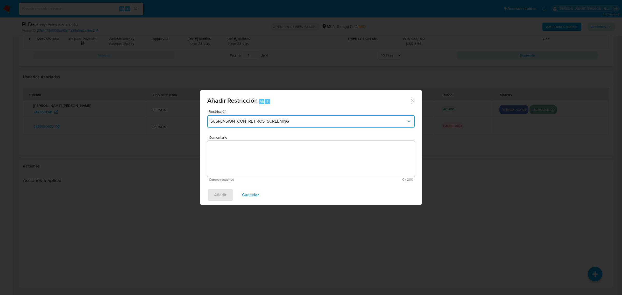
click at [259, 117] on button "SUSPENSION_CON_RETIROS_SCREENING" at bounding box center [310, 121] width 207 height 12
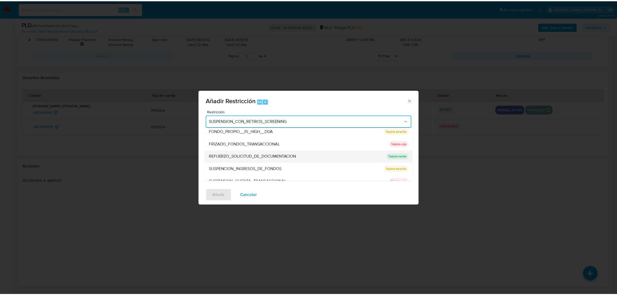
scroll to position [97, 0]
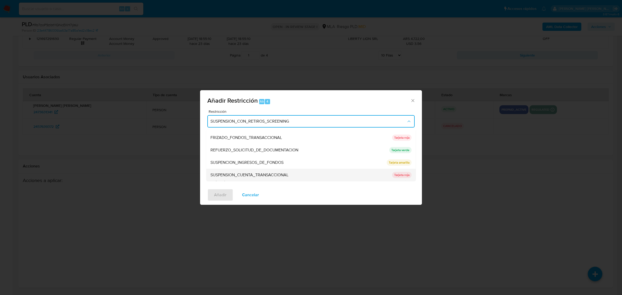
click at [246, 175] on span "SUSPENSION_CUENTA_TRANSACCIONAL" at bounding box center [249, 174] width 78 height 5
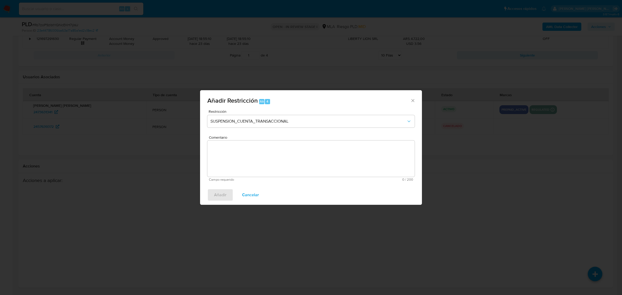
click at [244, 174] on textarea "Comentario" at bounding box center [310, 158] width 207 height 36
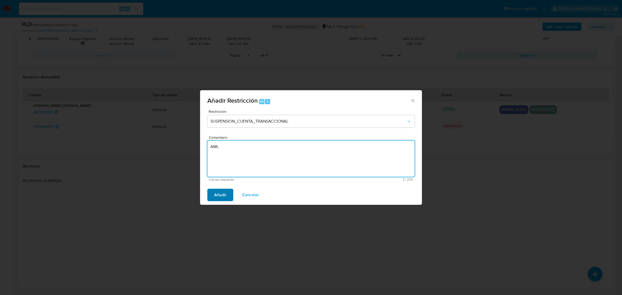
type textarea "AML"
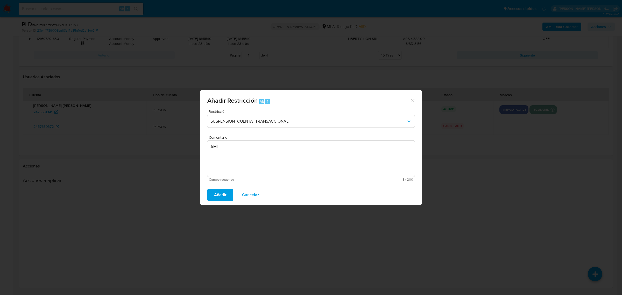
click at [228, 192] on button "Añadir" at bounding box center [220, 195] width 26 height 12
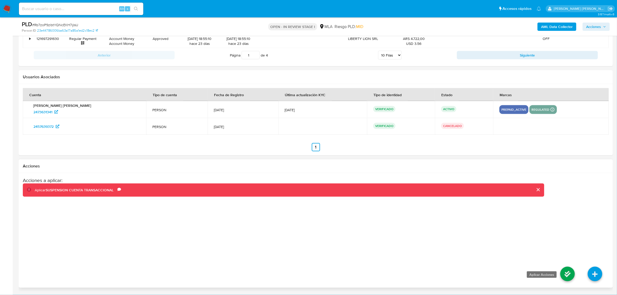
click at [564, 272] on icon at bounding box center [567, 274] width 15 height 15
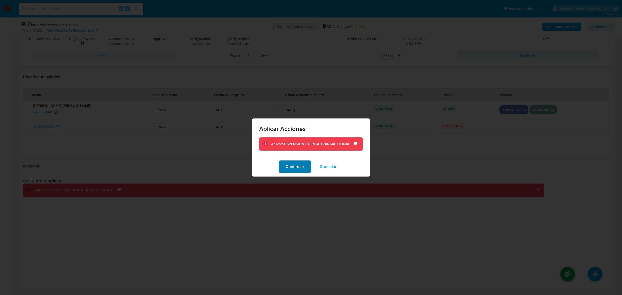
click at [296, 165] on span "Confirmar" at bounding box center [295, 166] width 19 height 11
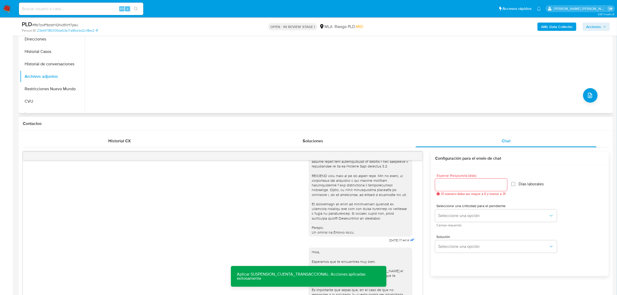
scroll to position [55, 0]
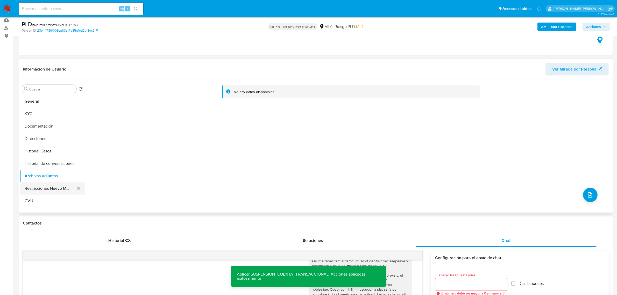
click at [38, 190] on button "Restricciones Nuevo Mundo" at bounding box center [50, 188] width 61 height 12
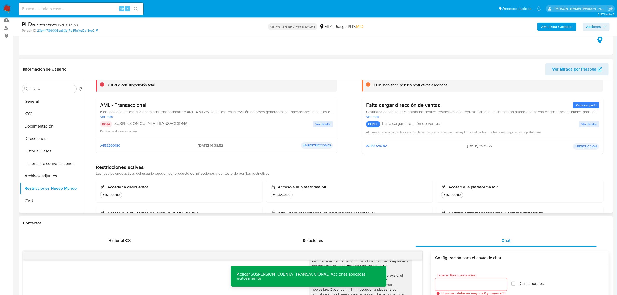
scroll to position [0, 0]
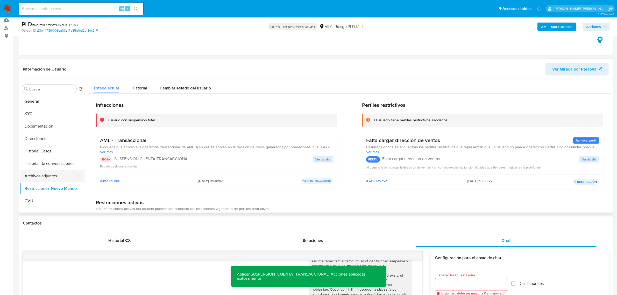
click at [34, 177] on button "Archivos adjuntos" at bounding box center [50, 176] width 61 height 12
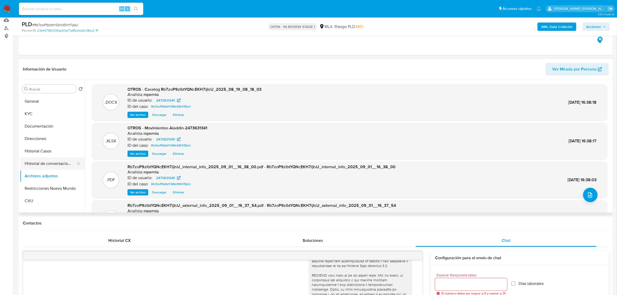
click at [40, 164] on button "Historial de conversaciones" at bounding box center [50, 163] width 61 height 12
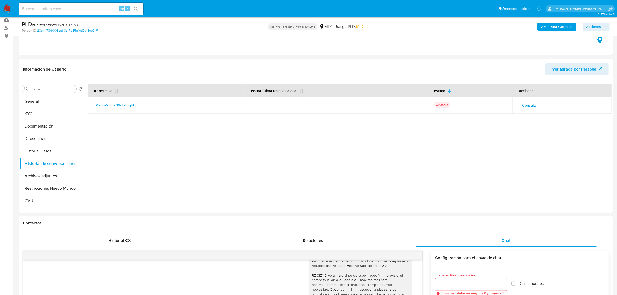
click at [593, 24] on span "Acciones" at bounding box center [593, 27] width 15 height 8
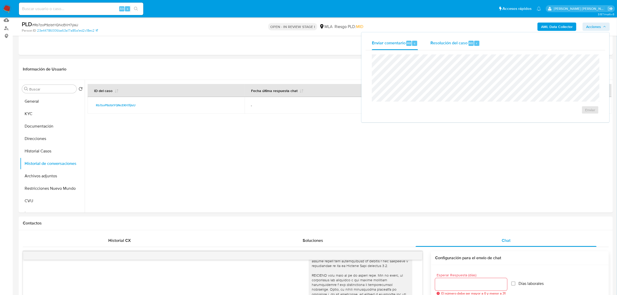
drag, startPoint x: 439, startPoint y: 38, endPoint x: 442, endPoint y: 44, distance: 6.3
click at [440, 39] on div "Resolución del caso Alt r" at bounding box center [454, 43] width 49 height 13
click at [590, 115] on span "ROI Proposal" at bounding box center [577, 112] width 27 height 7
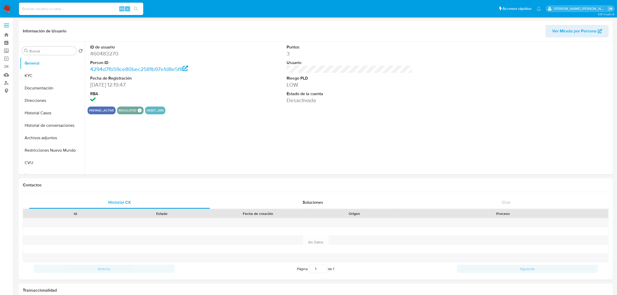
select select "10"
click at [51, 115] on button "Historial Casos" at bounding box center [50, 113] width 61 height 12
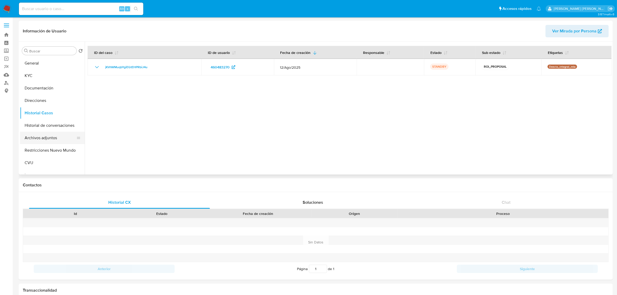
click at [54, 139] on button "Archivos adjuntos" at bounding box center [50, 138] width 61 height 12
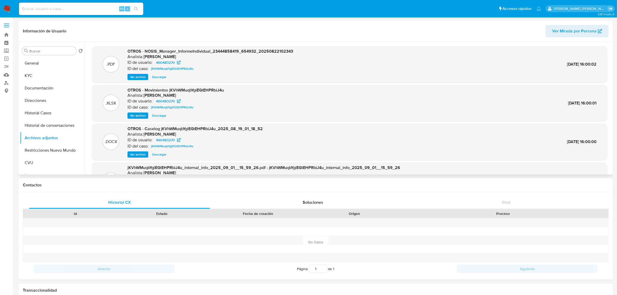
click at [136, 152] on span "Ver archivo" at bounding box center [138, 154] width 16 height 5
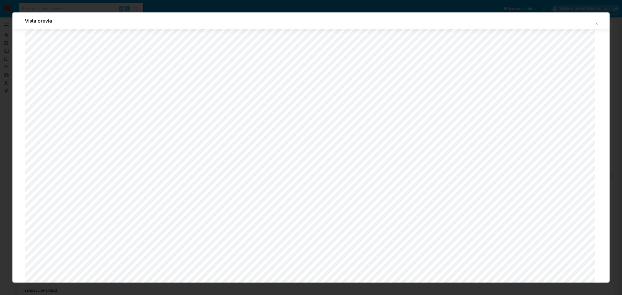
scroll to position [216, 0]
click at [599, 23] on button "Attachment preview" at bounding box center [596, 24] width 11 height 8
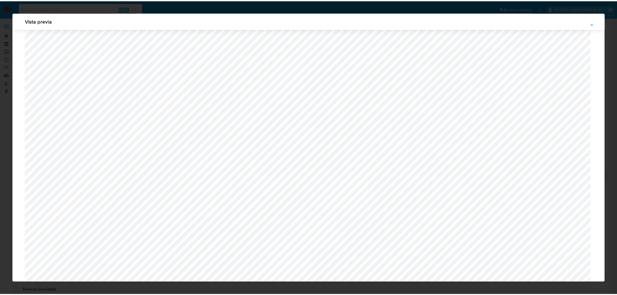
scroll to position [0, 0]
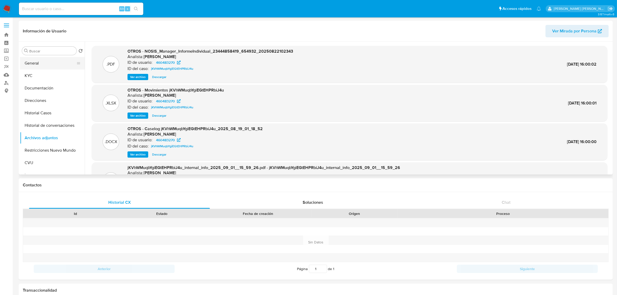
click at [38, 63] on button "General" at bounding box center [50, 63] width 61 height 12
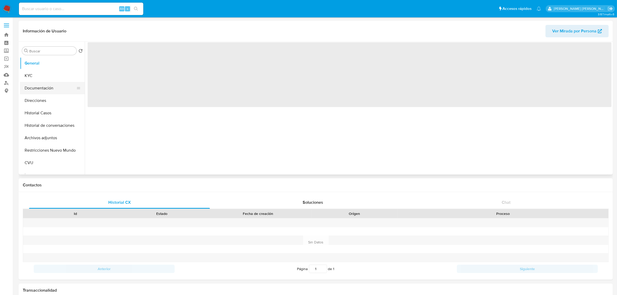
click at [50, 90] on button "Documentación" at bounding box center [50, 88] width 61 height 12
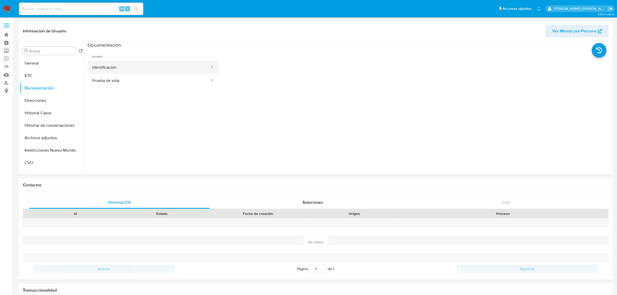
click at [158, 64] on button "Identificación" at bounding box center [149, 67] width 123 height 13
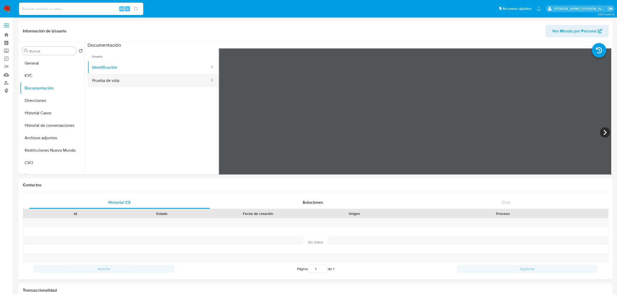
click at [152, 74] on button "Prueba de vida" at bounding box center [149, 80] width 123 height 13
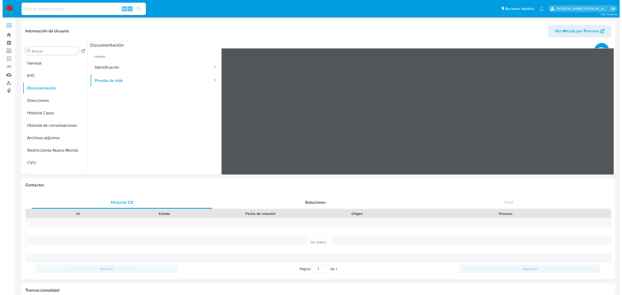
scroll to position [16, 0]
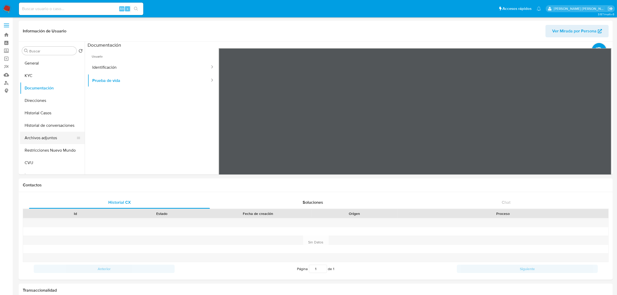
click at [44, 135] on button "Archivos adjuntos" at bounding box center [50, 138] width 61 height 12
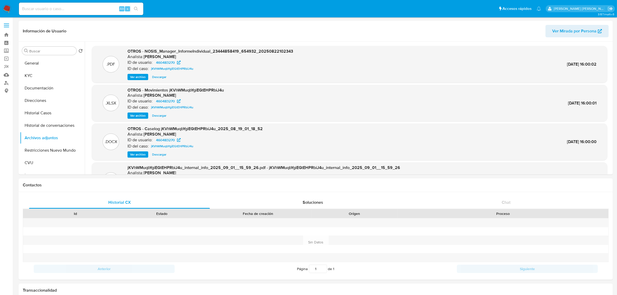
click at [139, 156] on span "Ver archivo" at bounding box center [138, 154] width 16 height 5
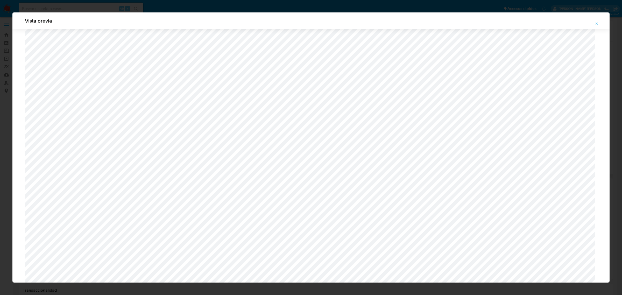
scroll to position [375, 0]
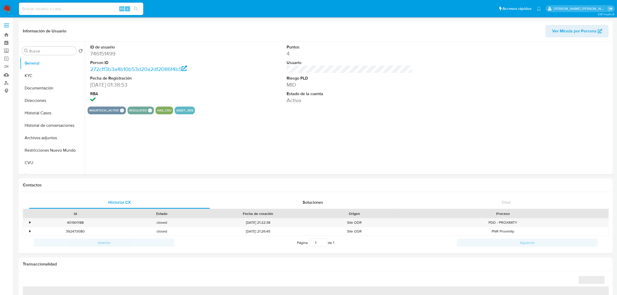
select select "10"
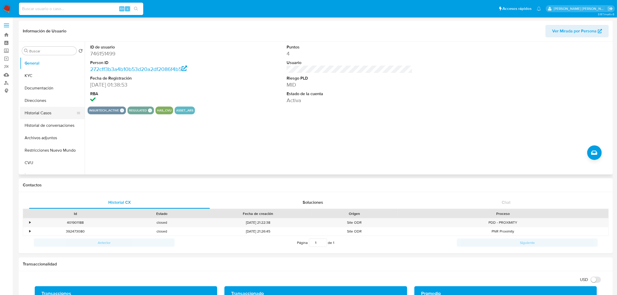
click at [27, 113] on button "Historial Casos" at bounding box center [50, 113] width 61 height 12
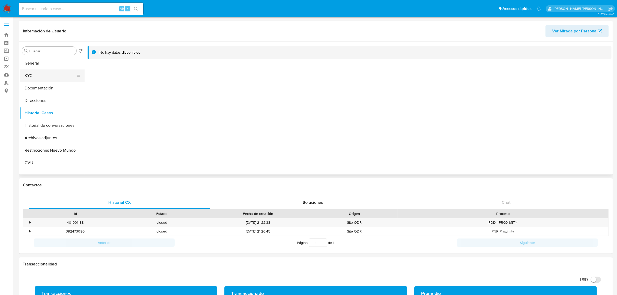
click at [48, 74] on button "KYC" at bounding box center [50, 75] width 61 height 12
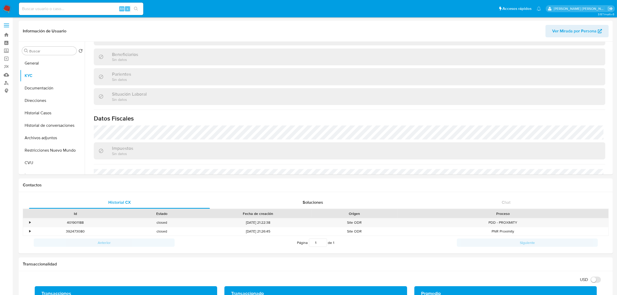
scroll to position [268, 0]
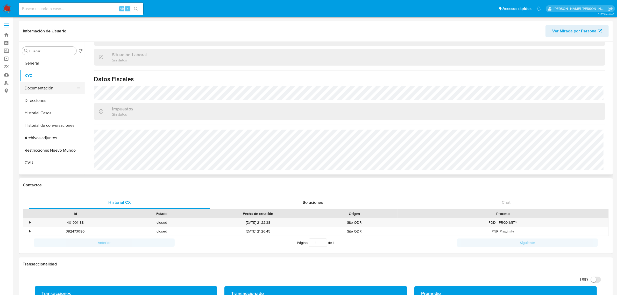
click at [48, 91] on button "Documentación" at bounding box center [50, 88] width 61 height 12
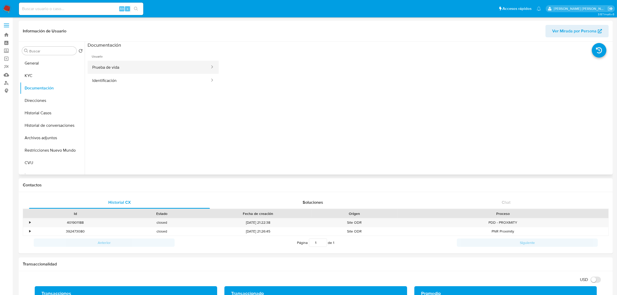
click at [104, 69] on button "Prueba de vida" at bounding box center [149, 67] width 123 height 13
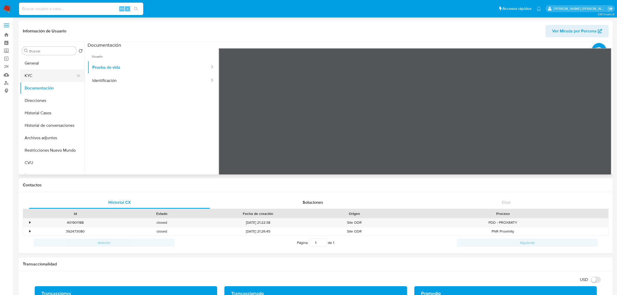
click at [44, 78] on button "KYC" at bounding box center [50, 75] width 61 height 12
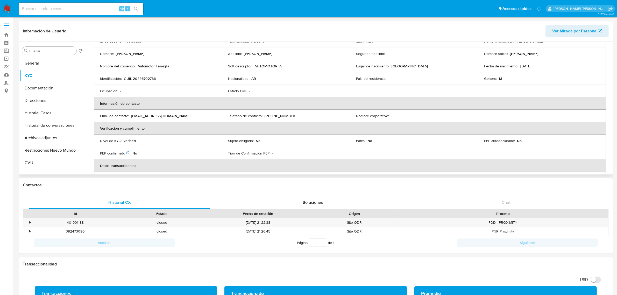
scroll to position [41, 0]
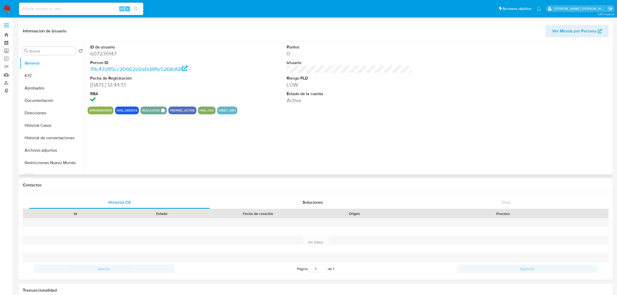
select select "10"
click at [31, 74] on button "KYC" at bounding box center [50, 75] width 61 height 12
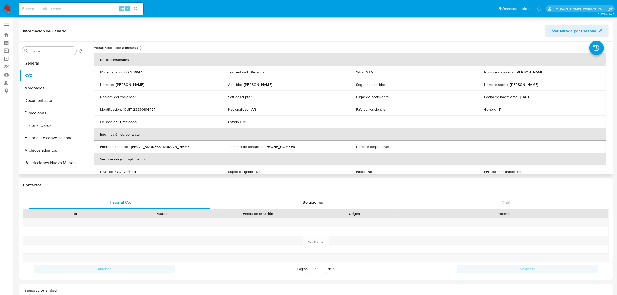
scroll to position [9, 0]
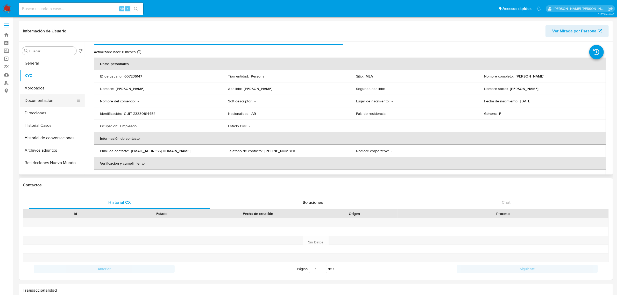
click at [47, 101] on button "Documentación" at bounding box center [50, 100] width 61 height 12
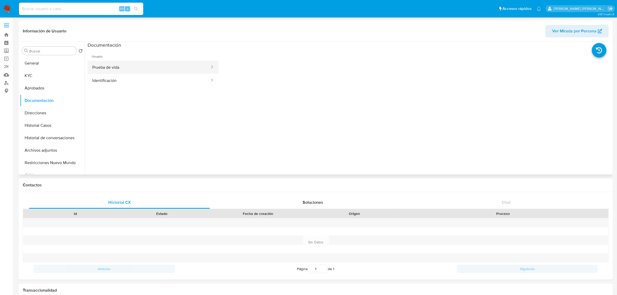
click at [131, 69] on button "Prueba de vida" at bounding box center [149, 67] width 123 height 13
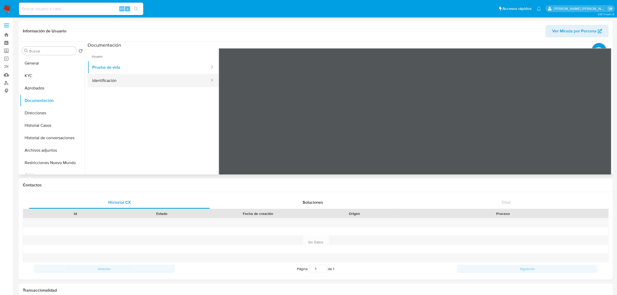
click at [159, 84] on button "Identificación" at bounding box center [149, 80] width 123 height 13
click at [43, 124] on button "Historial Casos" at bounding box center [50, 125] width 61 height 12
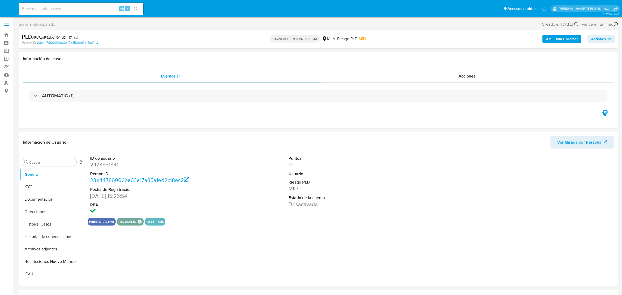
select select "10"
